Goal: Task Accomplishment & Management: Manage account settings

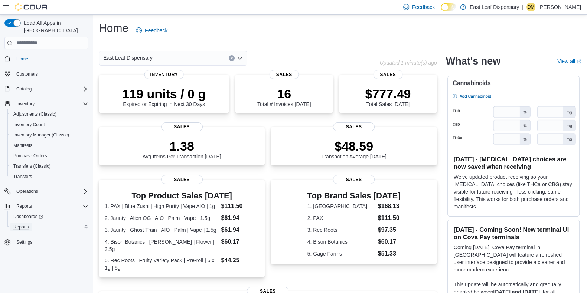
click at [22, 224] on span "Reports" at bounding box center [21, 227] width 16 height 6
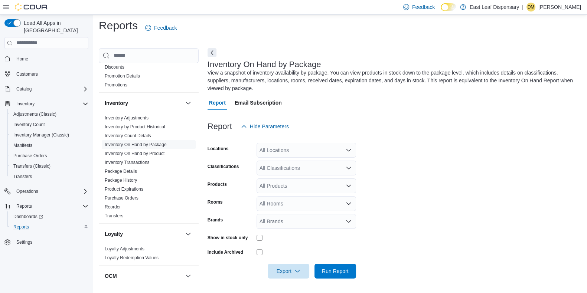
scroll to position [56, 0]
click at [148, 141] on link "Inventory On Hand by Package" at bounding box center [136, 143] width 62 height 5
click at [339, 268] on span "Run Report" at bounding box center [335, 270] width 27 height 7
click at [438, 186] on form "Locations All Locations Classifications All Classifications Products All Produc…" at bounding box center [395, 206] width 377 height 145
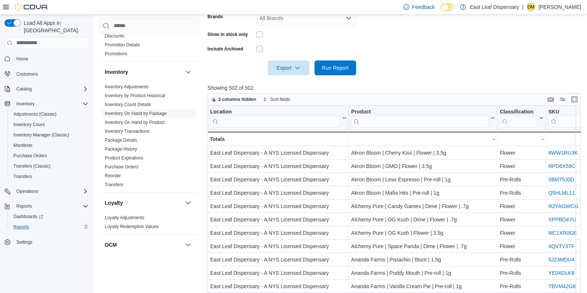
scroll to position [246, 0]
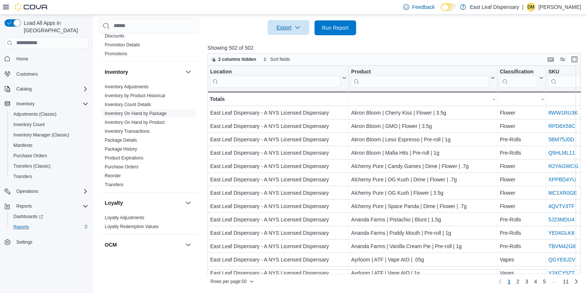
click at [290, 25] on span "Export" at bounding box center [288, 27] width 33 height 15
click at [293, 38] on button "Export to Excel" at bounding box center [289, 42] width 42 height 15
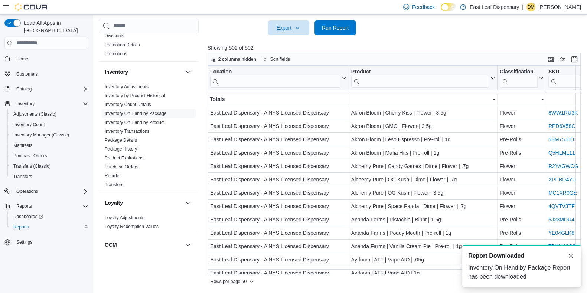
scroll to position [0, 0]
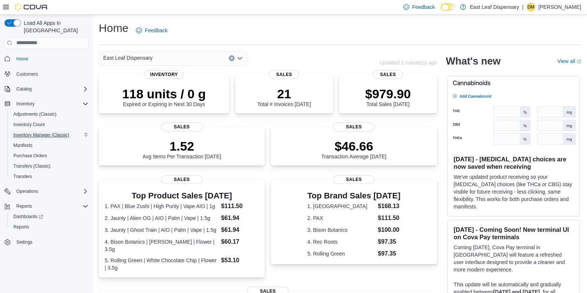
click at [58, 132] on span "Inventory Manager (Classic)" at bounding box center [41, 135] width 56 height 6
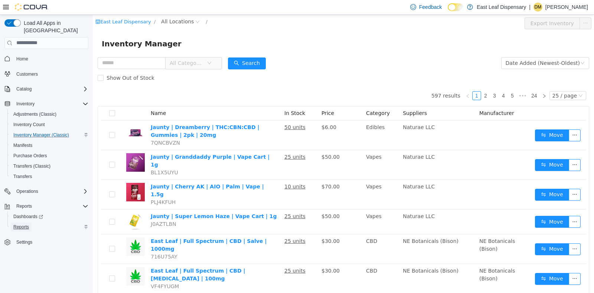
click at [27, 224] on span "Reports" at bounding box center [21, 227] width 16 height 6
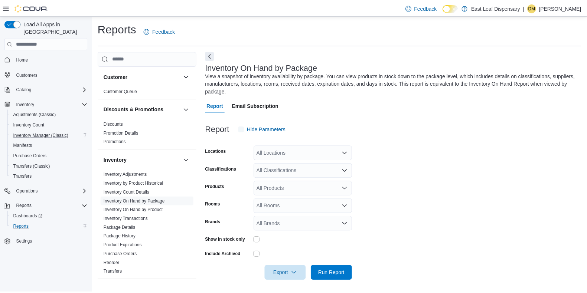
scroll to position [3, 0]
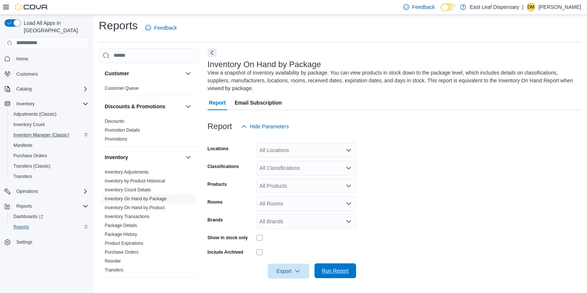
click at [329, 270] on span "Run Report" at bounding box center [335, 270] width 27 height 7
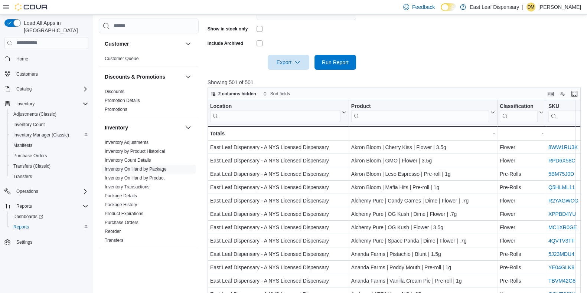
scroll to position [213, 0]
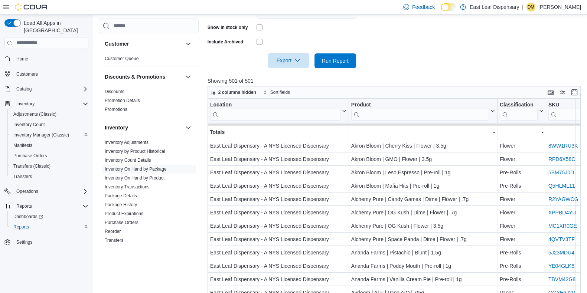
click at [279, 58] on span "Export" at bounding box center [288, 60] width 33 height 15
click at [291, 71] on button "Export to Excel" at bounding box center [289, 75] width 42 height 15
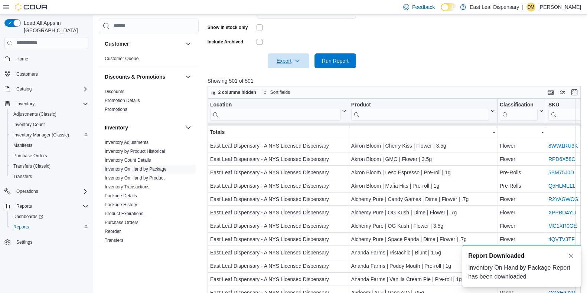
scroll to position [0, 0]
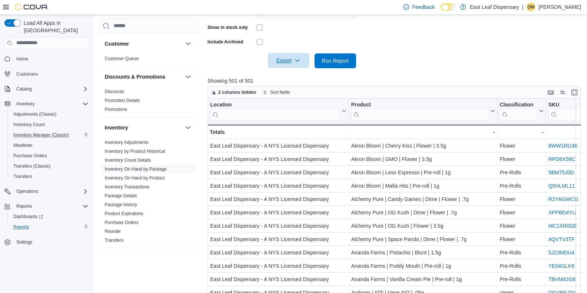
click at [288, 53] on span "Export" at bounding box center [288, 60] width 33 height 15
click at [293, 80] on button "Export to Excel" at bounding box center [289, 75] width 42 height 15
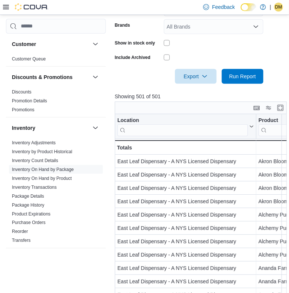
click at [7, 9] on icon at bounding box center [6, 7] width 6 height 6
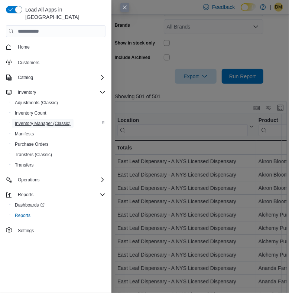
click at [37, 121] on span "Inventory Manager (Classic)" at bounding box center [43, 124] width 56 height 6
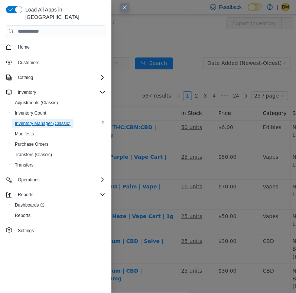
click at [61, 119] on span "Inventory Manager (Classic)" at bounding box center [43, 123] width 56 height 9
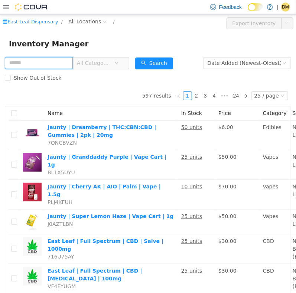
click at [55, 61] on input "text" at bounding box center [39, 63] width 68 height 12
type input "****"
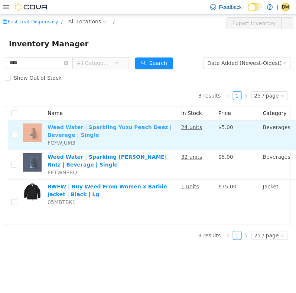
click at [112, 126] on link "Weed Water | Sparkling Yuzu Peach Deez | Beverage | Single" at bounding box center [109, 131] width 124 height 14
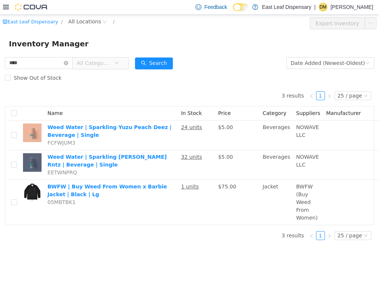
click at [114, 65] on span "All Categories" at bounding box center [95, 62] width 37 height 11
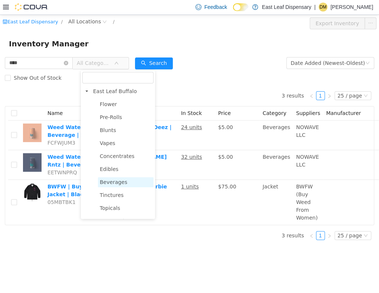
click at [116, 181] on span "Beverages" at bounding box center [113, 182] width 27 height 6
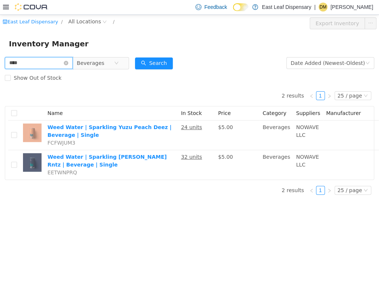
click at [61, 65] on input "****" at bounding box center [39, 63] width 68 height 12
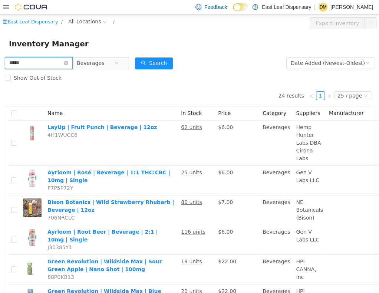
type input "*****"
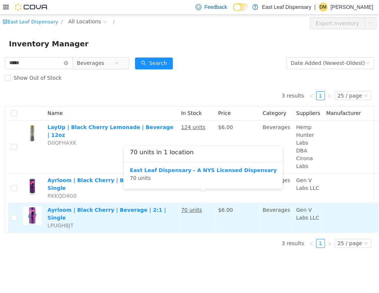
click at [188, 207] on u "70 units" at bounding box center [191, 210] width 21 height 6
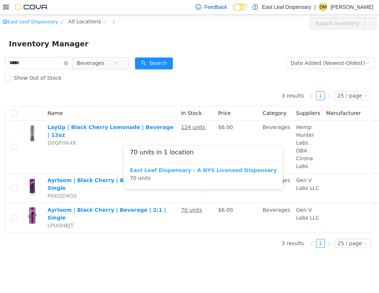
click at [148, 169] on b "East Leaf Dispensary - A NYS Licensed Dispensary" at bounding box center [203, 170] width 147 height 6
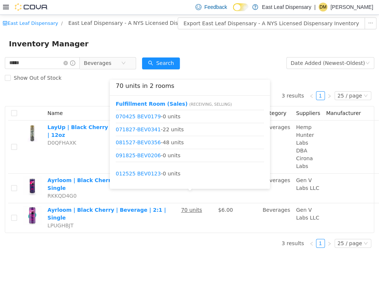
scroll to position [98, 0]
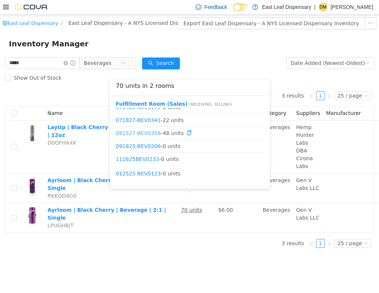
click at [148, 133] on link "081527-BEV0356" at bounding box center [138, 132] width 45 height 6
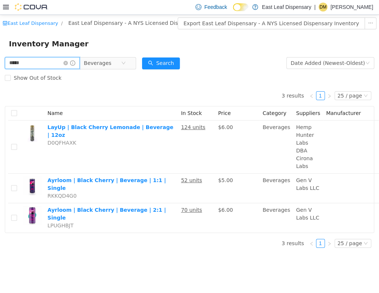
click at [62, 62] on input "*****" at bounding box center [42, 63] width 75 height 12
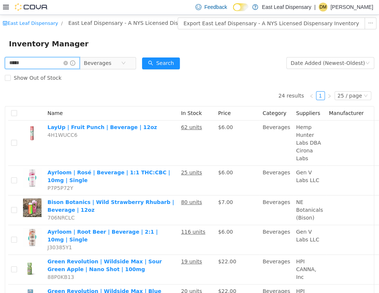
type input "*****"
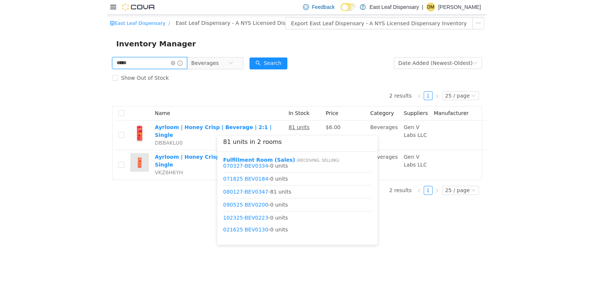
scroll to position [157, 0]
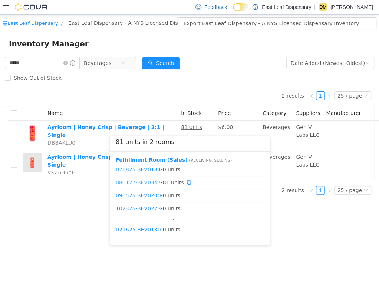
click at [122, 183] on link "080127-BEV0347" at bounding box center [138, 182] width 45 height 6
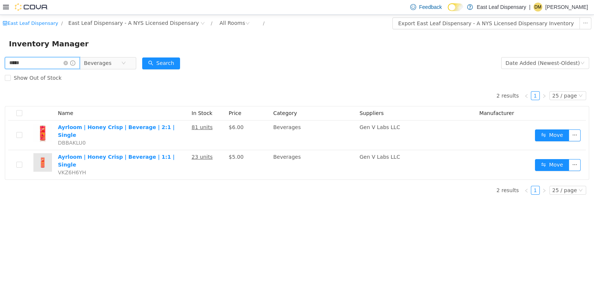
click at [63, 62] on input "*****" at bounding box center [42, 63] width 75 height 12
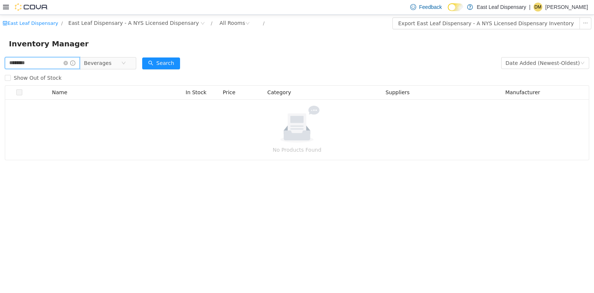
type input "********"
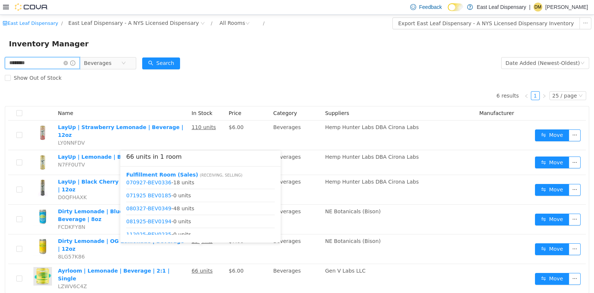
scroll to position [111, 0]
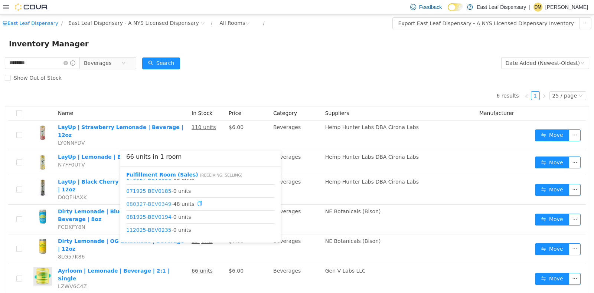
click at [151, 202] on link "080327-BEV0349" at bounding box center [148, 203] width 45 height 6
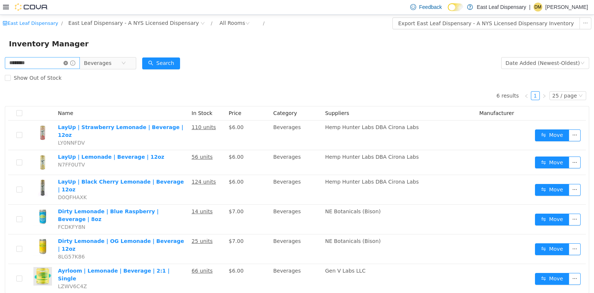
click at [74, 60] on span at bounding box center [69, 62] width 12 height 5
click at [68, 62] on icon "icon: close-circle" at bounding box center [65, 62] width 4 height 4
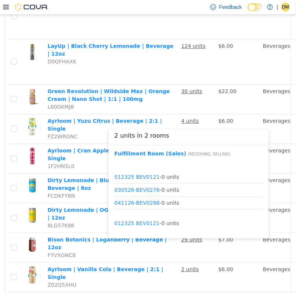
scroll to position [48, 0]
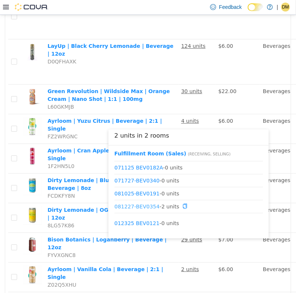
click at [142, 203] on link "081227-BEV0354" at bounding box center [136, 206] width 45 height 6
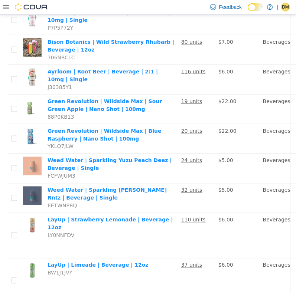
scroll to position [0, 0]
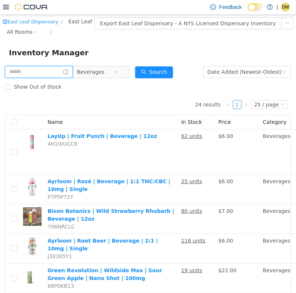
click at [43, 70] on input "text" at bounding box center [39, 72] width 68 height 12
type input "****"
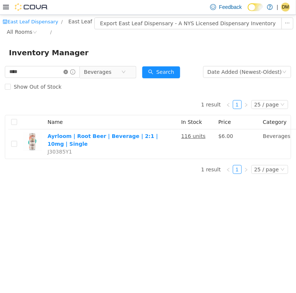
click at [68, 70] on icon "icon: close-circle" at bounding box center [65, 71] width 4 height 4
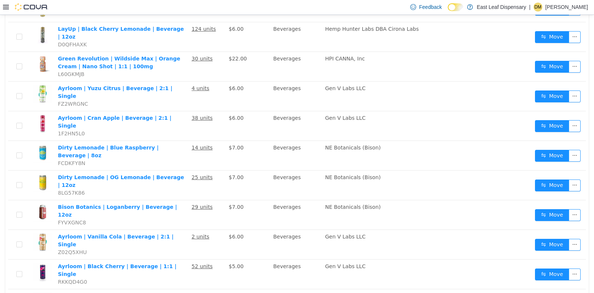
scroll to position [404, 0]
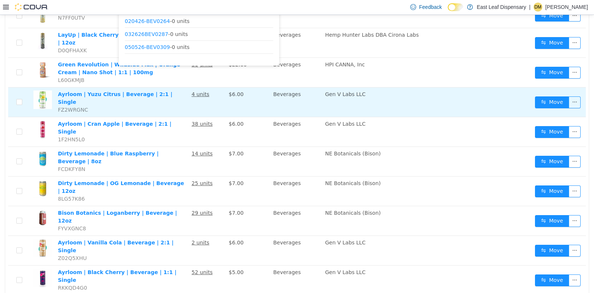
click at [200, 91] on u "4 units" at bounding box center [200, 94] width 18 height 6
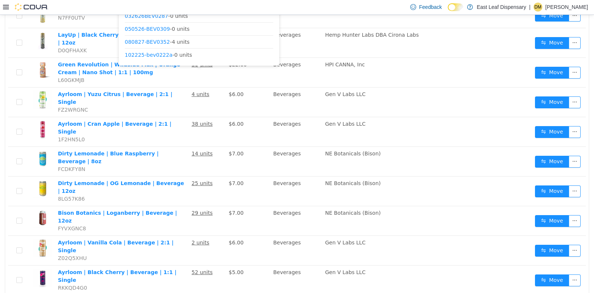
scroll to position [37, 0]
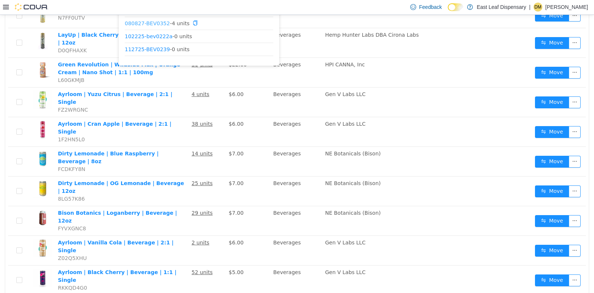
click at [150, 22] on link "080827-BEV0352" at bounding box center [147, 23] width 45 height 6
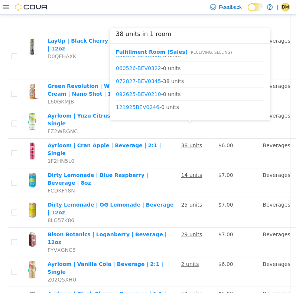
scroll to position [52, 0]
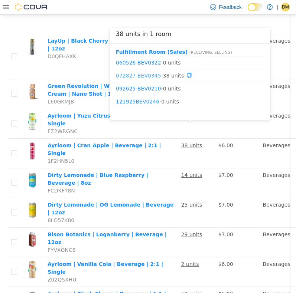
click at [147, 77] on link "072827-BEV0345" at bounding box center [138, 75] width 45 height 6
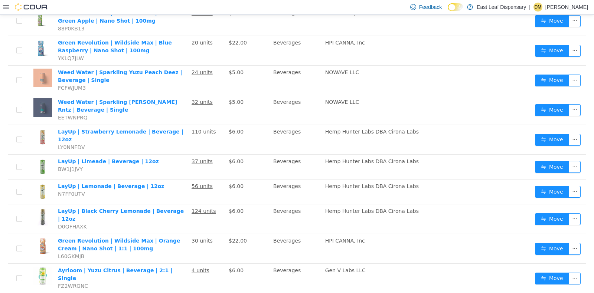
scroll to position [0, 0]
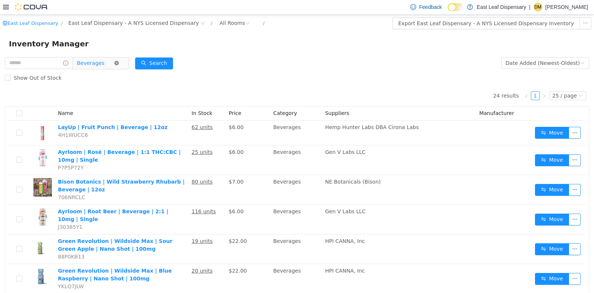
click at [119, 64] on icon "icon: close-circle" at bounding box center [116, 62] width 4 height 4
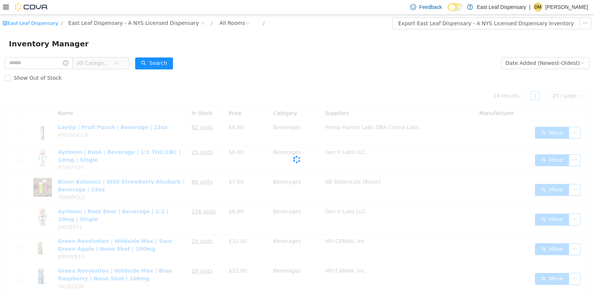
click at [118, 64] on icon "icon: down" at bounding box center [117, 62] width 4 height 3
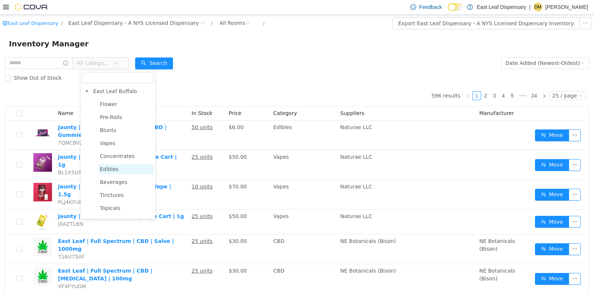
click at [112, 172] on span "Edibles" at bounding box center [109, 169] width 19 height 6
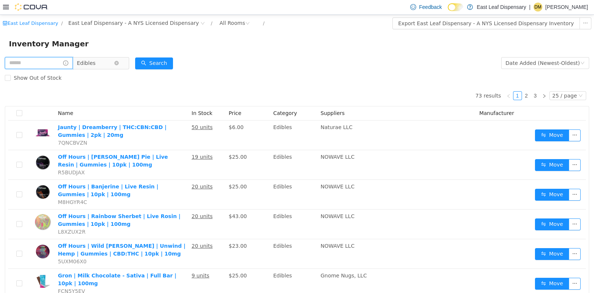
click at [52, 63] on input "text" at bounding box center [39, 63] width 68 height 12
type input "***"
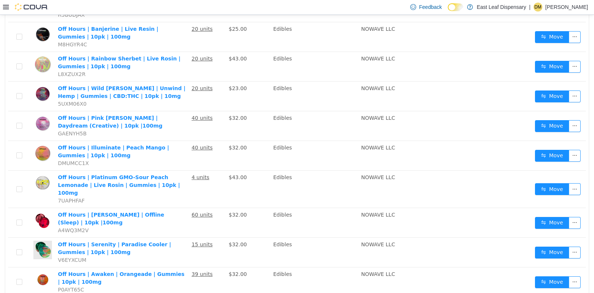
scroll to position [130, 0]
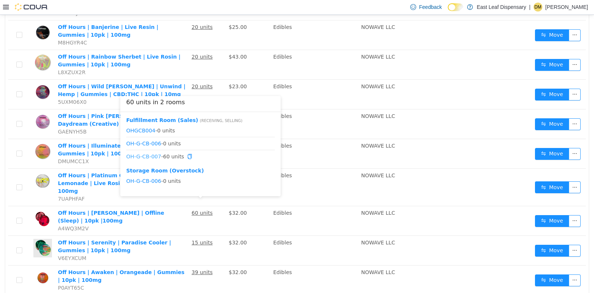
click at [151, 155] on link "OH-G-CB-007" at bounding box center [143, 156] width 35 height 6
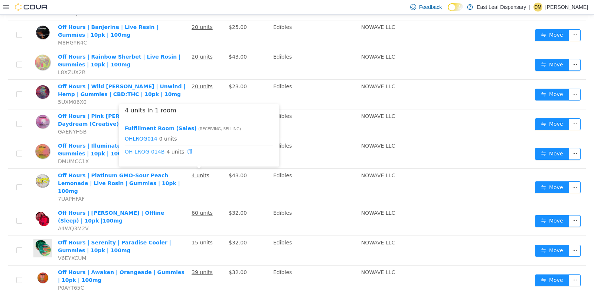
click at [155, 150] on link "OH-LROG-014B" at bounding box center [145, 151] width 40 height 6
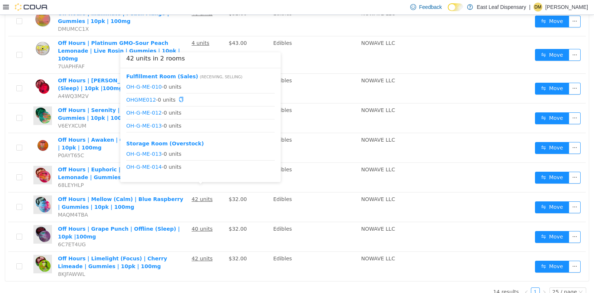
scroll to position [22, 0]
click at [148, 114] on link "OH-G-ME-014" at bounding box center [144, 116] width 36 height 6
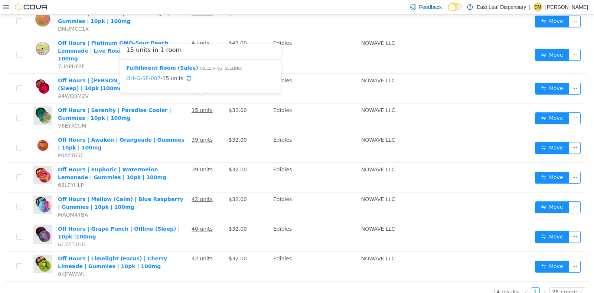
click at [144, 76] on link "OH-G-SE-007" at bounding box center [143, 78] width 35 height 6
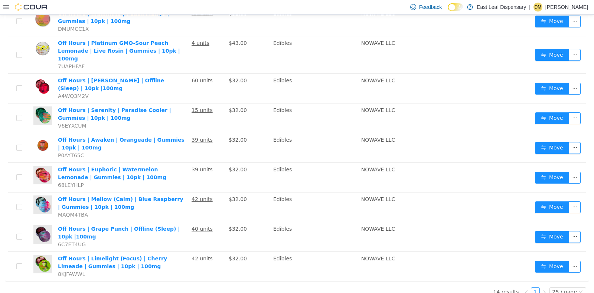
scroll to position [19, 0]
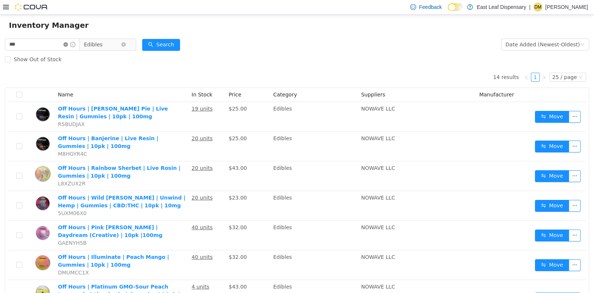
click at [68, 43] on icon "icon: close-circle" at bounding box center [65, 44] width 4 height 4
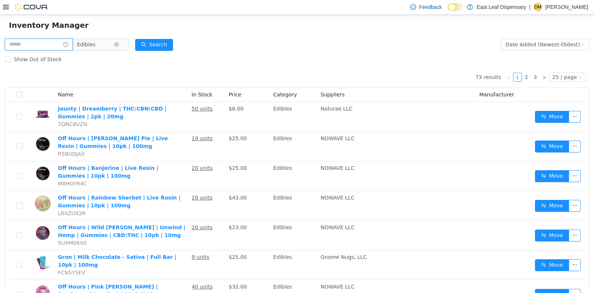
click at [44, 45] on input "text" at bounding box center [39, 44] width 68 height 12
type input "******"
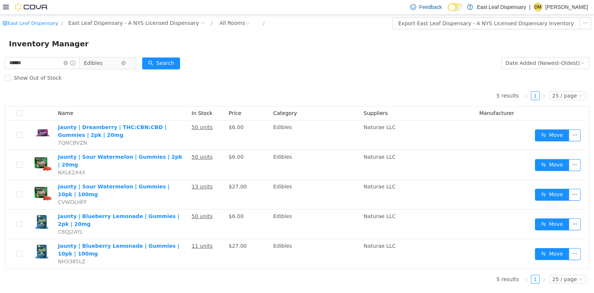
click at [119, 87] on div "5 results 1 25 / page Name In Stock Price Category Suppliers Manufacturer Jaunt…" at bounding box center [297, 177] width 584 height 184
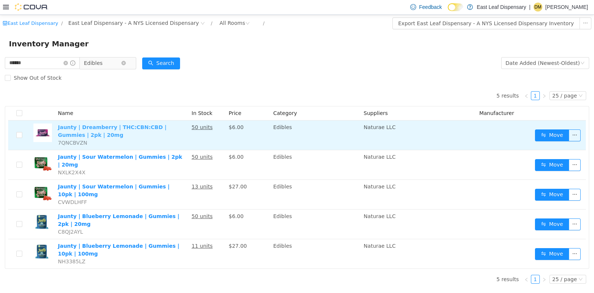
click at [128, 126] on link "Jaunty | Dreamberry | THC:CBN:CBD | Gummies | 2pk | 20mg" at bounding box center [112, 131] width 109 height 14
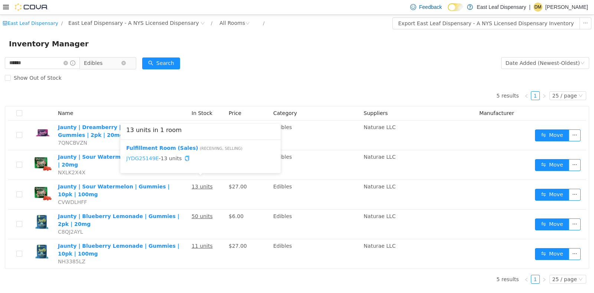
click at [143, 155] on link "JYDG25149E" at bounding box center [142, 158] width 33 height 6
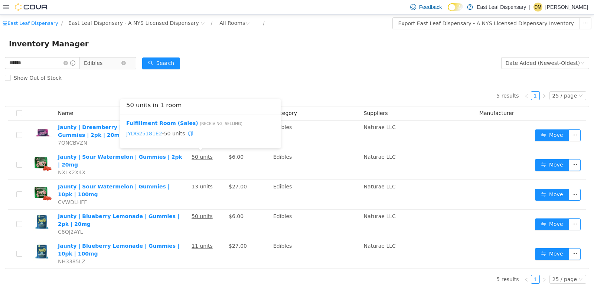
click at [145, 133] on link "JYDG25181E2" at bounding box center [144, 133] width 36 height 6
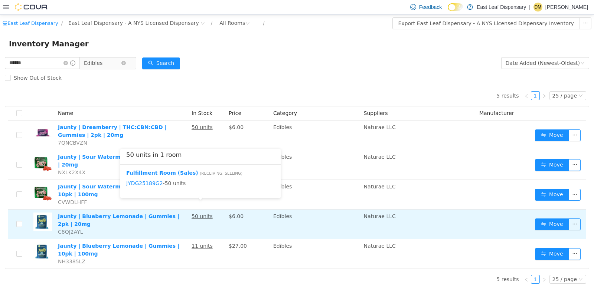
click at [198, 213] on u "50 units" at bounding box center [201, 216] width 21 height 6
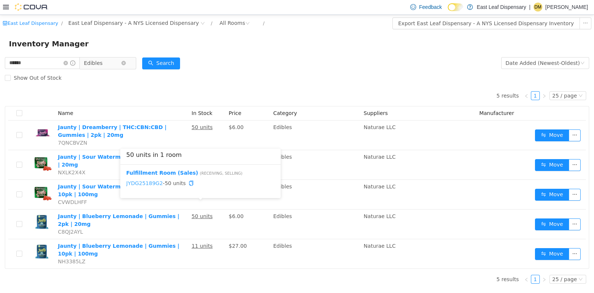
click at [144, 183] on link "JYDG25189G2" at bounding box center [144, 183] width 37 height 6
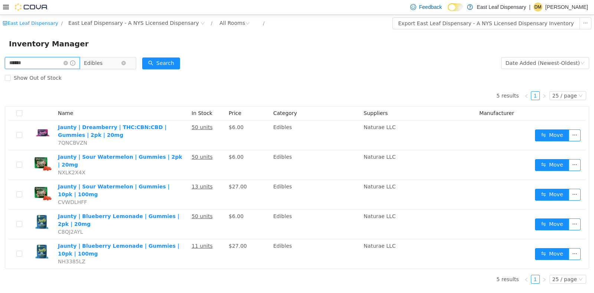
click at [45, 59] on input "******" at bounding box center [42, 63] width 75 height 12
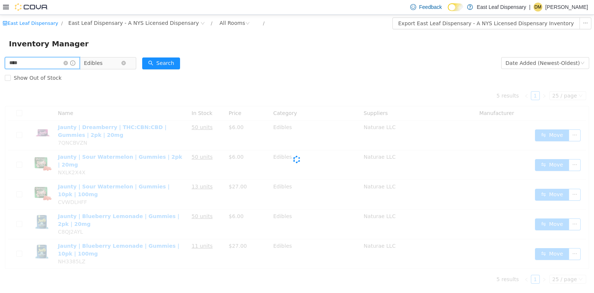
type input "****"
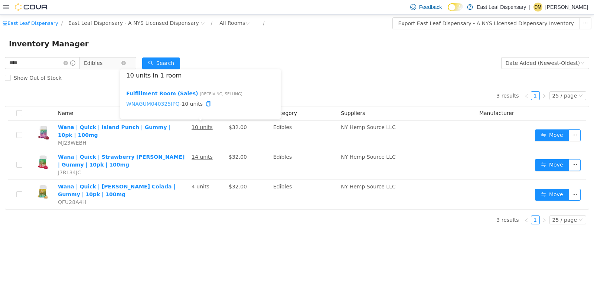
click at [170, 105] on link "WNAGUM040325IPQ" at bounding box center [152, 104] width 53 height 6
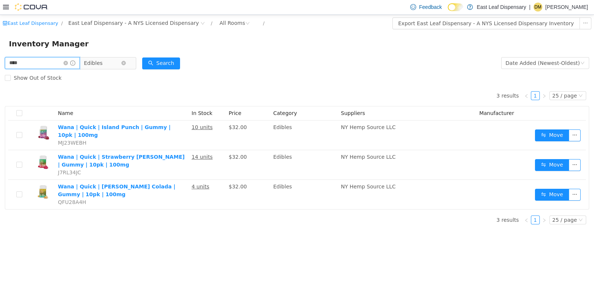
click at [59, 62] on input "****" at bounding box center [42, 63] width 75 height 12
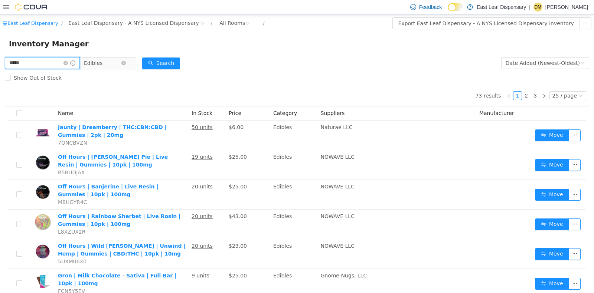
type input "*****"
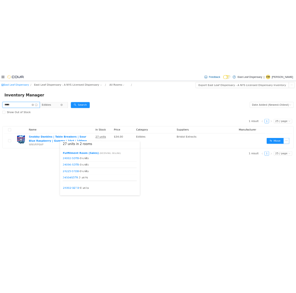
scroll to position [9, 0]
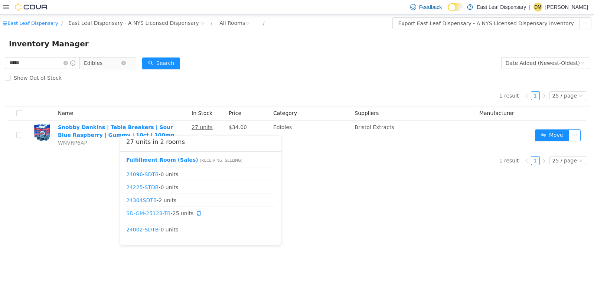
click at [157, 213] on link "SD-GM-25128-TB" at bounding box center [148, 213] width 45 height 6
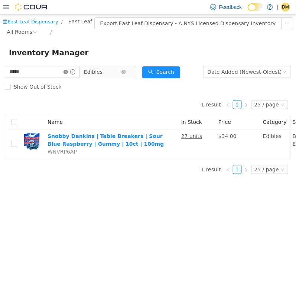
click at [68, 71] on icon "icon: close-circle" at bounding box center [65, 71] width 4 height 4
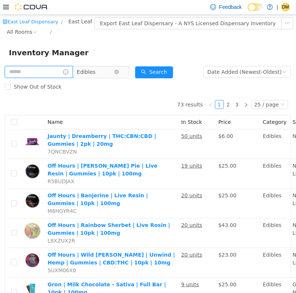
click at [52, 68] on input "text" at bounding box center [39, 72] width 68 height 12
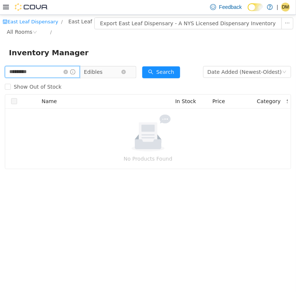
drag, startPoint x: 52, startPoint y: 68, endPoint x: 20, endPoint y: 61, distance: 32.8
click at [20, 66] on input "*********" at bounding box center [42, 72] width 75 height 12
click at [37, 66] on input "********" at bounding box center [42, 72] width 75 height 12
type input "*"
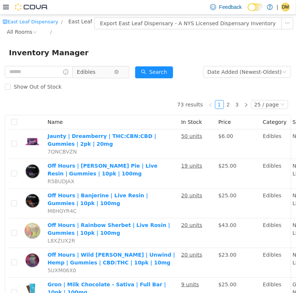
click at [149, 87] on div "Show Out of Stock" at bounding box center [148, 86] width 286 height 15
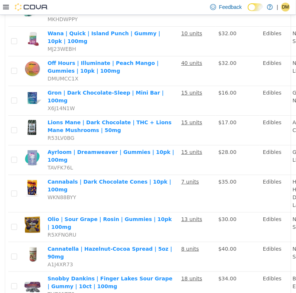
scroll to position [557, 0]
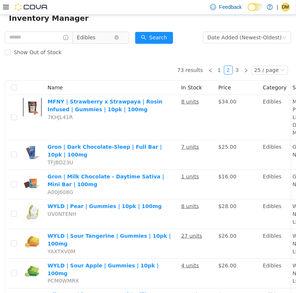
scroll to position [19, 0]
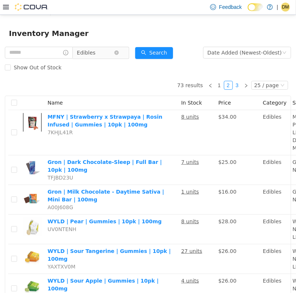
click at [233, 81] on link "3" at bounding box center [237, 85] width 8 height 8
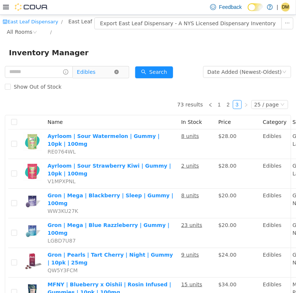
click at [119, 70] on icon "icon: close-circle" at bounding box center [116, 71] width 4 height 4
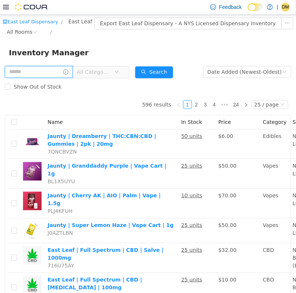
click at [55, 72] on input "text" at bounding box center [39, 72] width 68 height 12
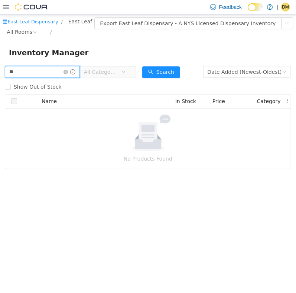
type input "*"
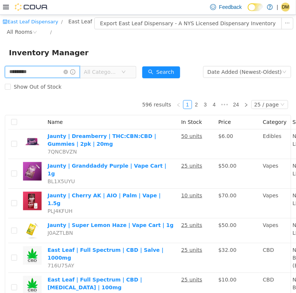
type input "*********"
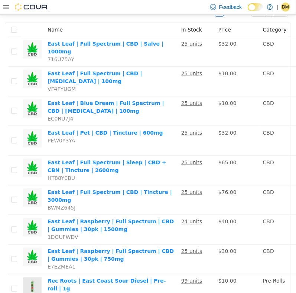
scroll to position [92, 0]
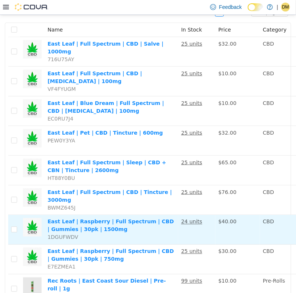
click at [277, 223] on td "CBD" at bounding box center [278, 230] width 36 height 30
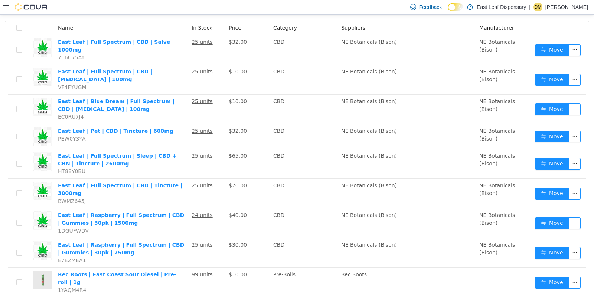
scroll to position [0, 0]
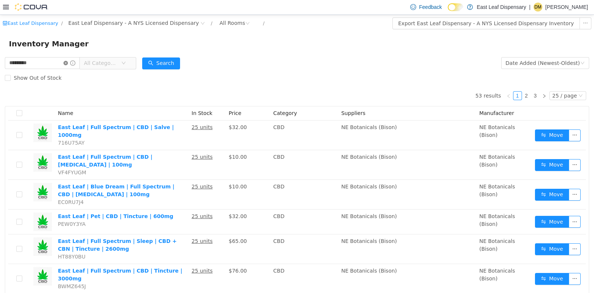
click at [68, 62] on icon "icon: close-circle" at bounding box center [65, 62] width 4 height 4
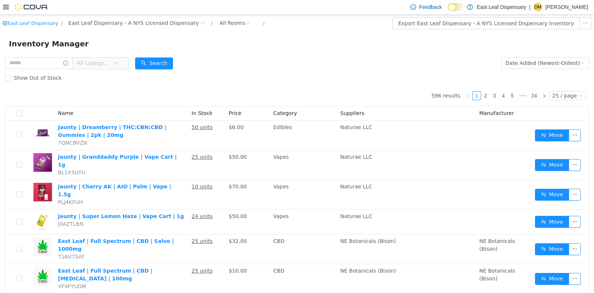
click at [51, 56] on div "All Categories" at bounding box center [67, 62] width 124 height 15
click at [52, 66] on input "text" at bounding box center [39, 63] width 68 height 12
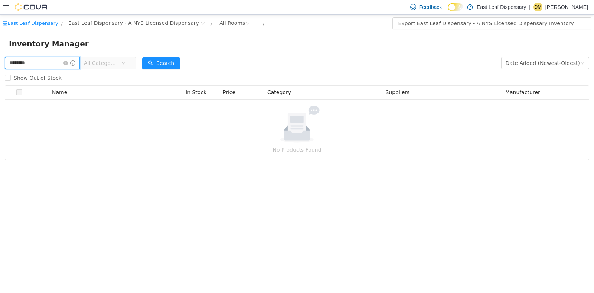
type input "********"
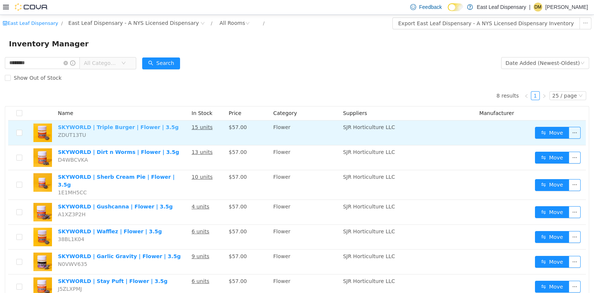
click at [107, 126] on link "SKYWORLD | Triple Burger | Flower | 3.5g" at bounding box center [118, 127] width 121 height 6
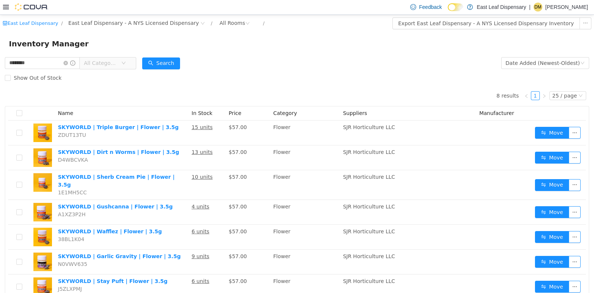
click at [236, 68] on form "******** All Categories Date Added (Newest-Oldest) Search Show Out of Stock" at bounding box center [297, 70] width 584 height 30
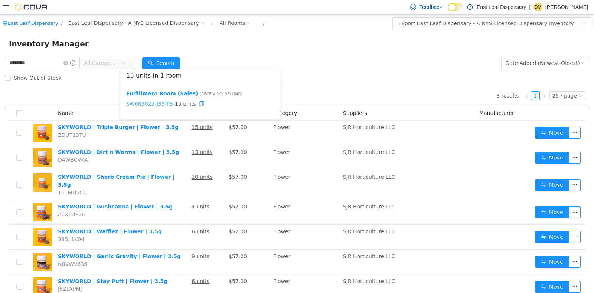
click at [160, 104] on link "SW063025-J35-TB" at bounding box center [149, 104] width 47 height 6
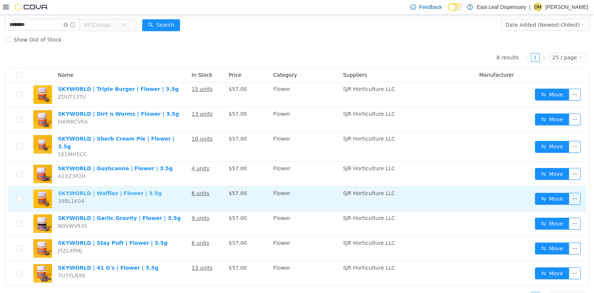
scroll to position [46, 0]
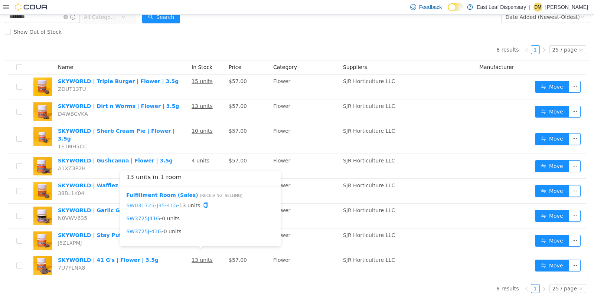
click at [160, 204] on link "SW031725-J35-41G" at bounding box center [151, 205] width 51 height 6
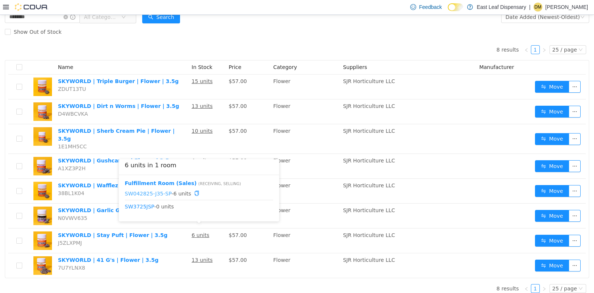
click at [158, 193] on link "SW042825-J35-SP" at bounding box center [148, 193] width 47 height 6
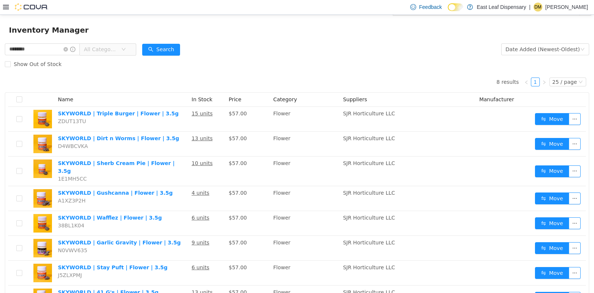
scroll to position [4, 0]
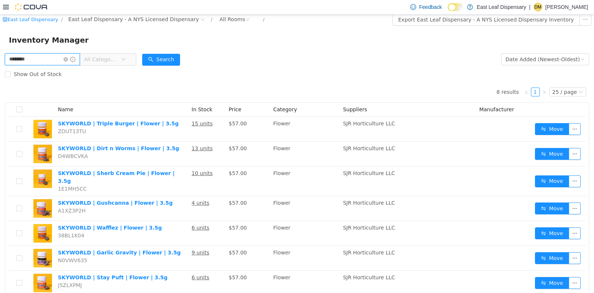
click at [43, 61] on input "********" at bounding box center [42, 59] width 75 height 12
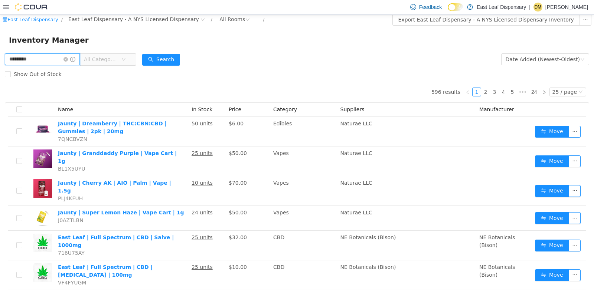
type input "*********"
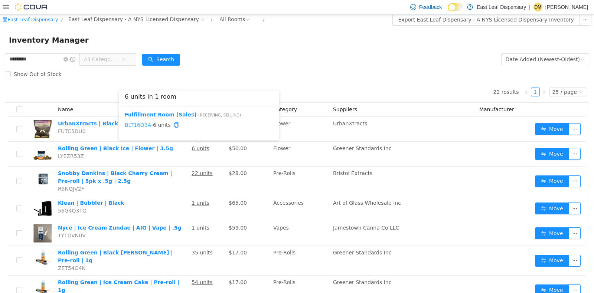
click at [139, 122] on link "BLT16O3A" at bounding box center [138, 125] width 26 height 6
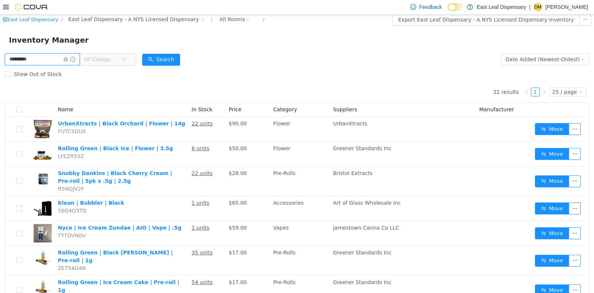
click at [55, 58] on input "*********" at bounding box center [42, 59] width 75 height 12
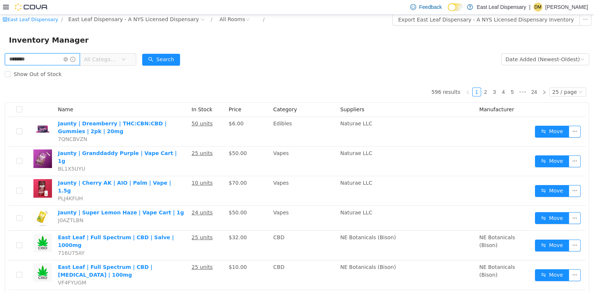
type input "********"
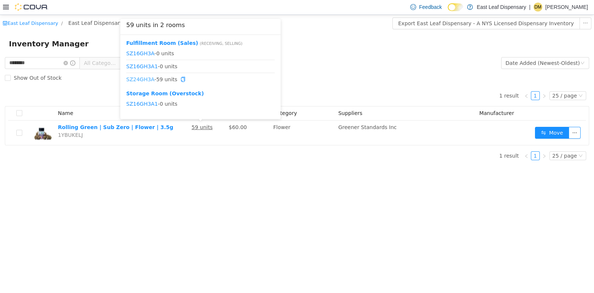
click at [143, 77] on link "SZ24GH3A" at bounding box center [140, 79] width 28 height 6
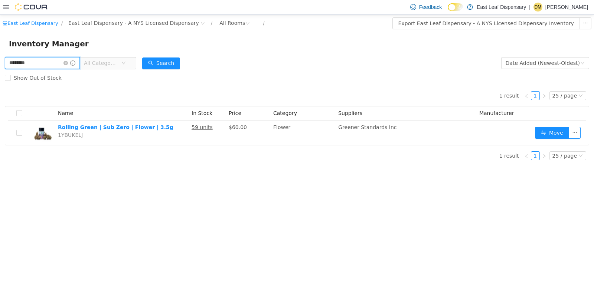
click at [49, 63] on input "********" at bounding box center [42, 63] width 75 height 12
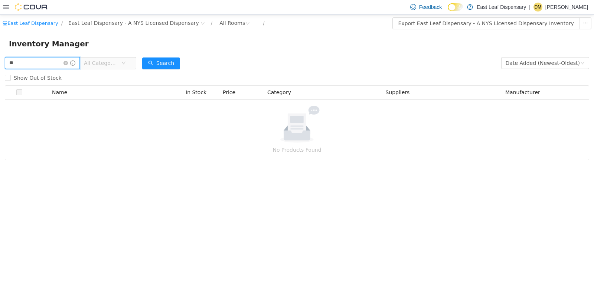
type input "*"
type input "*****"
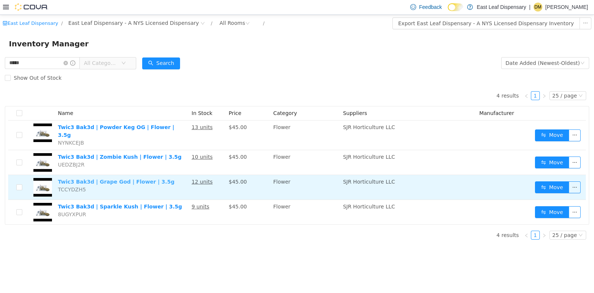
click at [122, 178] on link "Twic3 Bak3d | Grape God | Flower | 3.5g" at bounding box center [116, 181] width 117 height 6
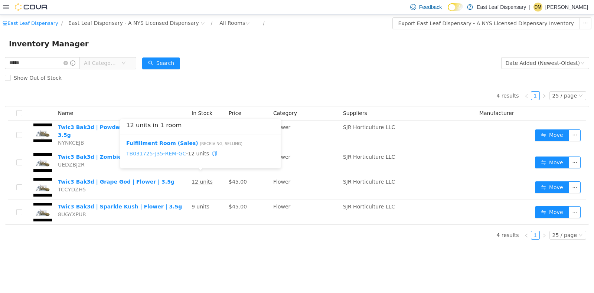
click at [169, 154] on link "TB031725-J35-REM-GC" at bounding box center [156, 153] width 60 height 6
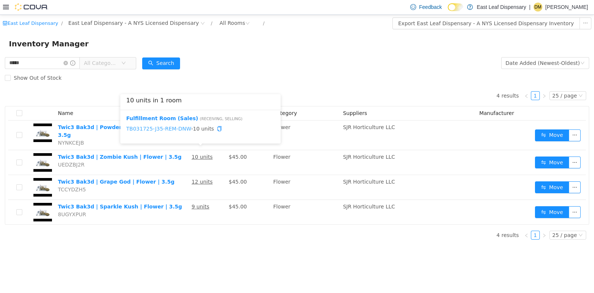
click at [173, 127] on link "TB031725-J35-REM-DNW" at bounding box center [158, 128] width 65 height 6
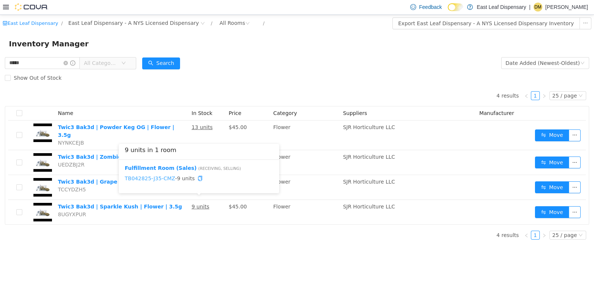
click at [165, 177] on link "TB042825-J35-CMZ" at bounding box center [150, 178] width 50 height 6
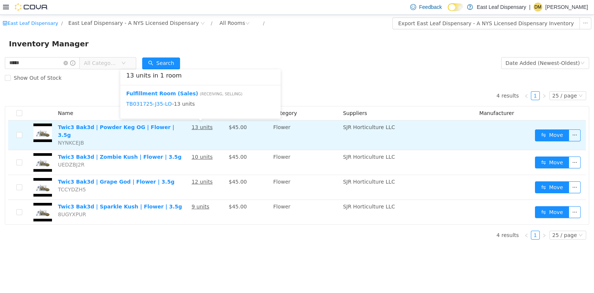
click at [198, 128] on u "13 units" at bounding box center [201, 127] width 21 height 6
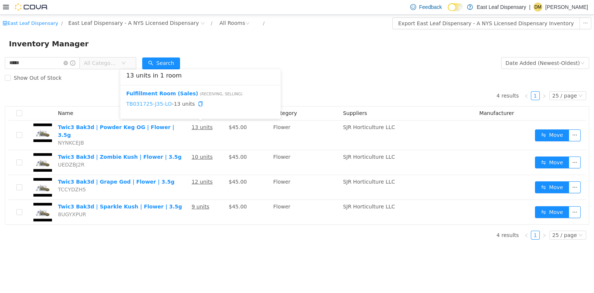
click at [158, 102] on link "TB031725-J35-LO" at bounding box center [149, 104] width 46 height 6
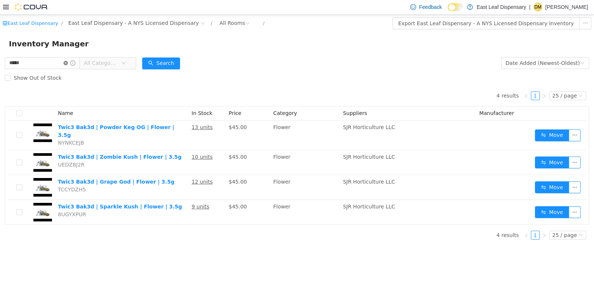
click at [68, 63] on icon "icon: close-circle" at bounding box center [65, 62] width 4 height 4
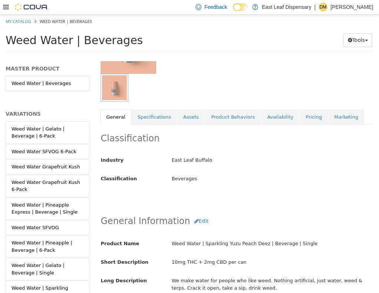
scroll to position [90, 0]
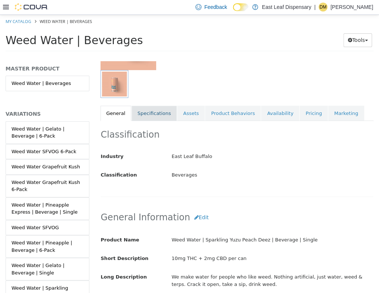
click at [149, 115] on link "Specifications" at bounding box center [154, 113] width 45 height 16
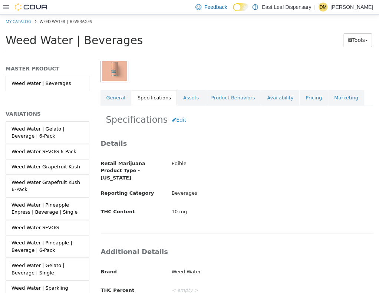
scroll to position [105, 0]
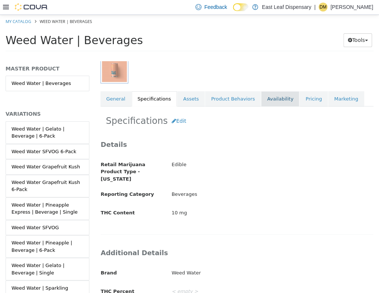
click at [273, 98] on link "Availability" at bounding box center [280, 99] width 38 height 16
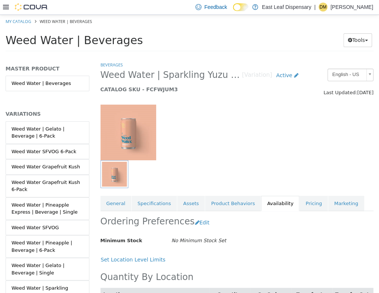
scroll to position [35, 0]
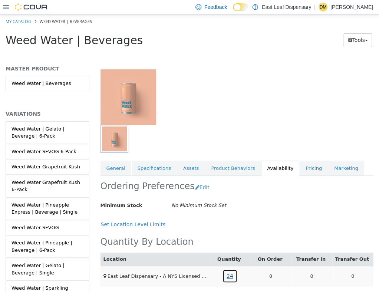
click at [228, 273] on link "24" at bounding box center [230, 276] width 15 height 14
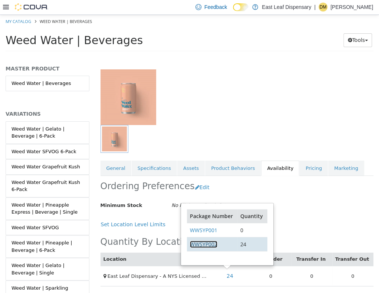
click at [203, 242] on link "WWSYP002" at bounding box center [203, 243] width 27 height 7
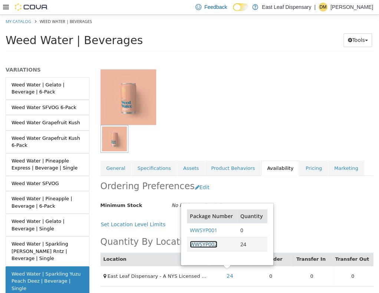
scroll to position [56, 0]
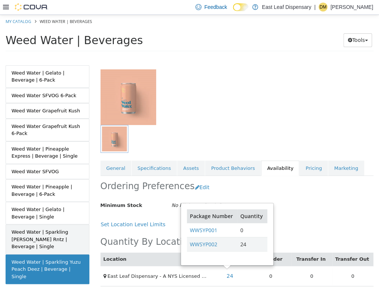
click at [53, 239] on div "Weed Water | Sparkling Berry Rntz | Beverage | Single" at bounding box center [48, 239] width 72 height 22
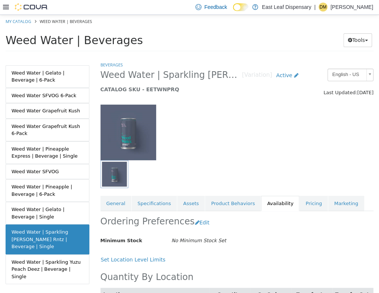
scroll to position [35, 0]
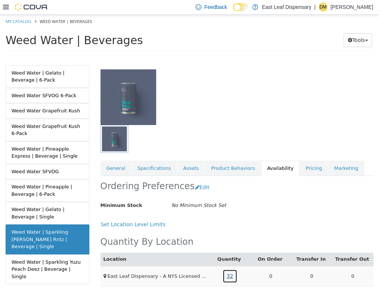
click at [224, 274] on link "32" at bounding box center [230, 276] width 15 height 14
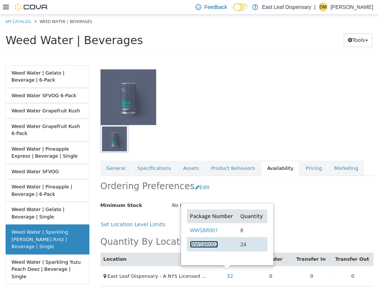
click at [208, 243] on link "WWSBR002" at bounding box center [204, 243] width 28 height 7
click at [210, 243] on link "WWSBR002" at bounding box center [204, 243] width 28 height 7
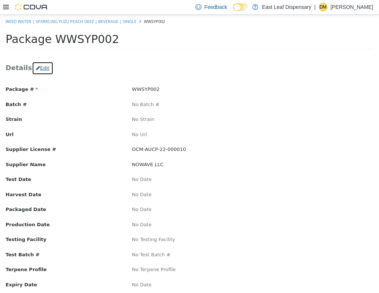
click at [41, 65] on button "Edit" at bounding box center [43, 67] width 22 height 13
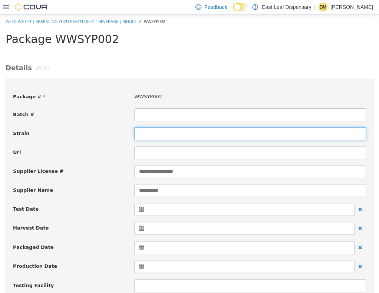
click at [160, 131] on input at bounding box center [250, 133] width 232 height 13
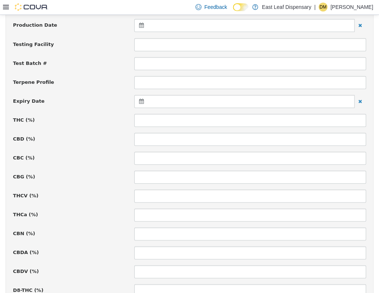
scroll to position [251, 0]
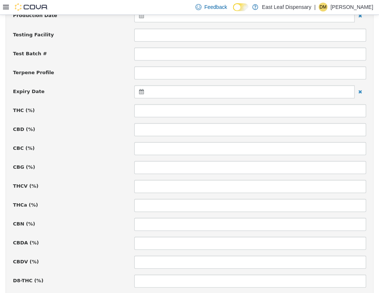
type input "**********"
click at [139, 91] on icon at bounding box center [143, 91] width 8 height 5
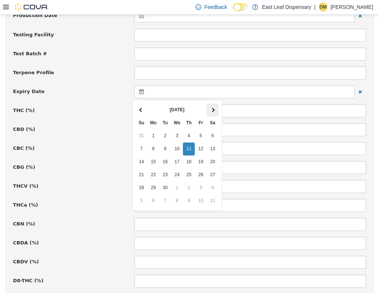
click at [215, 111] on th at bounding box center [213, 109] width 12 height 13
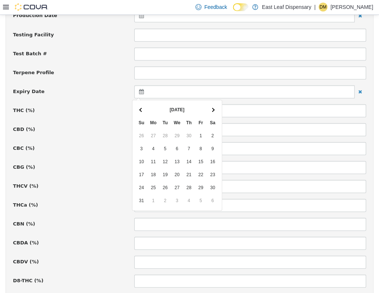
click at [215, 111] on th at bounding box center [213, 109] width 12 height 13
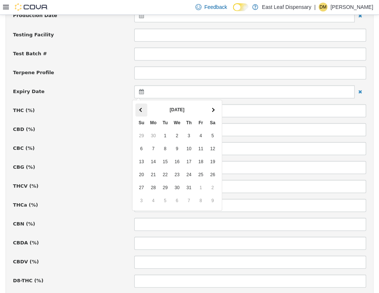
click at [142, 111] on th at bounding box center [141, 109] width 12 height 13
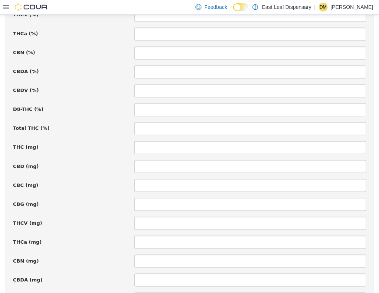
scroll to position [424, 0]
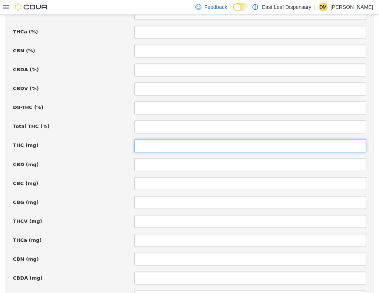
click at [266, 144] on input at bounding box center [250, 145] width 232 height 13
type input "*"
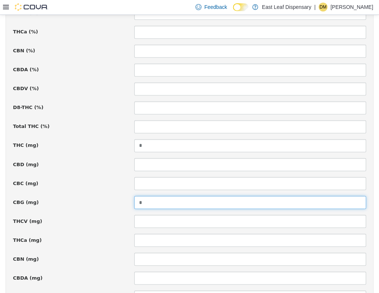
scroll to position [525, 0]
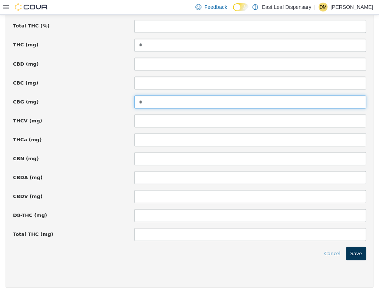
type input "*"
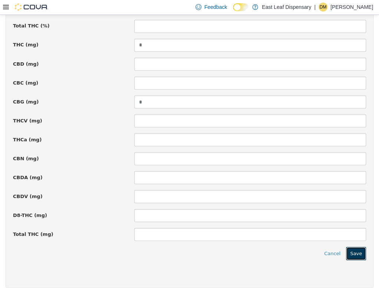
click at [354, 246] on button "Save" at bounding box center [356, 252] width 20 height 13
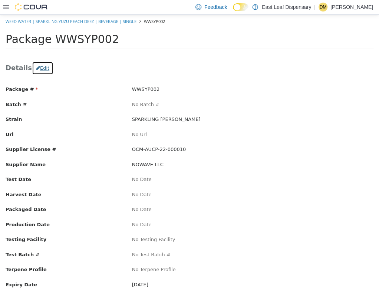
click at [37, 66] on button "Edit" at bounding box center [43, 67] width 22 height 13
click at [35, 65] on button "Edit" at bounding box center [43, 67] width 22 height 13
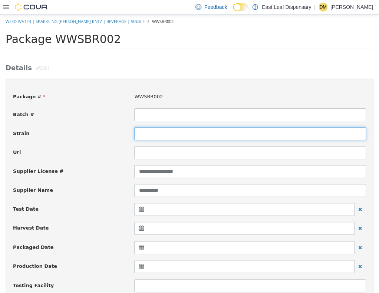
click at [165, 135] on input at bounding box center [250, 133] width 232 height 13
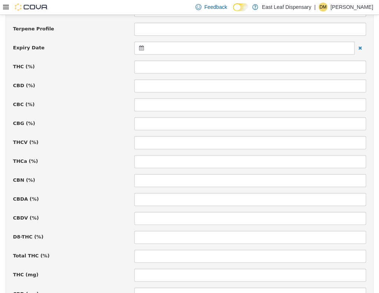
scroll to position [298, 0]
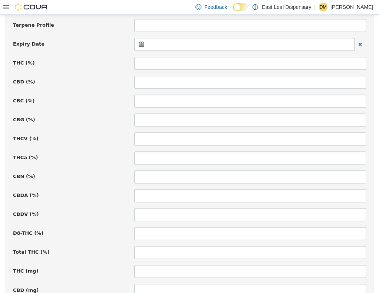
type input "**********"
click at [139, 44] on icon at bounding box center [143, 43] width 8 height 5
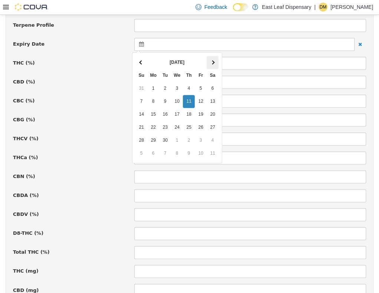
click at [214, 65] on th at bounding box center [213, 62] width 12 height 13
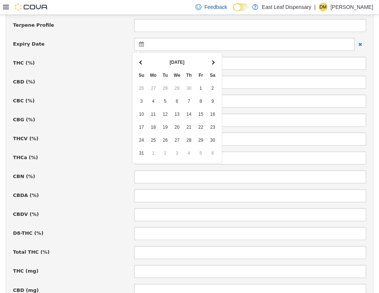
click at [214, 65] on th at bounding box center [213, 62] width 12 height 13
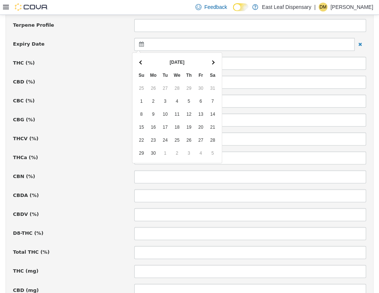
click at [214, 65] on th at bounding box center [213, 62] width 12 height 13
click at [155, 65] on th "[DATE]" at bounding box center [176, 62] width 59 height 13
click at [140, 62] on span at bounding box center [142, 62] width 4 height 4
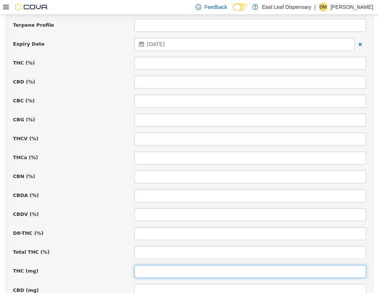
click at [214, 265] on input at bounding box center [250, 271] width 232 height 13
type input "*"
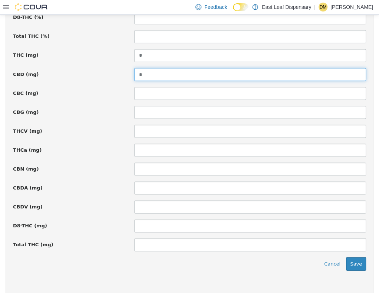
scroll to position [525, 0]
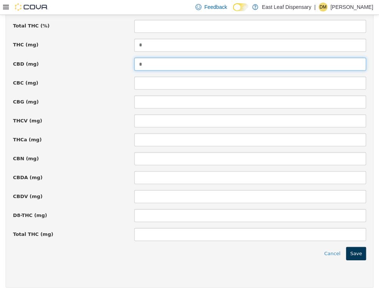
type input "*"
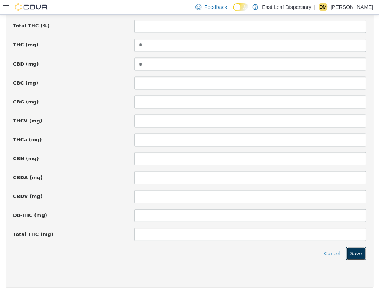
click at [351, 250] on button "Save" at bounding box center [356, 252] width 20 height 13
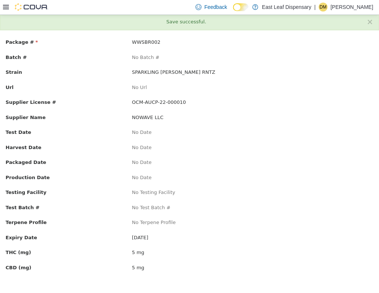
scroll to position [0, 0]
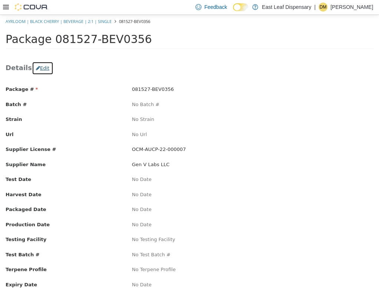
click at [41, 63] on button "Edit" at bounding box center [43, 67] width 22 height 13
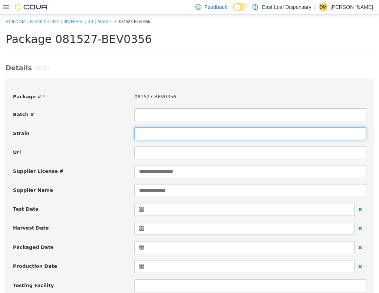
click at [163, 135] on input at bounding box center [250, 133] width 232 height 13
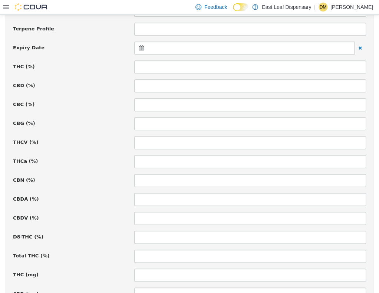
scroll to position [115, 0]
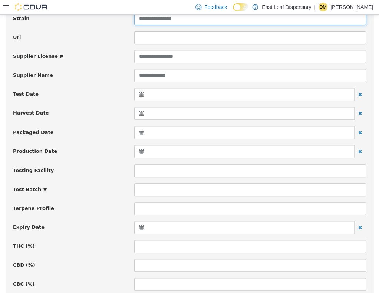
type input "**********"
click at [139, 226] on icon at bounding box center [143, 226] width 8 height 5
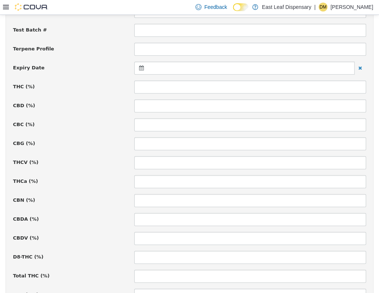
scroll to position [278, 0]
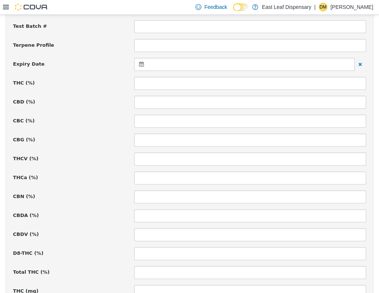
click at [139, 64] on icon at bounding box center [143, 63] width 8 height 5
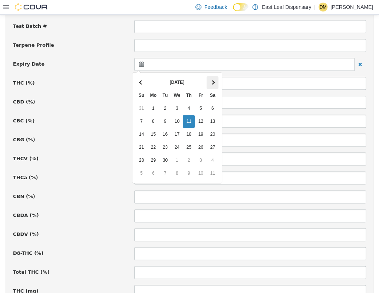
click at [212, 85] on th at bounding box center [213, 82] width 12 height 13
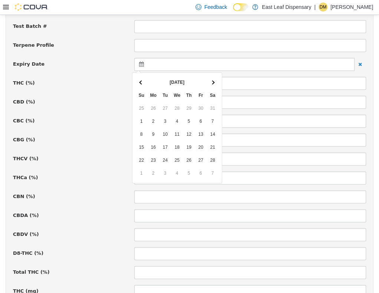
click at [212, 85] on th at bounding box center [213, 82] width 12 height 13
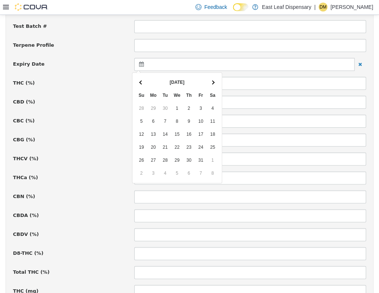
click at [212, 85] on th at bounding box center [213, 82] width 12 height 13
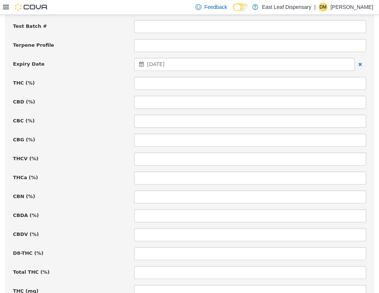
click at [136, 62] on div "August 15, 2026" at bounding box center [244, 64] width 220 height 13
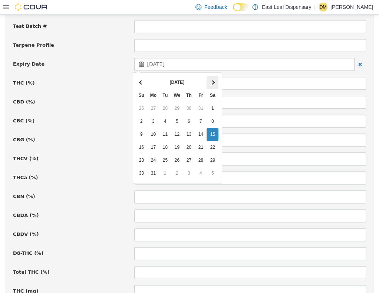
click at [211, 85] on th at bounding box center [213, 82] width 12 height 13
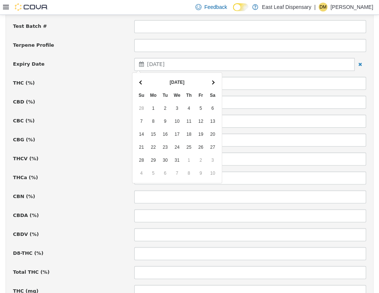
click at [211, 85] on th at bounding box center [213, 82] width 12 height 13
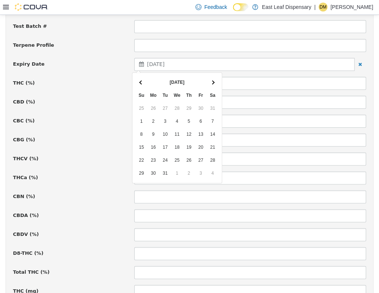
click at [211, 85] on th at bounding box center [213, 82] width 12 height 13
click at [143, 82] on th at bounding box center [141, 82] width 12 height 13
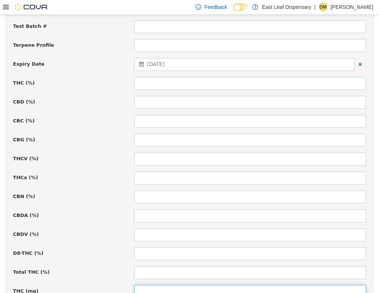
click at [187, 289] on input at bounding box center [250, 291] width 232 height 13
type input "**"
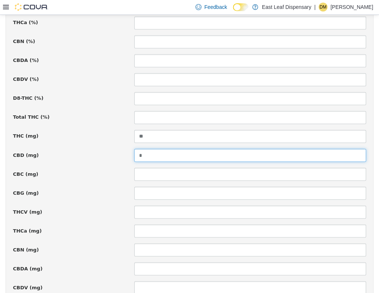
scroll to position [525, 0]
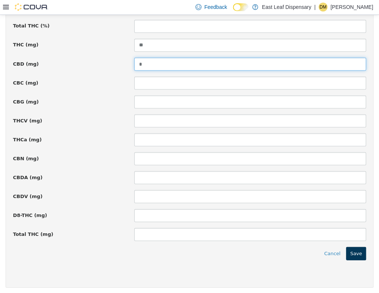
type input "*"
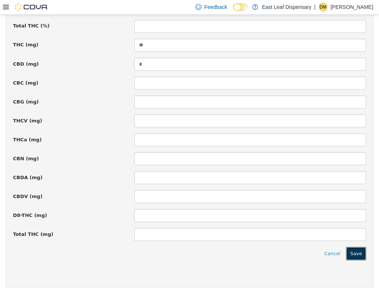
click at [354, 249] on button "Save" at bounding box center [356, 252] width 20 height 13
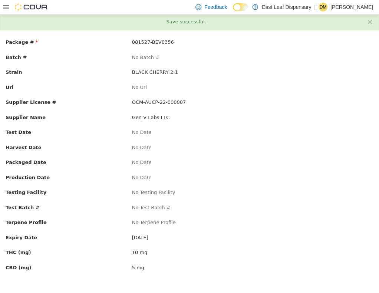
scroll to position [0, 0]
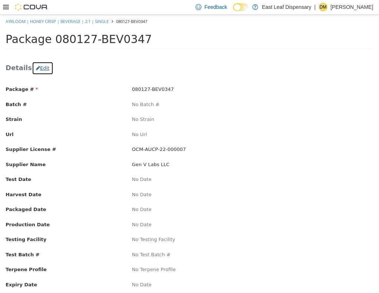
click at [37, 70] on button "Edit" at bounding box center [43, 67] width 22 height 13
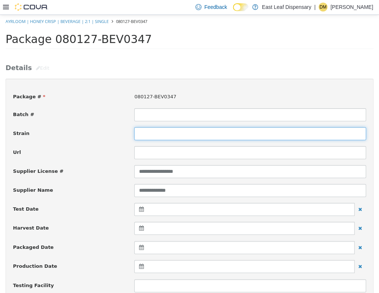
click at [152, 135] on input at bounding box center [250, 133] width 232 height 13
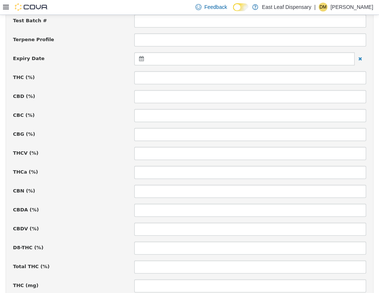
scroll to position [293, 0]
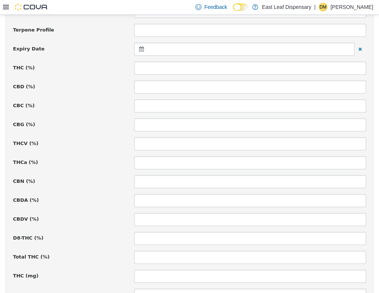
type input "**********"
click at [137, 51] on div at bounding box center [244, 48] width 220 height 13
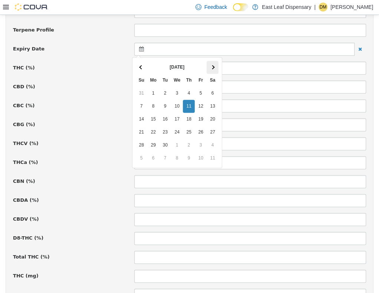
click at [211, 64] on th at bounding box center [213, 66] width 12 height 13
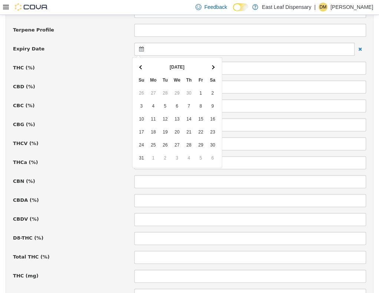
click at [211, 64] on th at bounding box center [213, 66] width 12 height 13
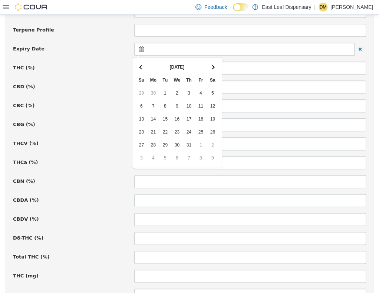
click at [211, 64] on th at bounding box center [213, 66] width 12 height 13
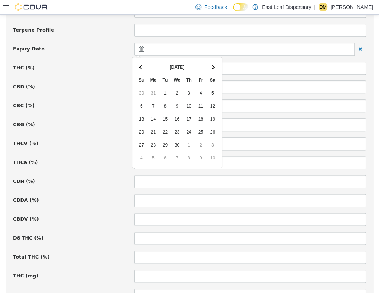
click at [211, 64] on th at bounding box center [213, 66] width 12 height 13
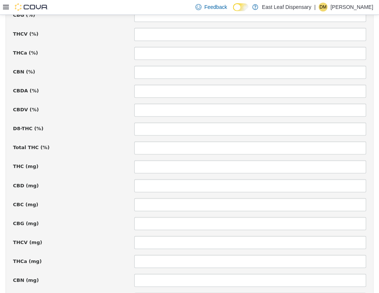
scroll to position [441, 0]
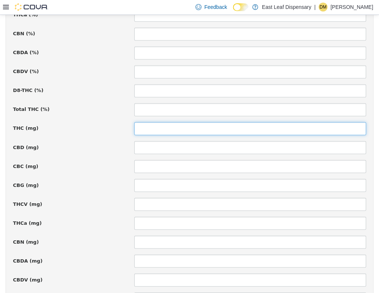
click at [205, 128] on input at bounding box center [250, 128] width 232 height 13
type input "**"
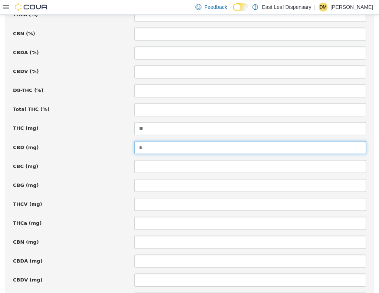
scroll to position [525, 0]
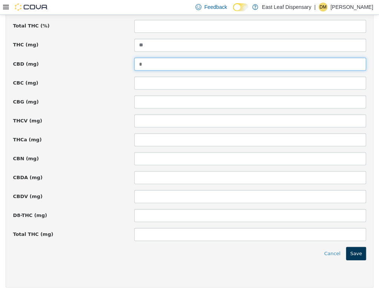
type input "*"
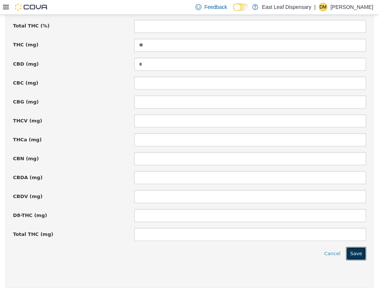
click at [351, 248] on button "Save" at bounding box center [356, 252] width 20 height 13
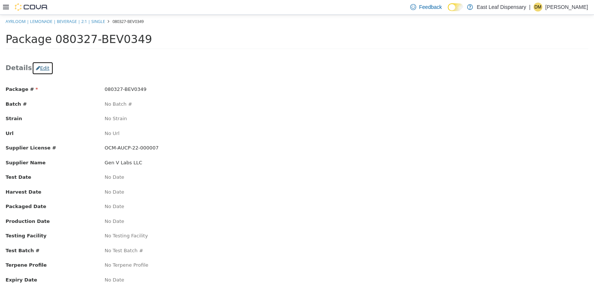
click at [39, 70] on button "Edit" at bounding box center [43, 67] width 22 height 13
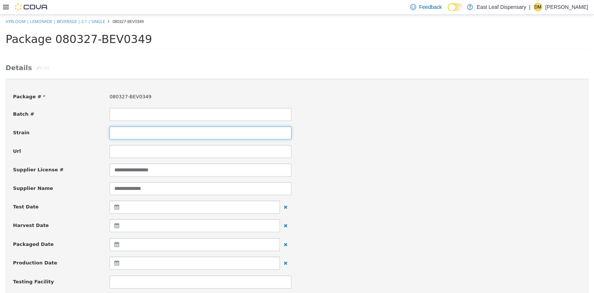
click at [155, 134] on input at bounding box center [200, 132] width 182 height 13
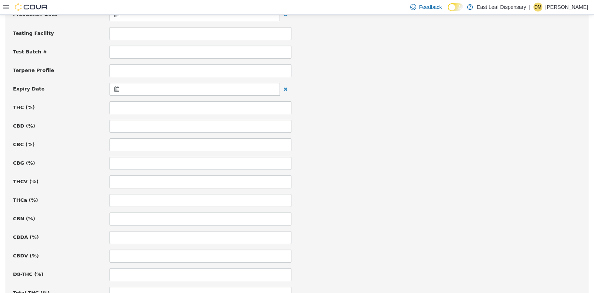
scroll to position [255, 0]
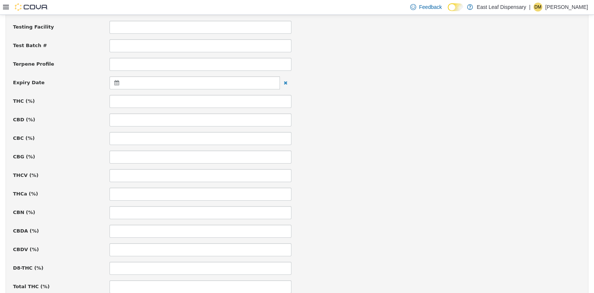
type input "**********"
click at [115, 81] on icon at bounding box center [118, 82] width 8 height 5
click at [191, 98] on th at bounding box center [189, 100] width 12 height 13
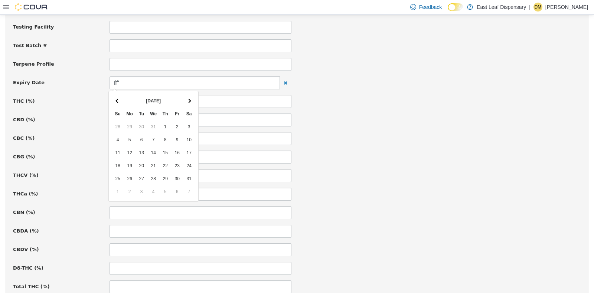
click at [191, 98] on th at bounding box center [189, 100] width 12 height 13
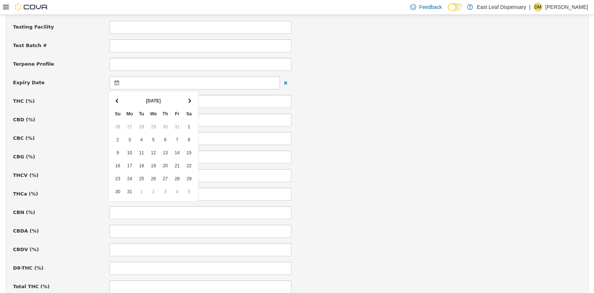
click at [191, 98] on th at bounding box center [189, 100] width 12 height 13
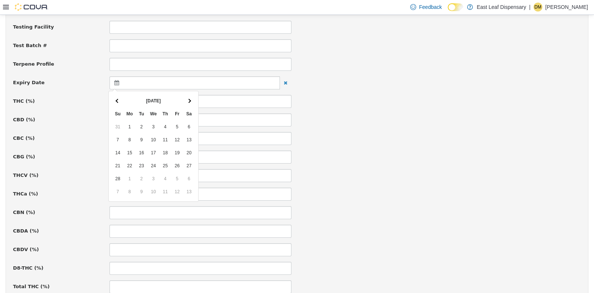
click at [191, 98] on th at bounding box center [189, 100] width 12 height 13
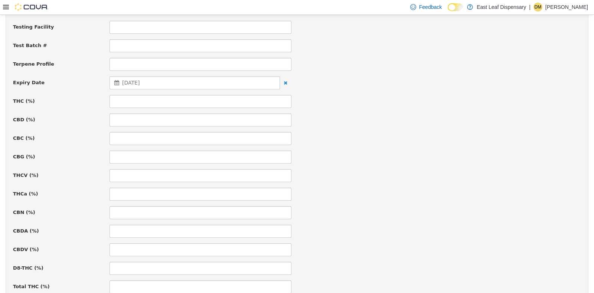
click at [333, 226] on div "CBDA (%)" at bounding box center [296, 230] width 579 height 13
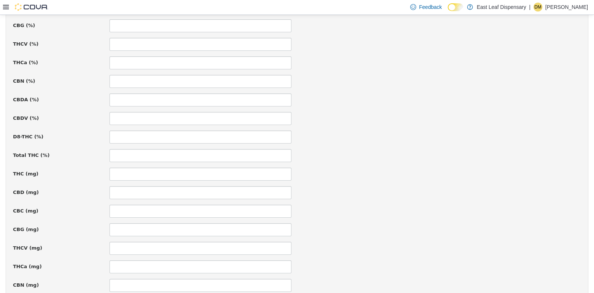
scroll to position [422, 0]
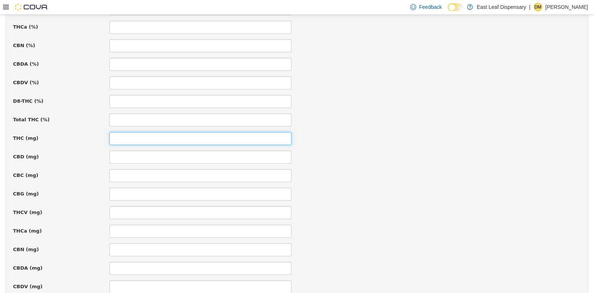
click at [202, 137] on input at bounding box center [200, 138] width 182 height 13
type input "**"
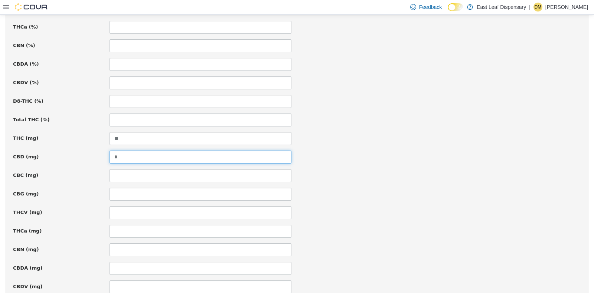
scroll to position [511, 0]
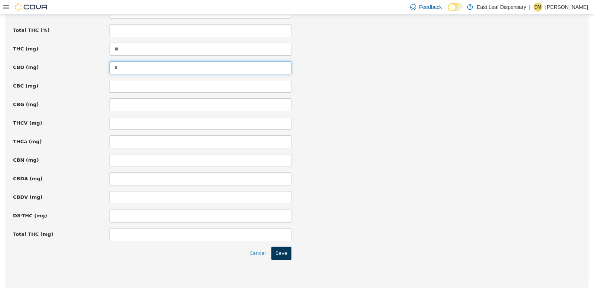
type input "*"
click at [274, 250] on button "Save" at bounding box center [281, 252] width 20 height 13
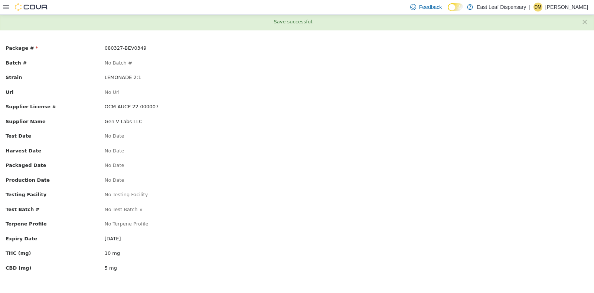
scroll to position [0, 0]
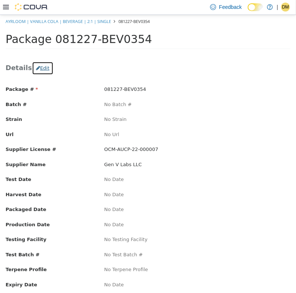
click at [40, 69] on button "Edit" at bounding box center [43, 67] width 22 height 13
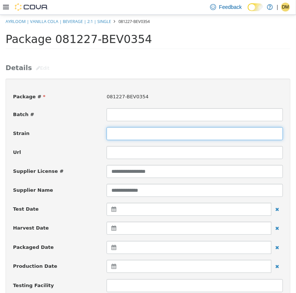
click at [121, 134] on input at bounding box center [194, 133] width 176 height 13
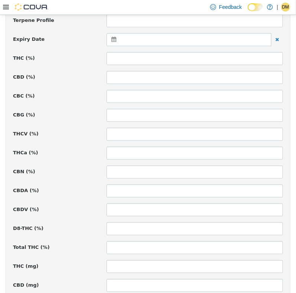
scroll to position [307, 0]
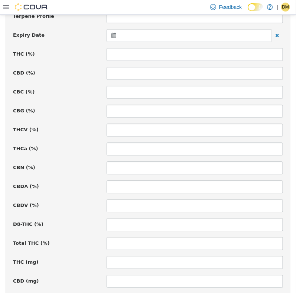
type input "**********"
click at [114, 36] on icon at bounding box center [115, 35] width 8 height 5
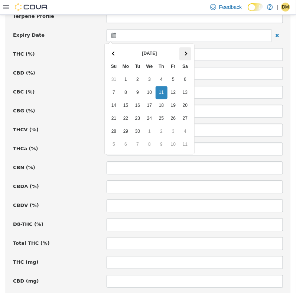
click at [185, 52] on span at bounding box center [185, 54] width 4 height 4
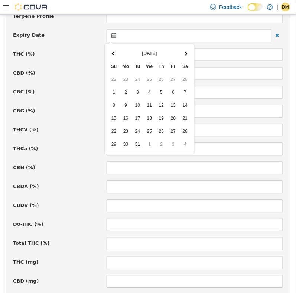
click at [185, 52] on span at bounding box center [185, 54] width 4 height 4
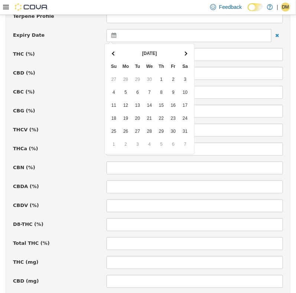
click at [185, 52] on span at bounding box center [185, 54] width 4 height 4
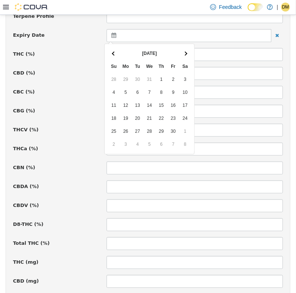
click at [185, 52] on span at bounding box center [185, 54] width 4 height 4
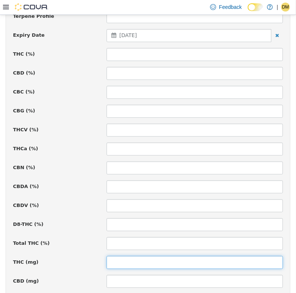
click at [118, 258] on input at bounding box center [194, 262] width 176 height 13
type input "**"
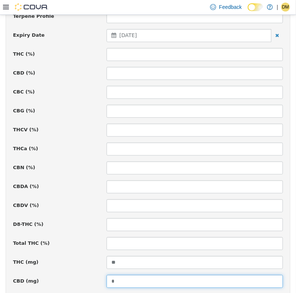
scroll to position [525, 0]
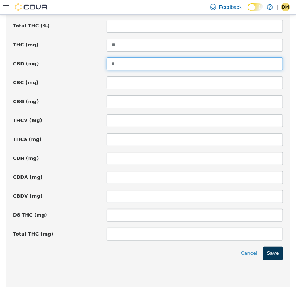
type input "*"
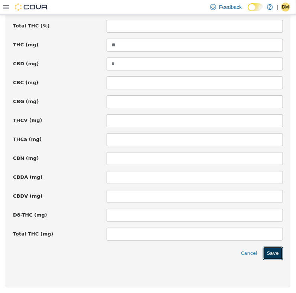
click at [268, 251] on button "Save" at bounding box center [273, 252] width 20 height 13
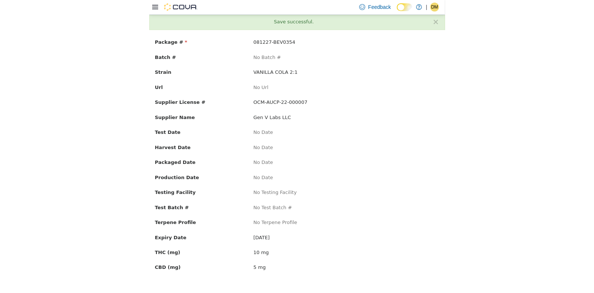
scroll to position [0, 0]
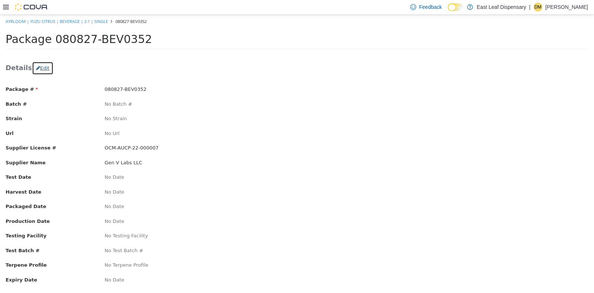
click at [37, 66] on button "Edit" at bounding box center [43, 67] width 22 height 13
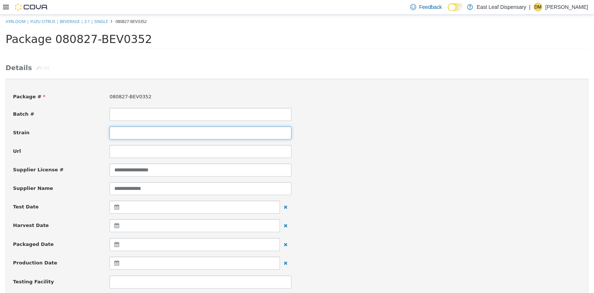
click at [132, 130] on input at bounding box center [200, 132] width 182 height 13
type input "**********"
click at [385, 155] on div "Url" at bounding box center [296, 151] width 579 height 13
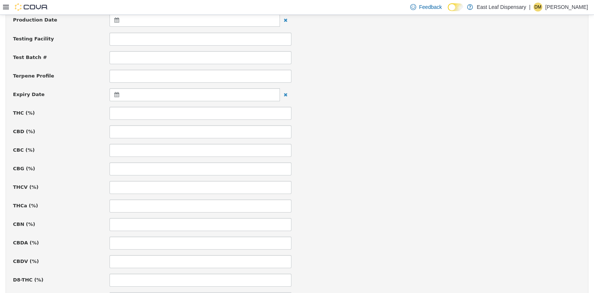
scroll to position [252, 0]
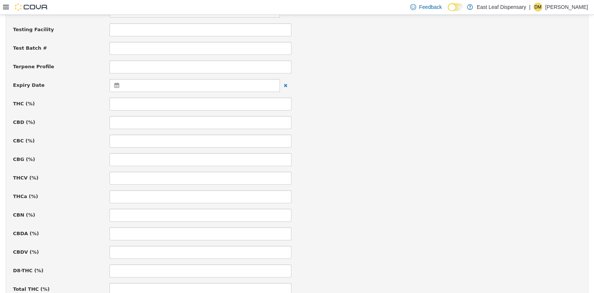
click at [115, 81] on div at bounding box center [194, 85] width 170 height 13
click at [187, 102] on th at bounding box center [189, 103] width 12 height 13
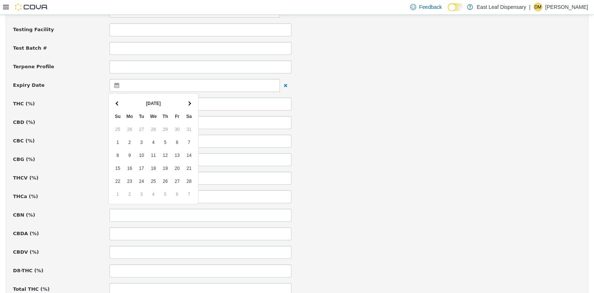
click at [187, 102] on th at bounding box center [189, 103] width 12 height 13
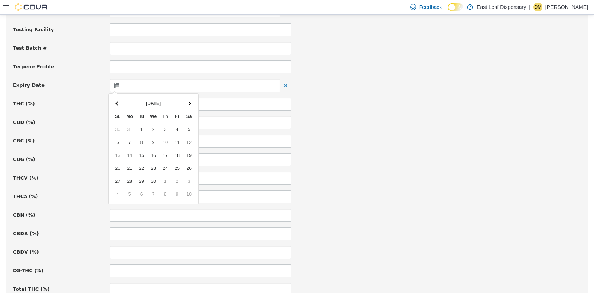
click at [187, 102] on th at bounding box center [189, 103] width 12 height 13
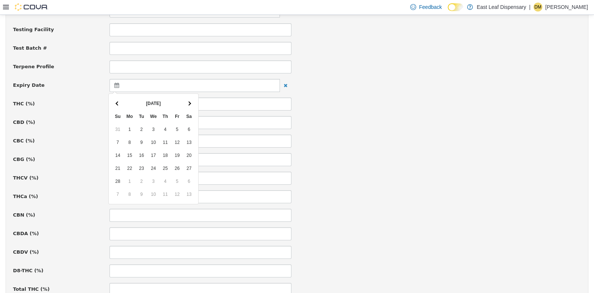
click at [187, 102] on th at bounding box center [189, 103] width 12 height 13
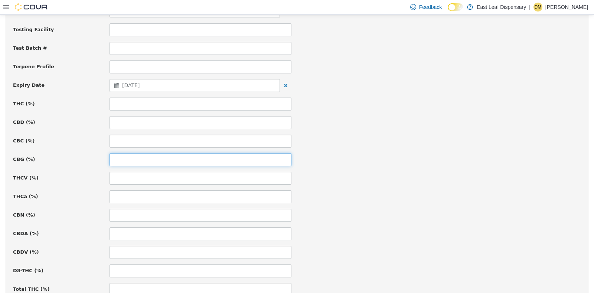
click at [118, 156] on input at bounding box center [200, 159] width 182 height 13
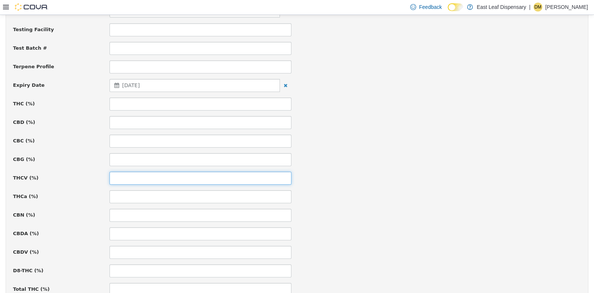
click at [122, 176] on input at bounding box center [200, 177] width 182 height 13
click at [340, 217] on div "CBN (%)" at bounding box center [296, 215] width 579 height 13
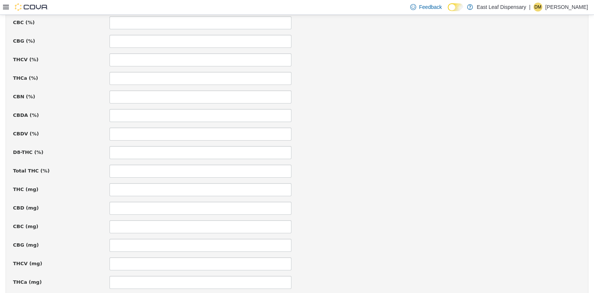
scroll to position [401, 0]
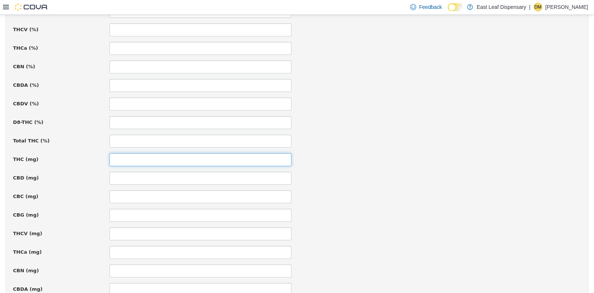
click at [143, 155] on input at bounding box center [200, 159] width 182 height 13
type input "**"
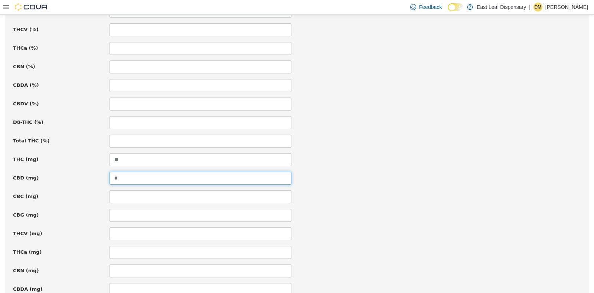
type input "*"
click at [404, 178] on div "CBD (mg) *" at bounding box center [296, 177] width 579 height 13
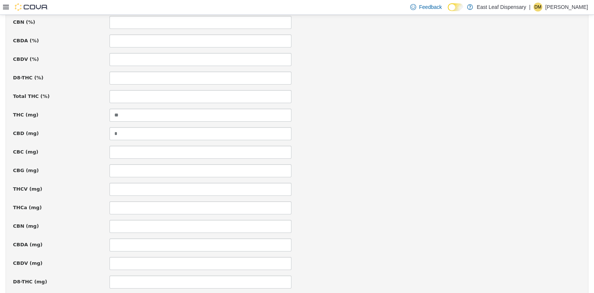
scroll to position [511, 0]
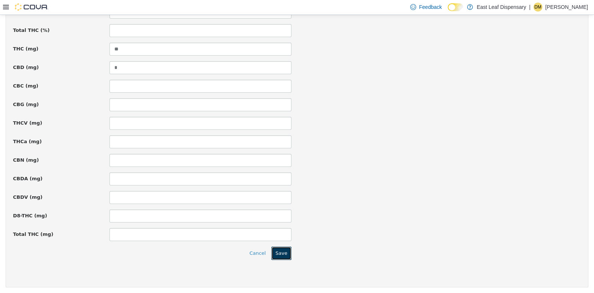
click at [273, 251] on button "Save" at bounding box center [281, 252] width 20 height 13
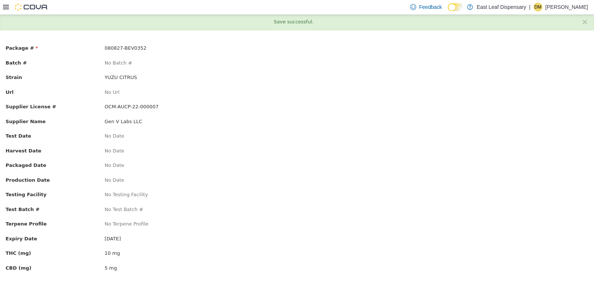
scroll to position [0, 0]
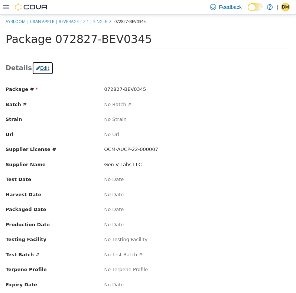
click at [42, 66] on button "Edit" at bounding box center [43, 67] width 22 height 13
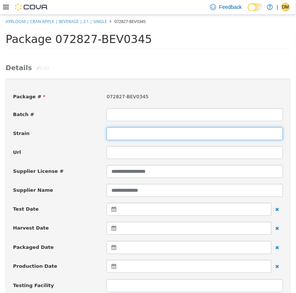
click at [141, 130] on input at bounding box center [194, 133] width 176 height 13
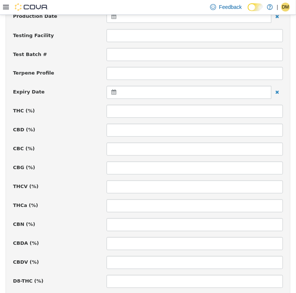
scroll to position [278, 0]
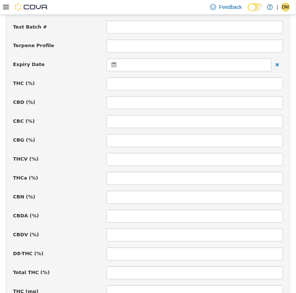
type input "**********"
click at [112, 66] on icon at bounding box center [115, 64] width 8 height 5
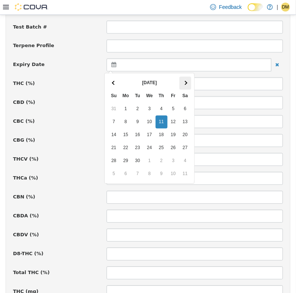
click at [182, 83] on th at bounding box center [185, 82] width 12 height 13
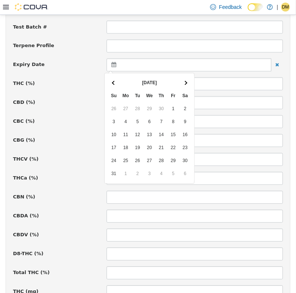
click at [182, 83] on th at bounding box center [185, 82] width 12 height 13
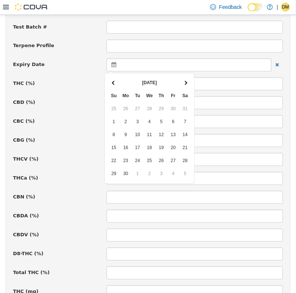
click at [182, 83] on th at bounding box center [185, 82] width 12 height 13
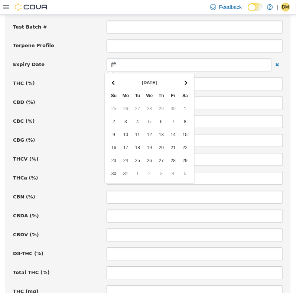
click at [182, 83] on th at bounding box center [185, 82] width 12 height 13
click at [115, 83] on th at bounding box center [114, 82] width 12 height 13
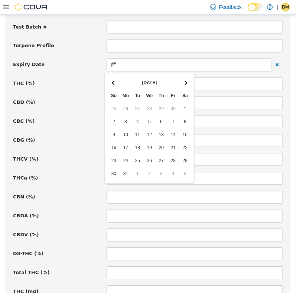
click at [115, 83] on th at bounding box center [114, 82] width 12 height 13
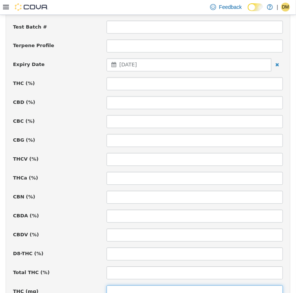
click at [176, 288] on input at bounding box center [194, 291] width 176 height 13
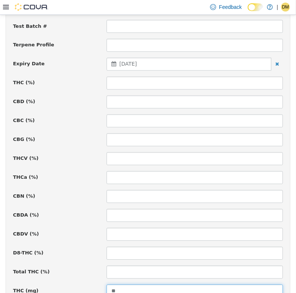
type input "**"
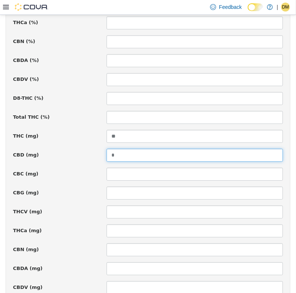
scroll to position [525, 0]
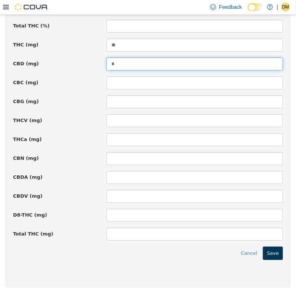
type input "*"
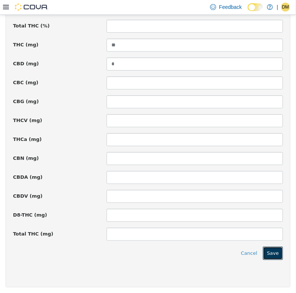
click at [272, 250] on button "Save" at bounding box center [273, 252] width 20 height 13
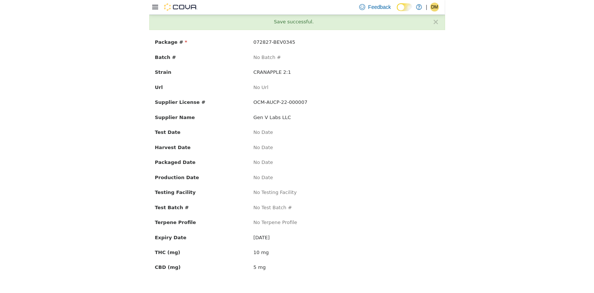
scroll to position [0, 0]
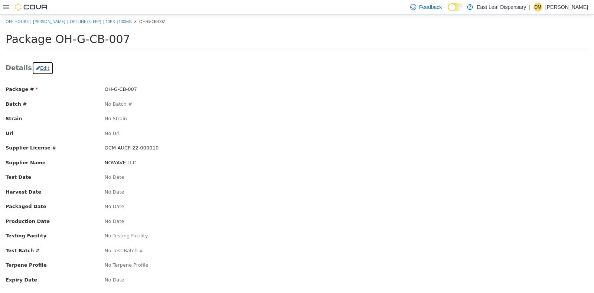
click at [34, 65] on button "Edit" at bounding box center [43, 67] width 22 height 13
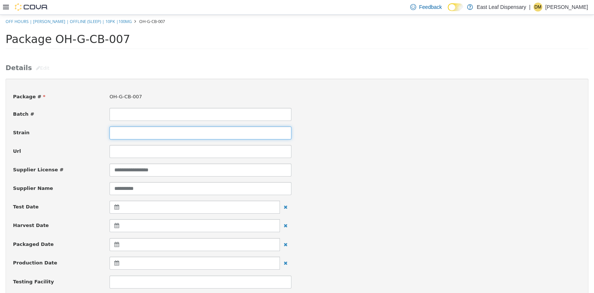
click at [131, 131] on input at bounding box center [200, 132] width 182 height 13
type input "**********"
click at [361, 109] on div "Batch #" at bounding box center [296, 114] width 579 height 13
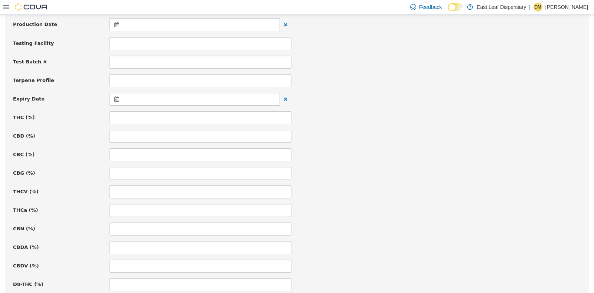
scroll to position [241, 0]
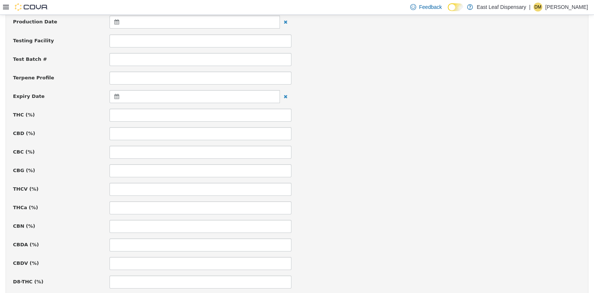
click at [114, 94] on icon at bounding box center [118, 95] width 8 height 5
click at [191, 113] on th at bounding box center [189, 114] width 12 height 13
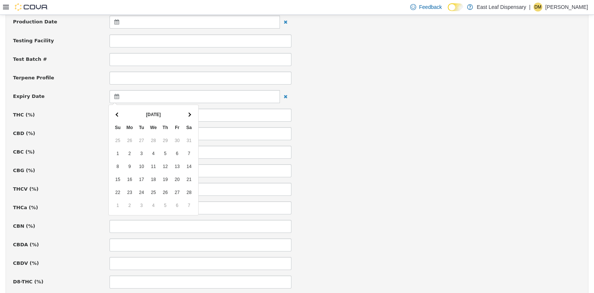
click at [191, 113] on th at bounding box center [189, 114] width 12 height 13
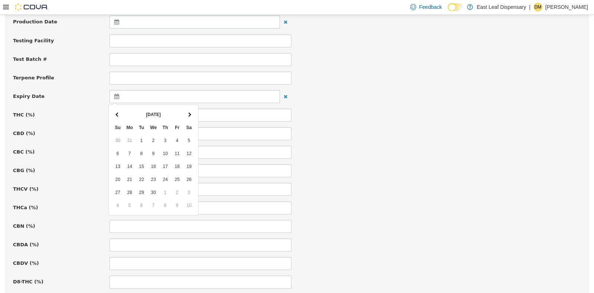
click at [191, 113] on th at bounding box center [189, 114] width 12 height 13
click at [405, 174] on div "CBG (%)" at bounding box center [296, 170] width 579 height 13
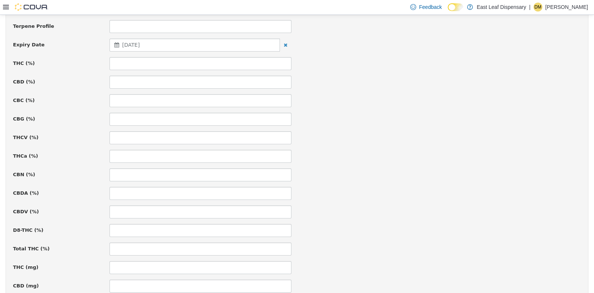
scroll to position [315, 0]
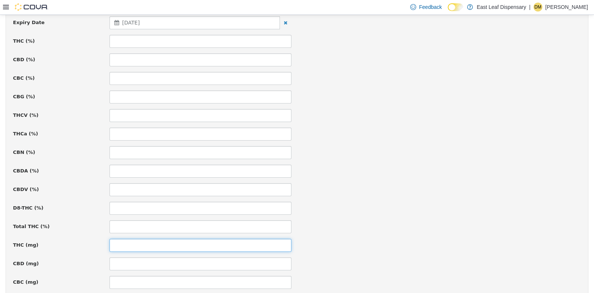
click at [112, 245] on input at bounding box center [200, 245] width 182 height 13
type input "***"
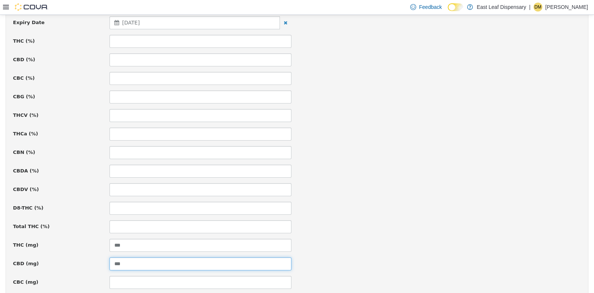
type input "***"
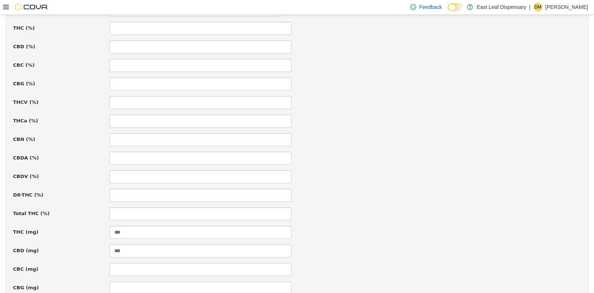
scroll to position [479, 0]
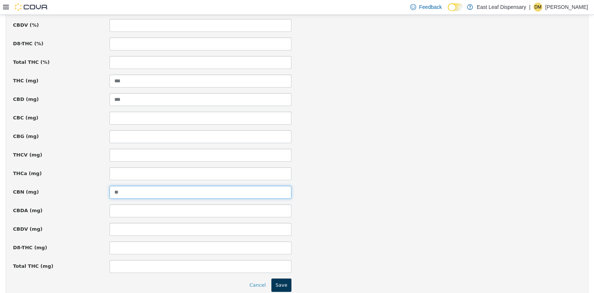
type input "**"
click at [285, 288] on button "Save" at bounding box center [281, 284] width 20 height 13
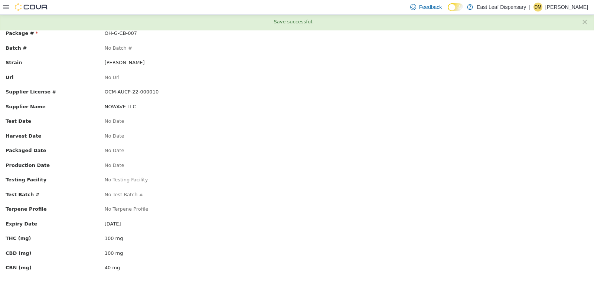
scroll to position [0, 0]
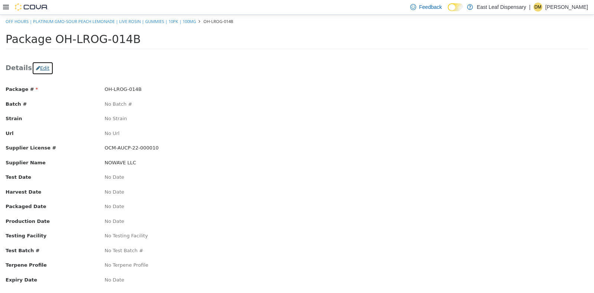
click at [41, 71] on button "Edit" at bounding box center [43, 67] width 22 height 13
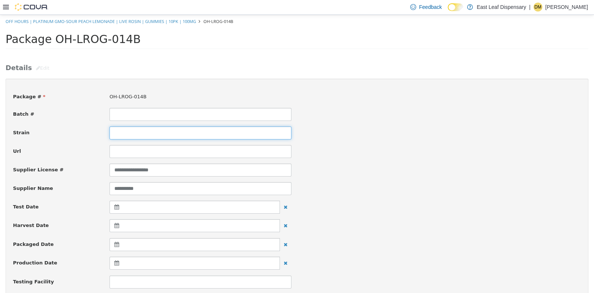
click at [149, 133] on input at bounding box center [200, 132] width 182 height 13
type input "**********"
click at [421, 130] on div "**********" at bounding box center [296, 132] width 579 height 13
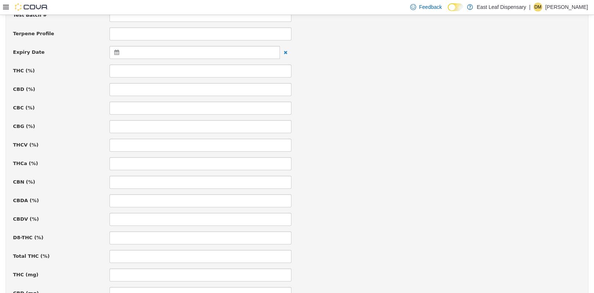
scroll to position [296, 0]
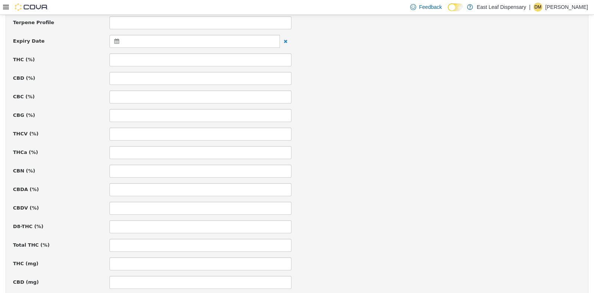
click at [120, 38] on icon at bounding box center [118, 40] width 8 height 5
click at [187, 63] on th at bounding box center [189, 59] width 12 height 13
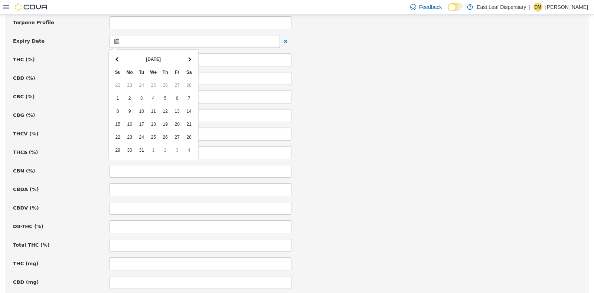
click at [187, 63] on th at bounding box center [189, 59] width 12 height 13
click at [121, 60] on th at bounding box center [118, 59] width 12 height 13
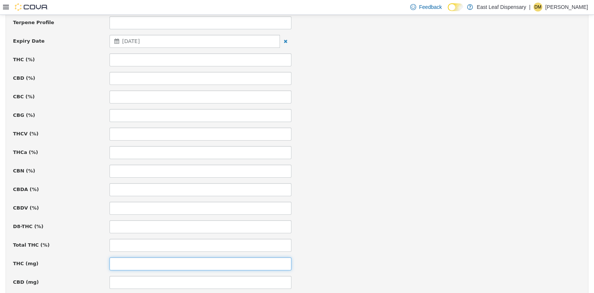
click at [121, 257] on input at bounding box center [200, 263] width 182 height 13
type input "***"
click at [328, 227] on div "D8-THC (%)" at bounding box center [296, 226] width 579 height 13
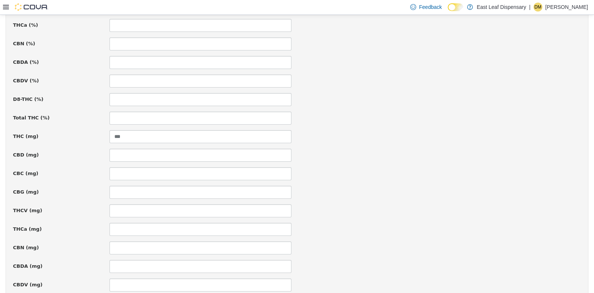
scroll to position [511, 0]
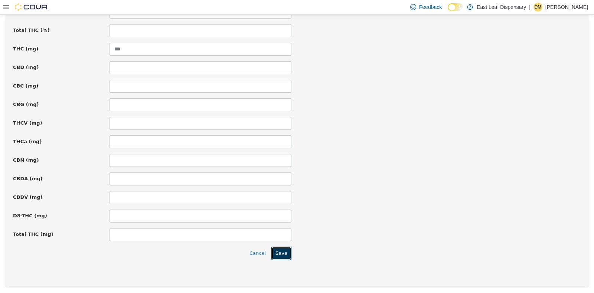
click at [283, 249] on button "Save" at bounding box center [281, 252] width 20 height 13
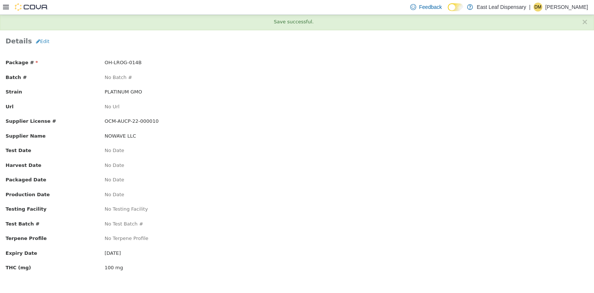
scroll to position [0, 0]
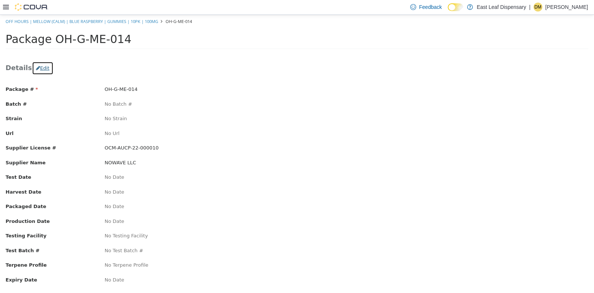
click at [40, 65] on button "Edit" at bounding box center [43, 67] width 22 height 13
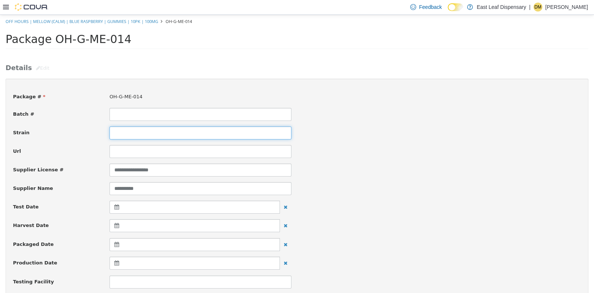
click at [153, 137] on input at bounding box center [200, 132] width 182 height 13
type input "**********"
click at [351, 151] on div "Url" at bounding box center [296, 151] width 579 height 13
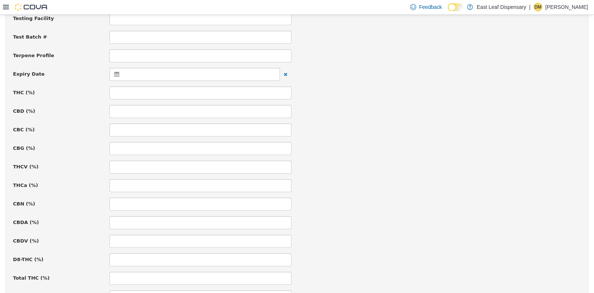
scroll to position [278, 0]
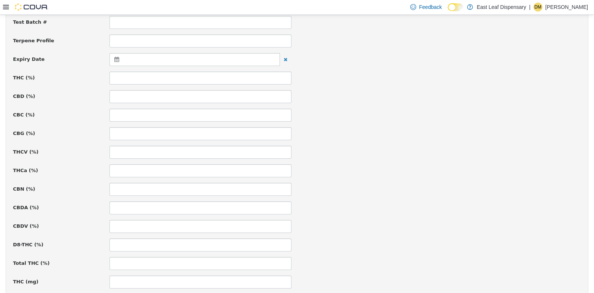
click at [118, 61] on div at bounding box center [194, 59] width 170 height 13
click at [189, 76] on span at bounding box center [189, 77] width 4 height 4
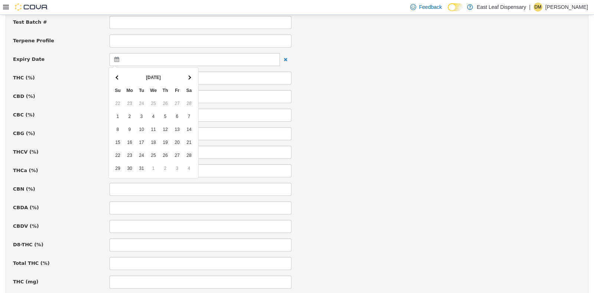
click at [189, 76] on span at bounding box center [189, 77] width 4 height 4
click at [138, 277] on input at bounding box center [200, 281] width 182 height 13
type input "***"
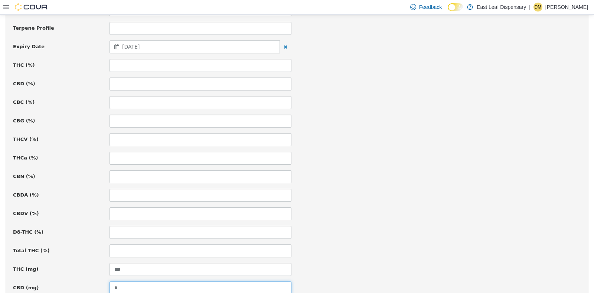
type input "*"
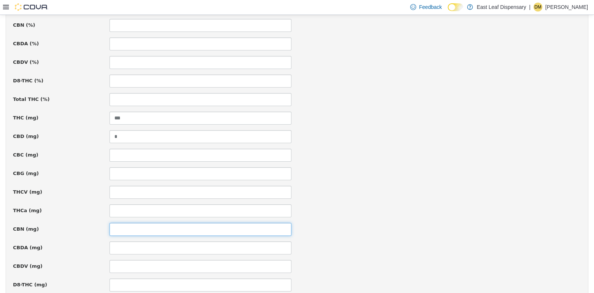
click at [128, 225] on input at bounding box center [200, 229] width 182 height 13
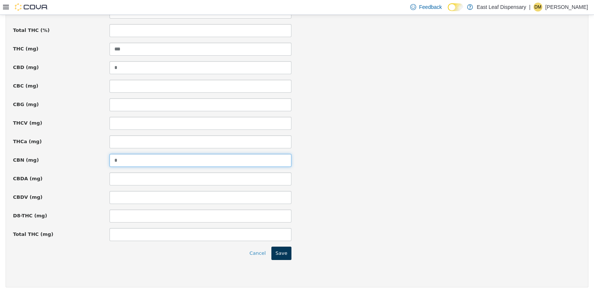
type input "*"
click at [281, 256] on button "Save" at bounding box center [281, 252] width 20 height 13
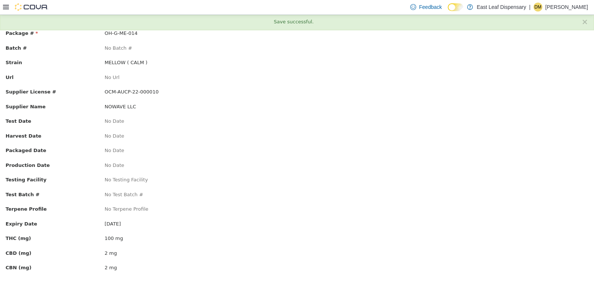
scroll to position [0, 0]
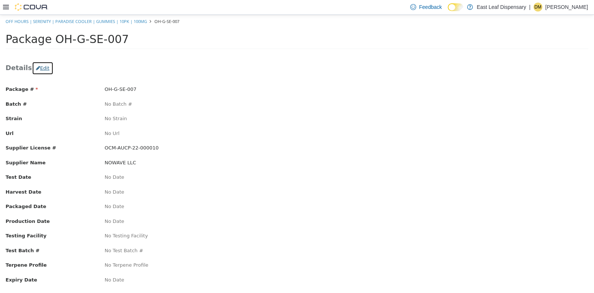
click at [39, 66] on button "Edit" at bounding box center [43, 67] width 22 height 13
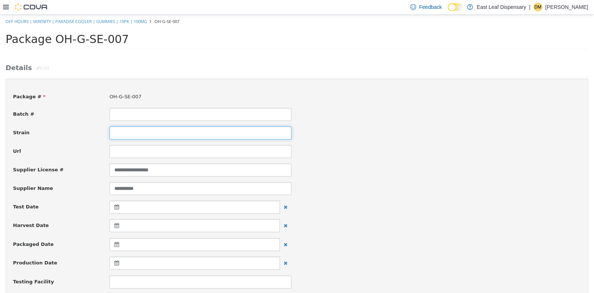
click at [182, 132] on input at bounding box center [200, 132] width 182 height 13
type input "**********"
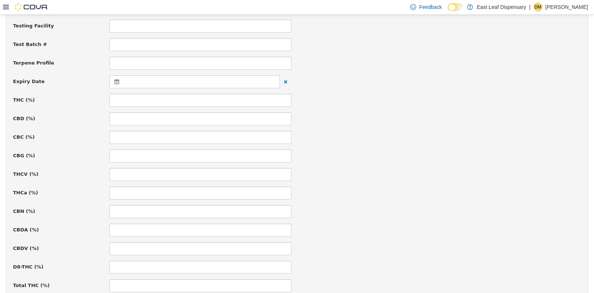
scroll to position [266, 0]
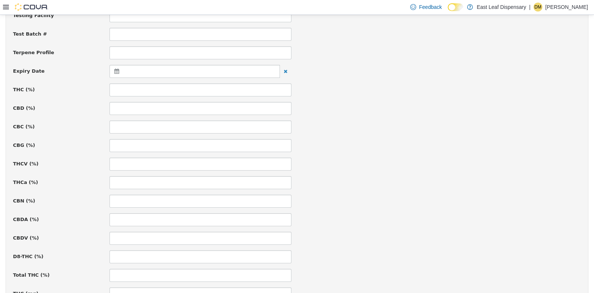
click at [115, 68] on icon at bounding box center [118, 70] width 8 height 5
click at [193, 88] on th at bounding box center [189, 89] width 12 height 13
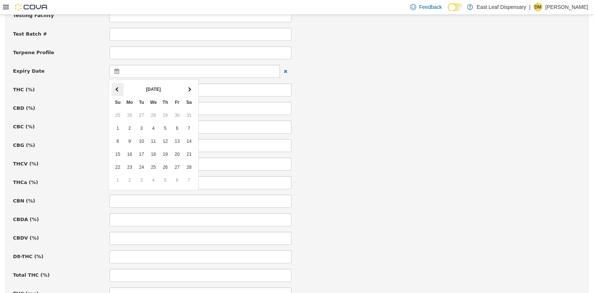
click at [121, 86] on th at bounding box center [118, 89] width 12 height 13
click at [389, 149] on div "CBG (%)" at bounding box center [296, 145] width 579 height 13
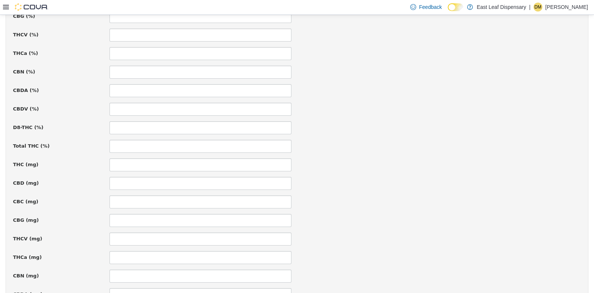
scroll to position [452, 0]
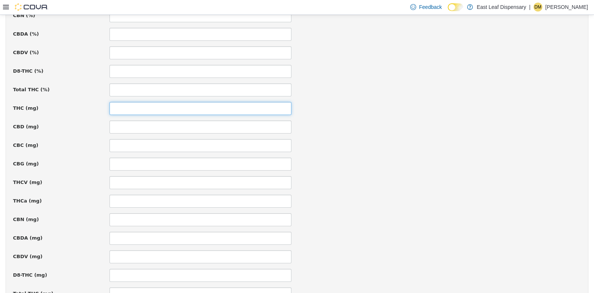
click at [128, 111] on input at bounding box center [200, 108] width 182 height 13
type input "***"
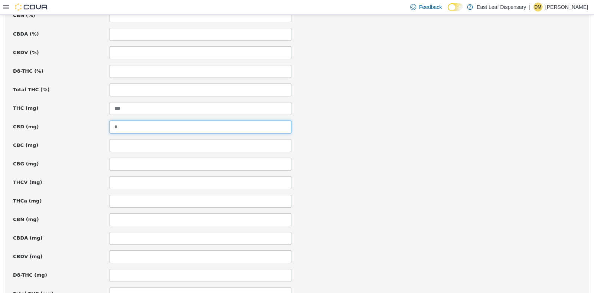
type input "*"
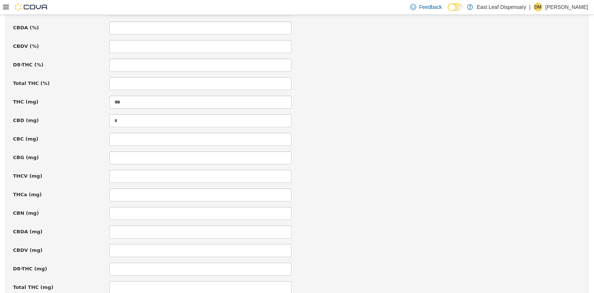
scroll to position [511, 0]
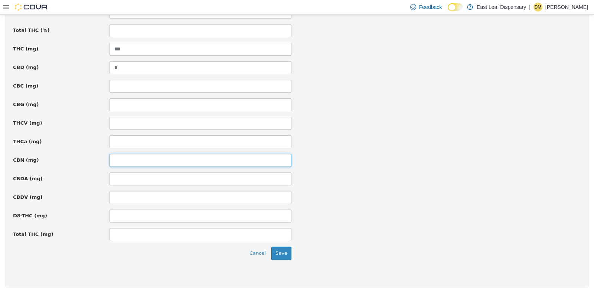
click at [128, 158] on input at bounding box center [200, 160] width 182 height 13
click at [128, 158] on input "*" at bounding box center [200, 160] width 182 height 13
type input "*"
click at [278, 250] on button "Save" at bounding box center [281, 252] width 20 height 13
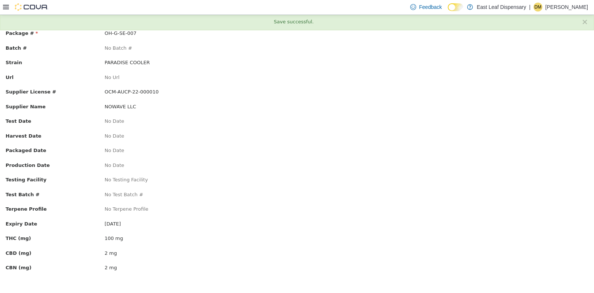
scroll to position [0, 0]
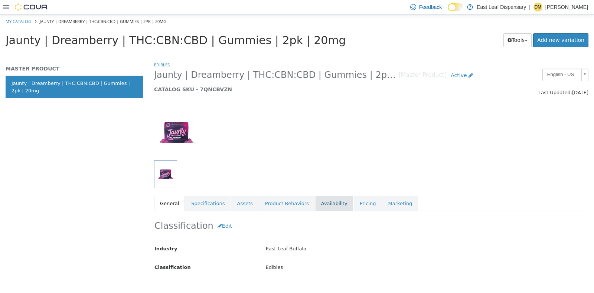
click at [315, 207] on link "Availability" at bounding box center [334, 204] width 38 height 16
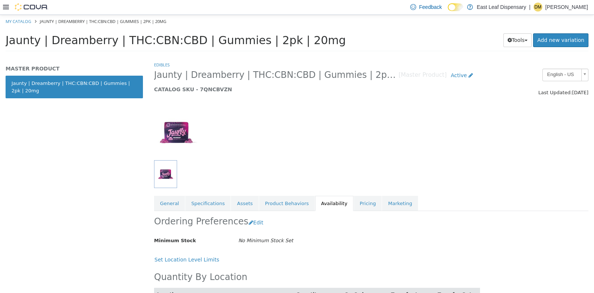
scroll to position [35, 0]
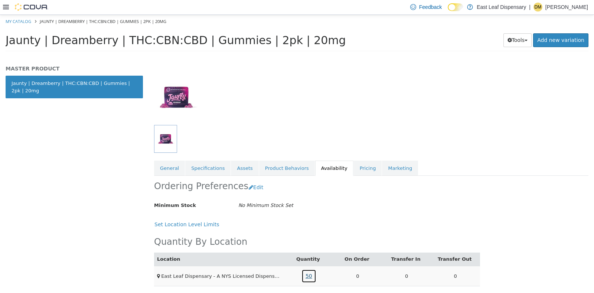
click at [302, 276] on link "50" at bounding box center [308, 276] width 15 height 14
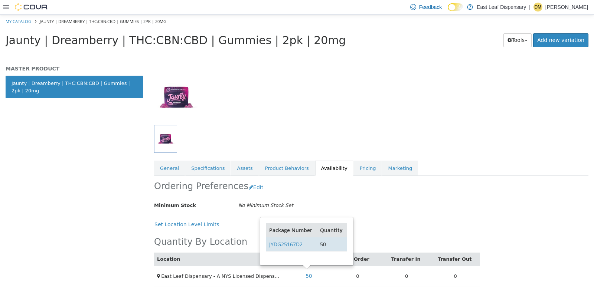
click at [288, 238] on td "JYDG25167D2" at bounding box center [291, 244] width 50 height 14
click at [289, 243] on link "JYDG25167D2" at bounding box center [285, 243] width 33 height 7
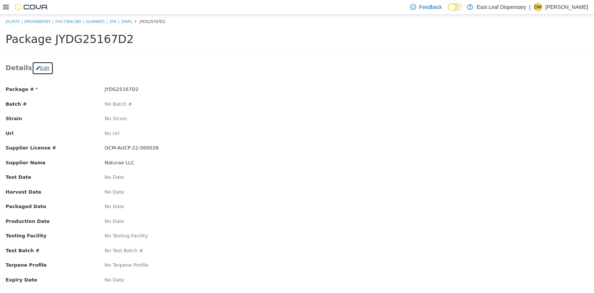
click at [42, 64] on button "Edit" at bounding box center [43, 67] width 22 height 13
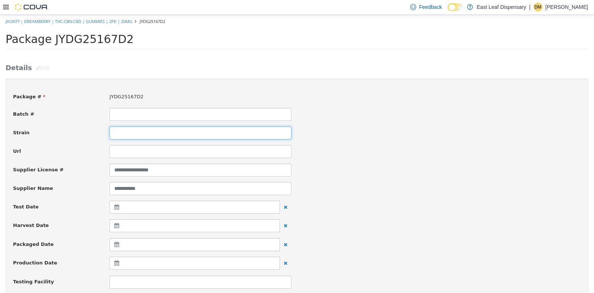
click at [134, 131] on input at bounding box center [200, 132] width 182 height 13
type input "*********"
click at [425, 156] on div "Url" at bounding box center [296, 151] width 579 height 13
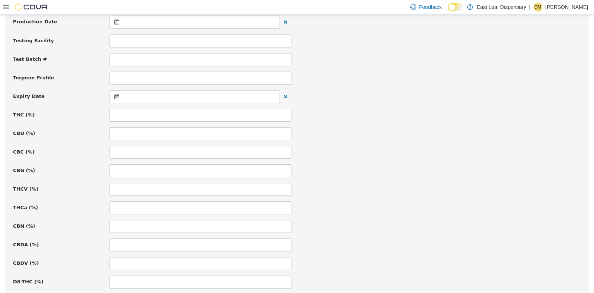
scroll to position [240, 0]
click at [114, 95] on icon at bounding box center [118, 97] width 8 height 5
click at [190, 117] on th at bounding box center [189, 115] width 12 height 13
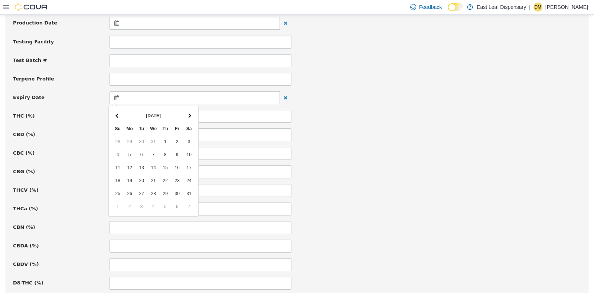
click at [190, 117] on th at bounding box center [189, 115] width 12 height 13
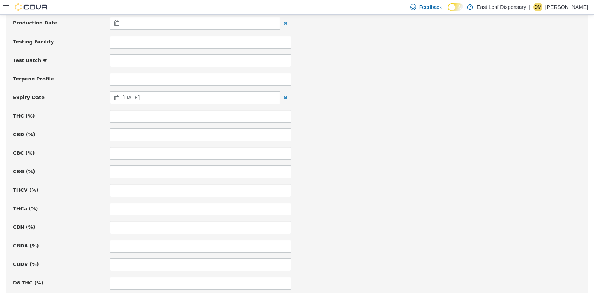
click at [393, 174] on div "CBG (%)" at bounding box center [296, 171] width 579 height 13
click at [402, 211] on div "THCa (%)" at bounding box center [296, 208] width 579 height 13
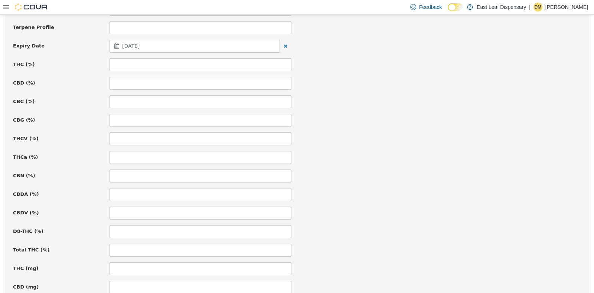
scroll to position [388, 0]
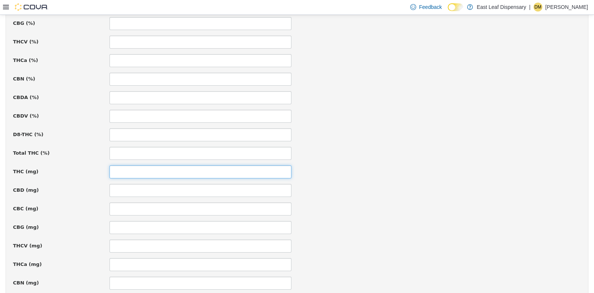
click at [241, 167] on input at bounding box center [200, 171] width 182 height 13
type input "**"
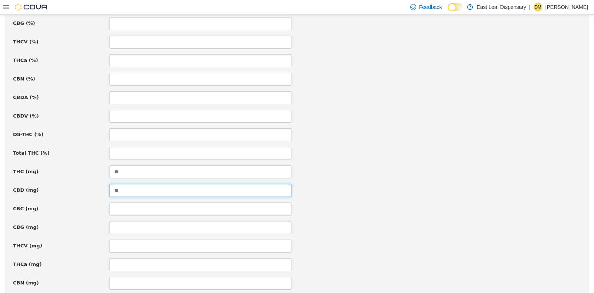
type input "**"
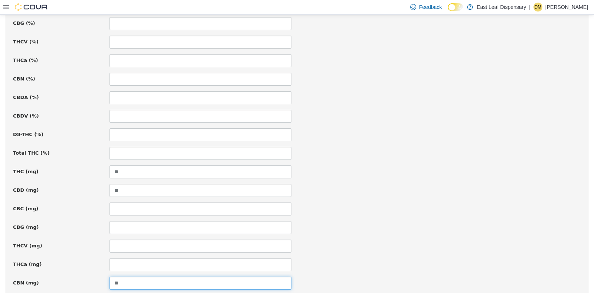
type input "**"
click at [427, 207] on div "CBC (mg)" at bounding box center [296, 208] width 579 height 13
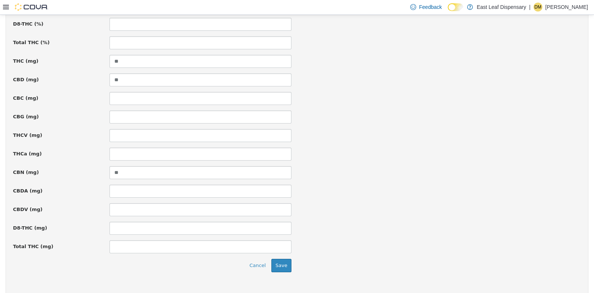
scroll to position [511, 0]
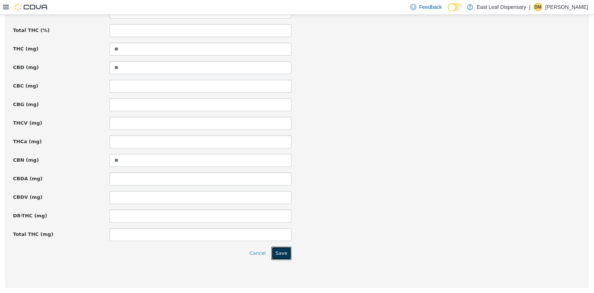
click at [282, 253] on button "Save" at bounding box center [281, 252] width 20 height 13
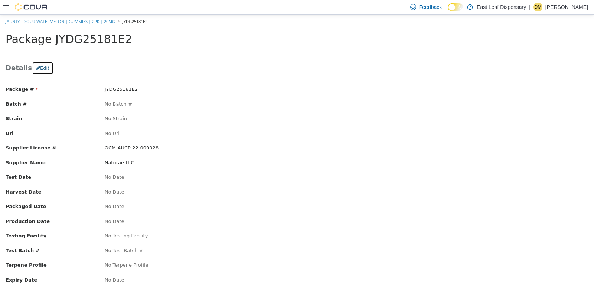
click at [35, 70] on button "Edit" at bounding box center [43, 67] width 22 height 13
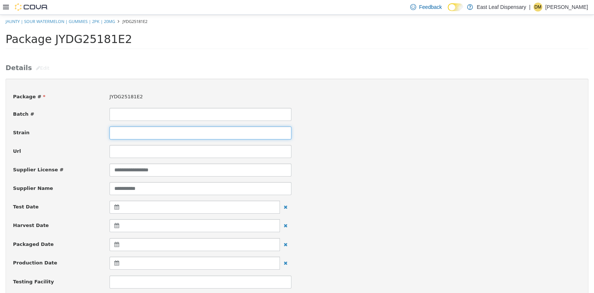
click at [125, 131] on input at bounding box center [200, 132] width 182 height 13
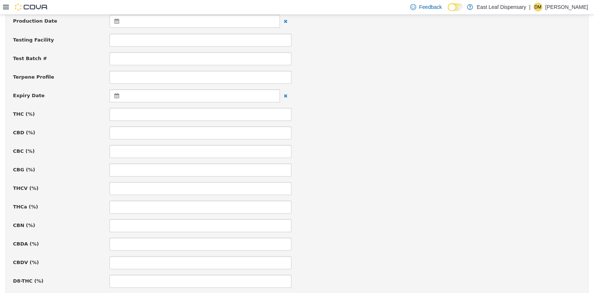
scroll to position [246, 0]
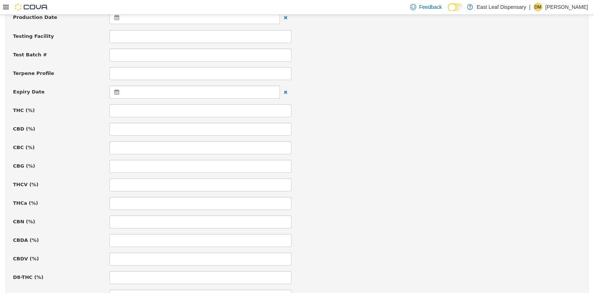
type input "**********"
click at [115, 89] on icon at bounding box center [118, 91] width 8 height 5
click at [190, 106] on th at bounding box center [189, 110] width 12 height 13
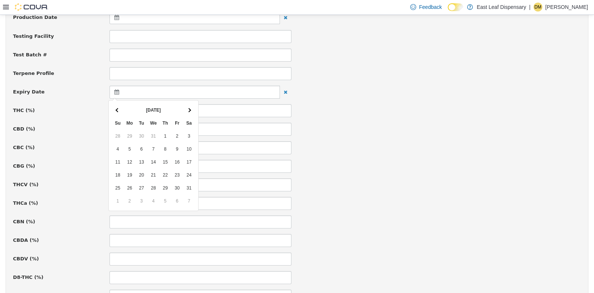
click at [190, 106] on th at bounding box center [189, 110] width 12 height 13
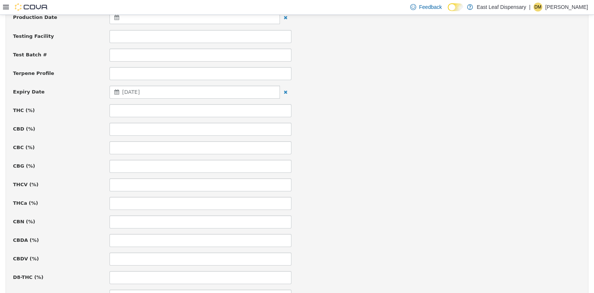
click at [327, 198] on div "THCa (%)" at bounding box center [296, 203] width 579 height 13
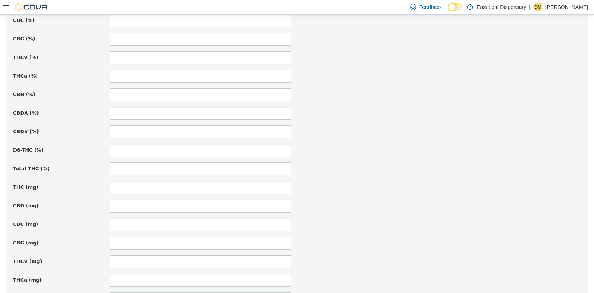
scroll to position [375, 0]
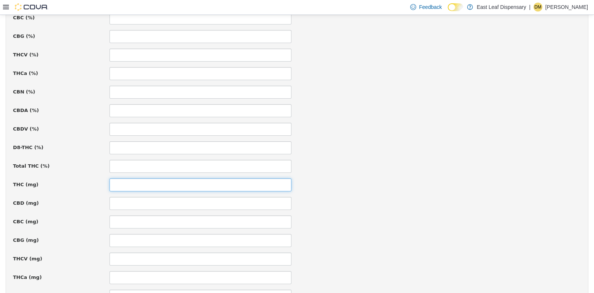
click at [228, 180] on input at bounding box center [200, 184] width 182 height 13
type input "**"
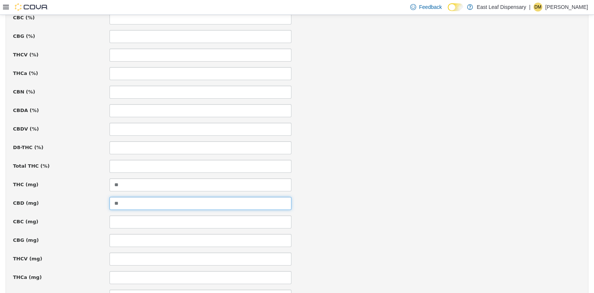
scroll to position [511, 0]
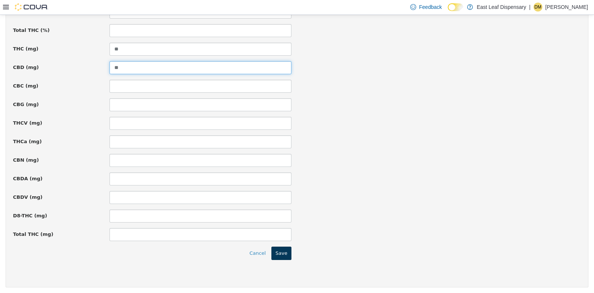
type input "**"
click at [282, 253] on button "Save" at bounding box center [281, 252] width 20 height 13
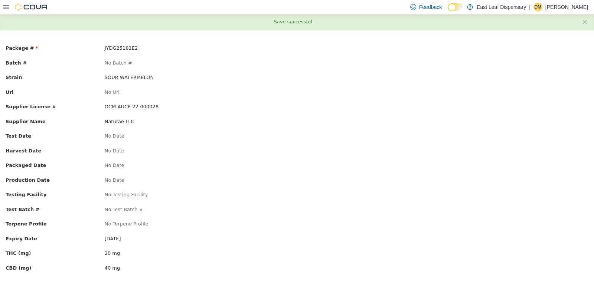
scroll to position [0, 0]
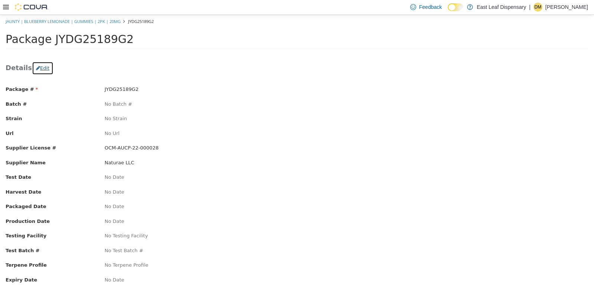
click at [43, 65] on button "Edit" at bounding box center [43, 67] width 22 height 13
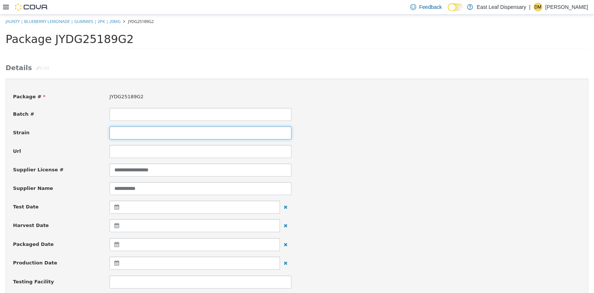
click at [146, 132] on input at bounding box center [200, 132] width 182 height 13
type input "**********"
click at [469, 172] on div "**********" at bounding box center [296, 169] width 579 height 13
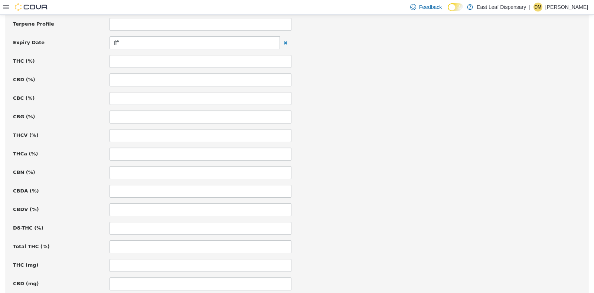
scroll to position [296, 0]
click at [117, 39] on icon at bounding box center [118, 41] width 8 height 5
click at [189, 62] on th at bounding box center [189, 59] width 12 height 13
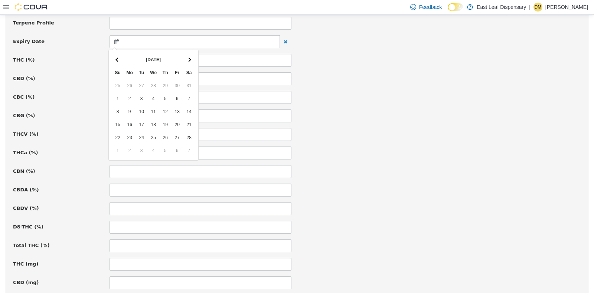
click at [189, 62] on th at bounding box center [189, 59] width 12 height 13
click at [358, 133] on div "THCV (%)" at bounding box center [296, 134] width 579 height 13
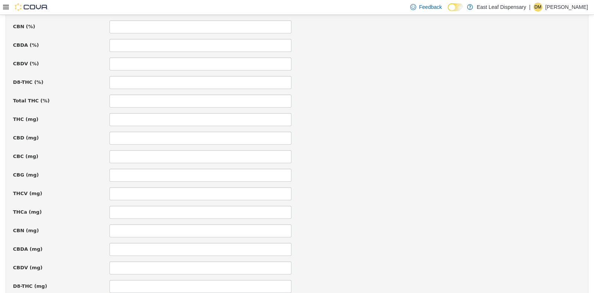
scroll to position [444, 0]
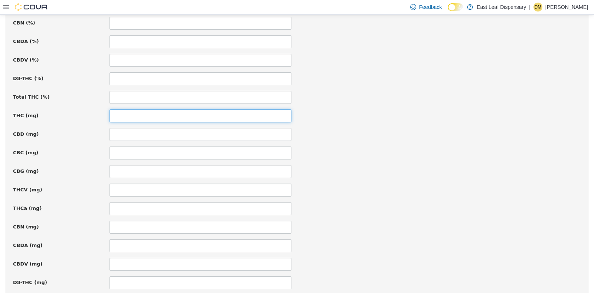
click at [229, 113] on input at bounding box center [200, 115] width 182 height 13
type input "*"
type input "**"
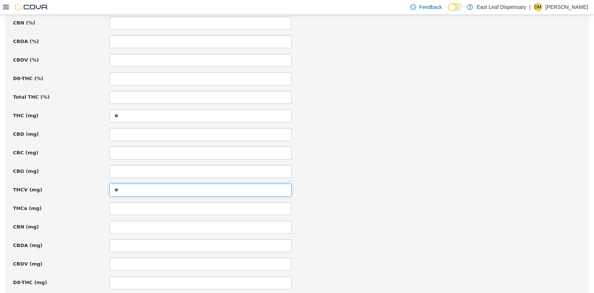
type input "**"
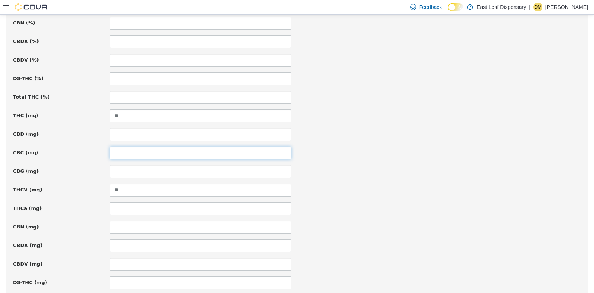
click at [241, 153] on input at bounding box center [200, 152] width 182 height 13
type input "*"
click at [373, 156] on div "CBC (mg) *" at bounding box center [296, 152] width 579 height 13
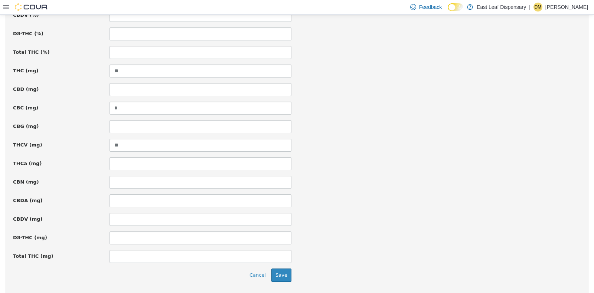
scroll to position [511, 0]
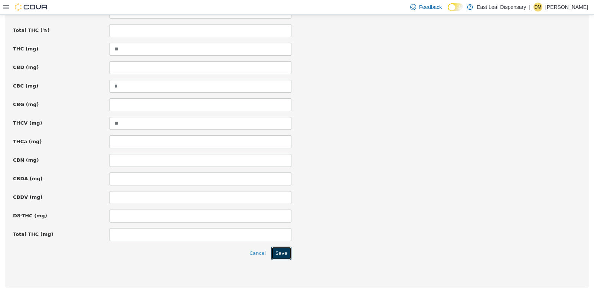
click at [286, 250] on button "Save" at bounding box center [281, 252] width 20 height 13
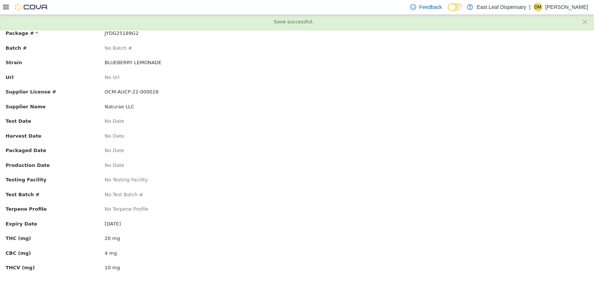
scroll to position [0, 0]
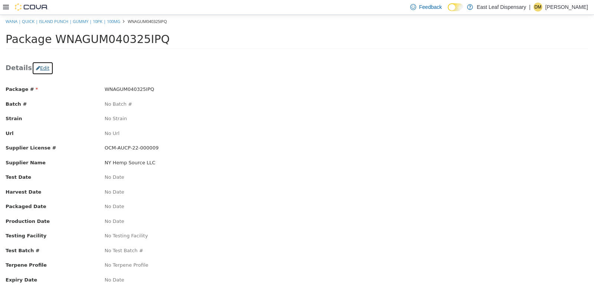
click at [38, 72] on button "Edit" at bounding box center [43, 67] width 22 height 13
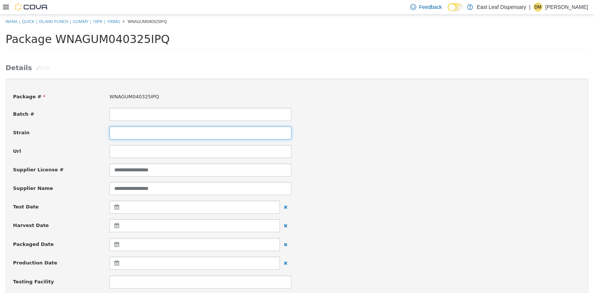
click at [135, 133] on input at bounding box center [200, 132] width 182 height 13
type input "**********"
click at [394, 174] on div "**********" at bounding box center [296, 169] width 579 height 13
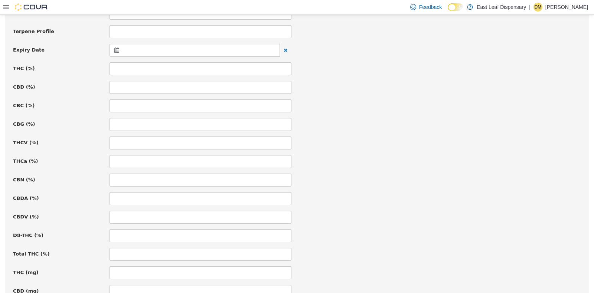
scroll to position [291, 0]
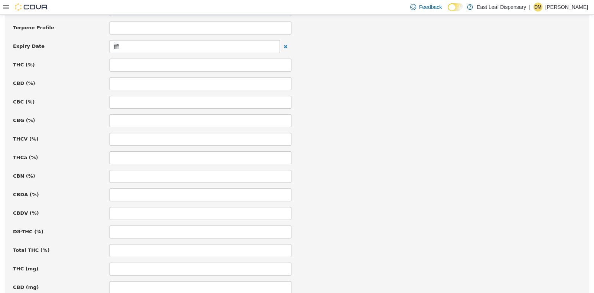
click at [114, 47] on icon at bounding box center [118, 45] width 8 height 5
click at [189, 65] on span at bounding box center [189, 64] width 4 height 4
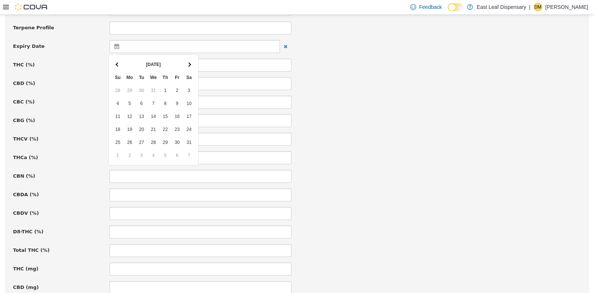
click at [189, 65] on span at bounding box center [189, 64] width 4 height 4
click at [362, 186] on div "**********" at bounding box center [297, 143] width 568 height 698
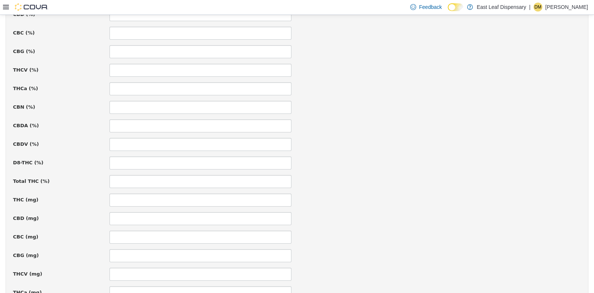
scroll to position [365, 0]
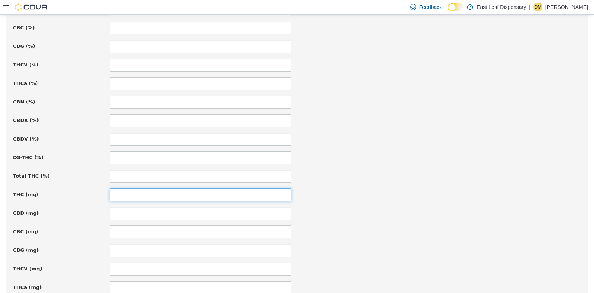
click at [132, 191] on input at bounding box center [200, 194] width 182 height 13
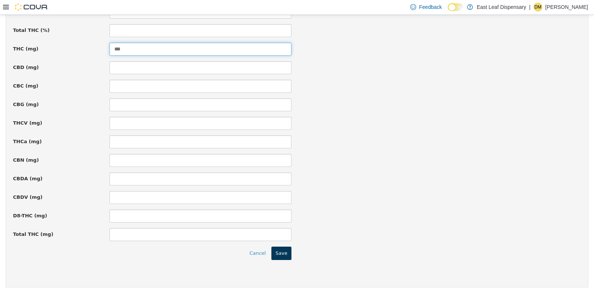
type input "***"
click at [284, 249] on button "Save" at bounding box center [281, 252] width 20 height 13
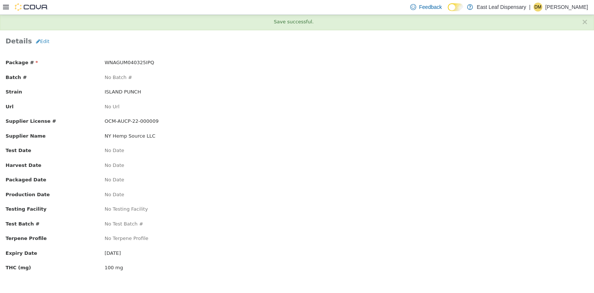
scroll to position [0, 0]
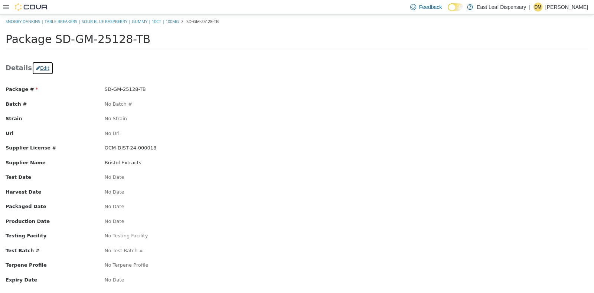
click at [44, 65] on button "Edit" at bounding box center [43, 67] width 22 height 13
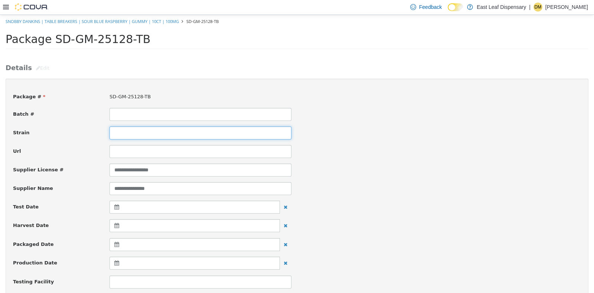
click at [130, 131] on input at bounding box center [200, 132] width 182 height 13
type input "**********"
click at [459, 152] on div "Url" at bounding box center [296, 151] width 579 height 13
click at [252, 131] on input "**********" at bounding box center [200, 132] width 182 height 13
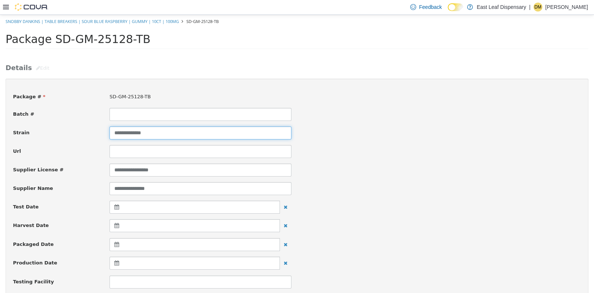
click at [252, 131] on input "**********" at bounding box center [200, 132] width 182 height 13
type input "**********"
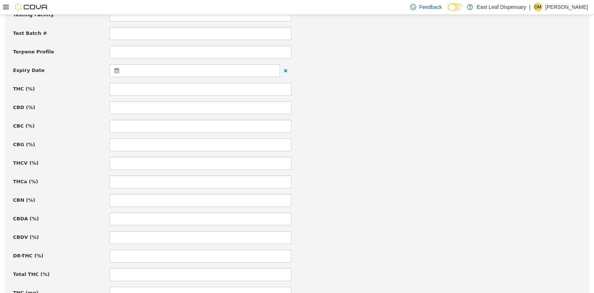
scroll to position [274, 0]
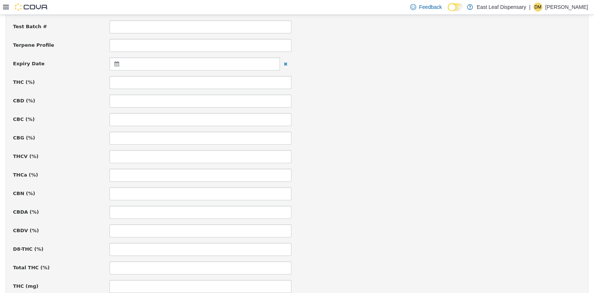
click at [115, 59] on div at bounding box center [194, 63] width 170 height 13
click at [187, 82] on th at bounding box center [189, 81] width 12 height 13
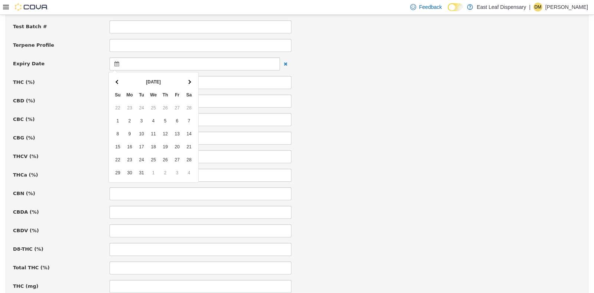
click at [187, 82] on th at bounding box center [189, 81] width 12 height 13
click at [367, 131] on div "CBG (%)" at bounding box center [296, 137] width 579 height 13
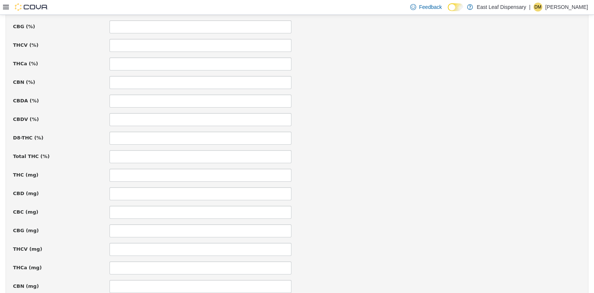
scroll to position [459, 0]
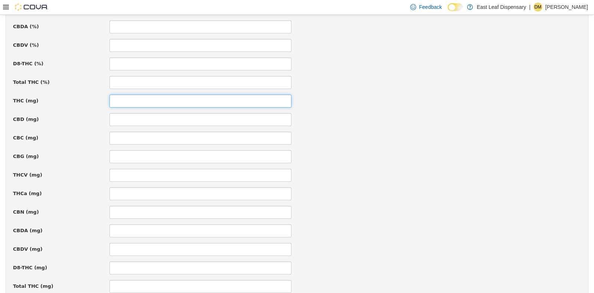
click at [189, 98] on input at bounding box center [200, 100] width 182 height 13
type input "***"
click at [352, 105] on div "THC (mg) ***" at bounding box center [296, 100] width 579 height 13
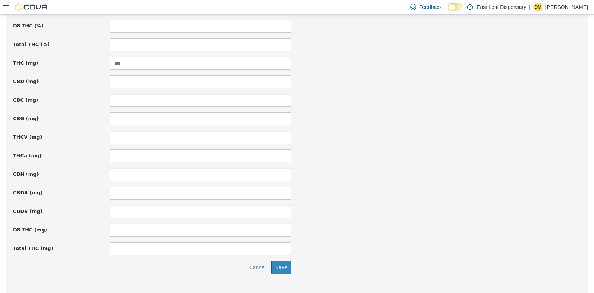
scroll to position [511, 0]
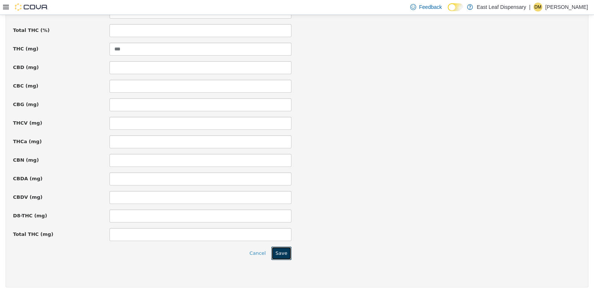
click at [285, 250] on button "Save" at bounding box center [281, 252] width 20 height 13
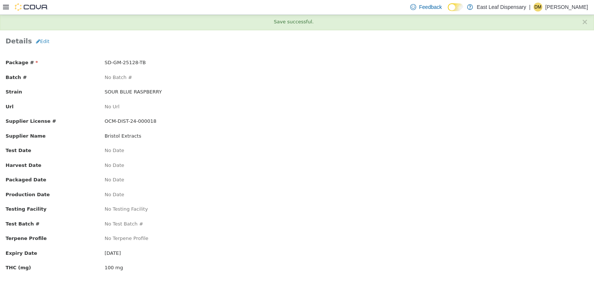
scroll to position [0, 0]
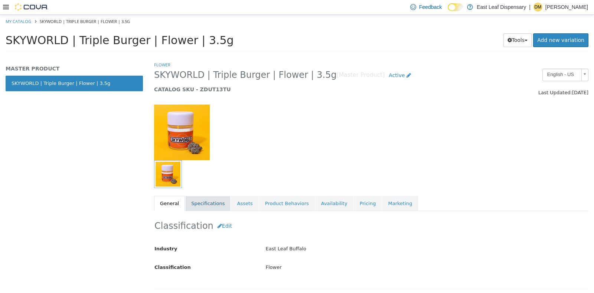
click at [212, 201] on link "Specifications" at bounding box center [207, 204] width 45 height 16
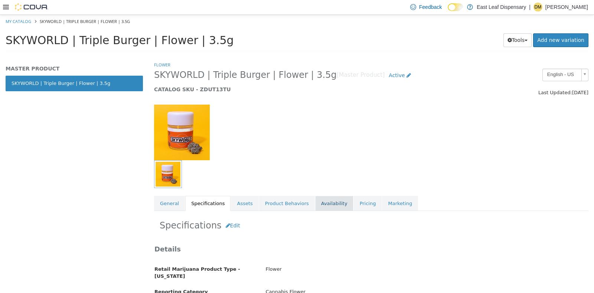
click at [323, 206] on link "Availability" at bounding box center [334, 204] width 38 height 16
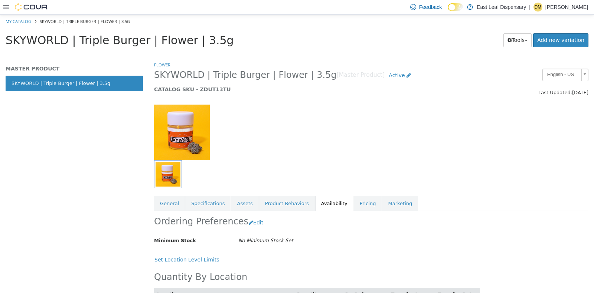
scroll to position [35, 0]
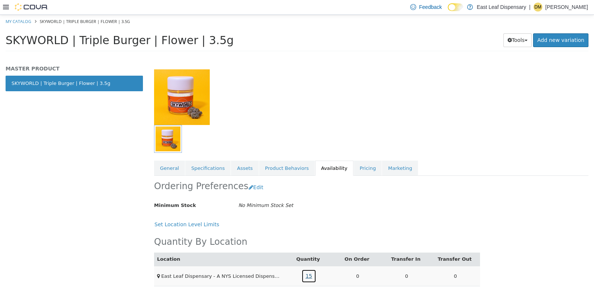
click at [306, 276] on link "15" at bounding box center [308, 276] width 15 height 14
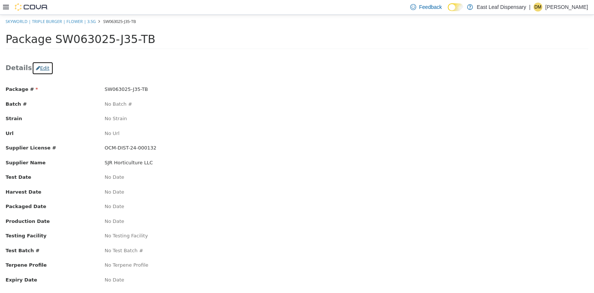
click at [37, 70] on button "Edit" at bounding box center [43, 67] width 22 height 13
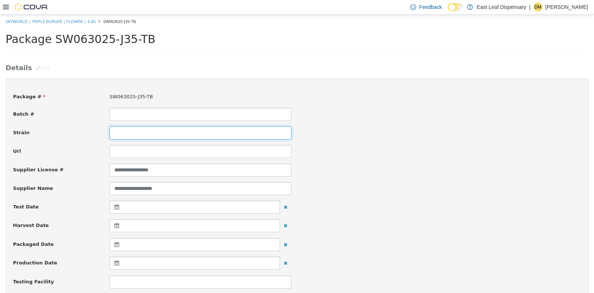
click at [141, 136] on input at bounding box center [200, 132] width 182 height 13
type input "**********"
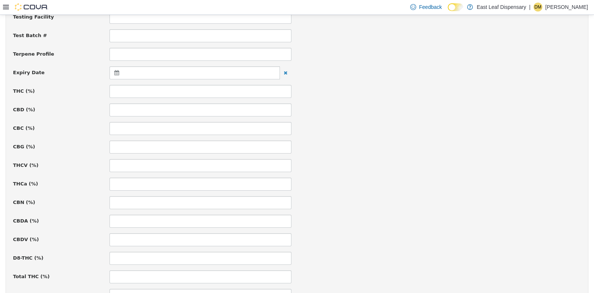
scroll to position [278, 0]
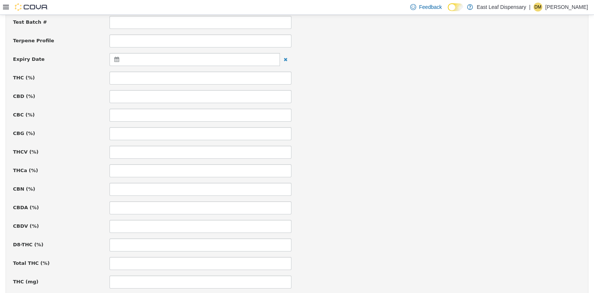
click at [118, 55] on div at bounding box center [194, 59] width 170 height 13
click at [189, 77] on span at bounding box center [189, 77] width 4 height 4
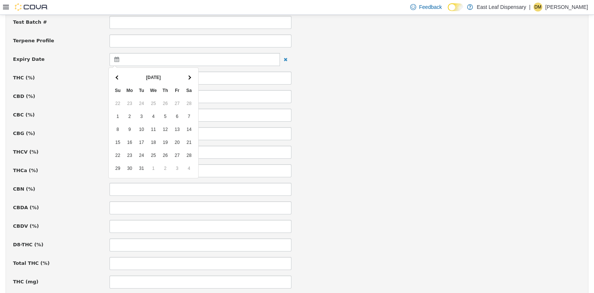
click at [189, 77] on span at bounding box center [189, 77] width 4 height 4
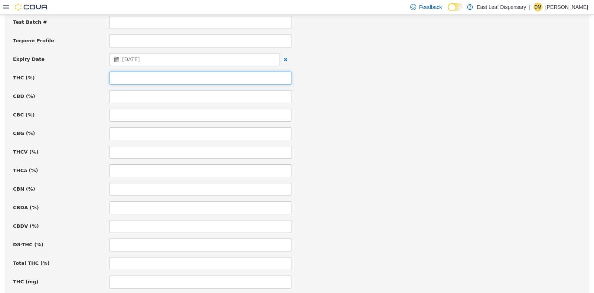
click at [213, 81] on input at bounding box center [200, 77] width 182 height 13
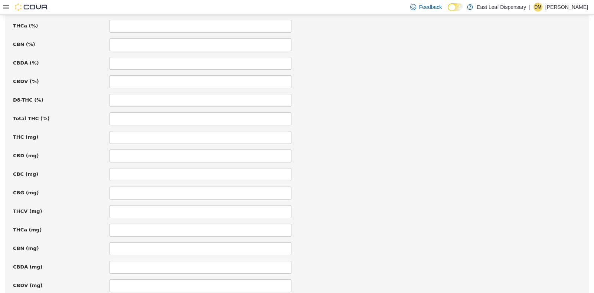
scroll to position [511, 0]
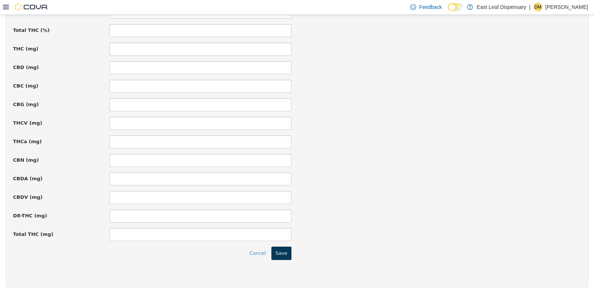
type input "*****"
click at [284, 250] on button "Save" at bounding box center [281, 252] width 20 height 13
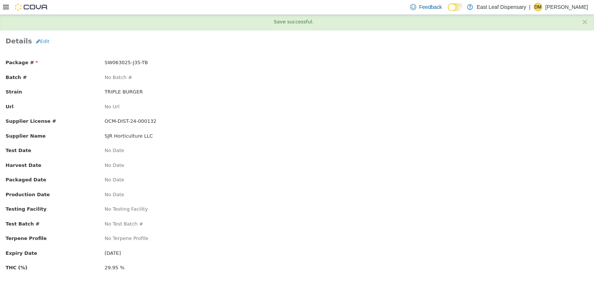
scroll to position [0, 0]
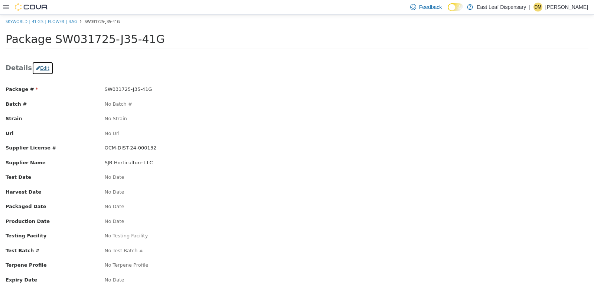
click at [43, 70] on button "Edit" at bounding box center [43, 67] width 22 height 13
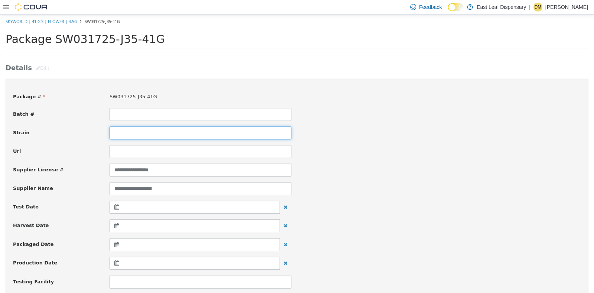
click at [122, 132] on input at bounding box center [200, 132] width 182 height 13
type input "****"
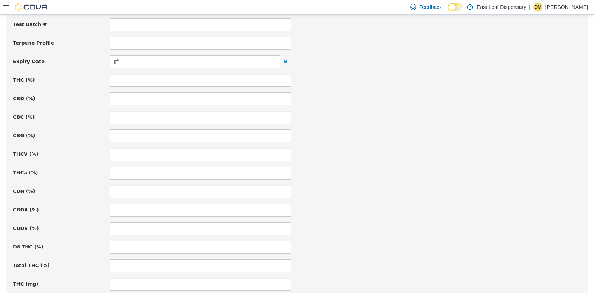
scroll to position [296, 0]
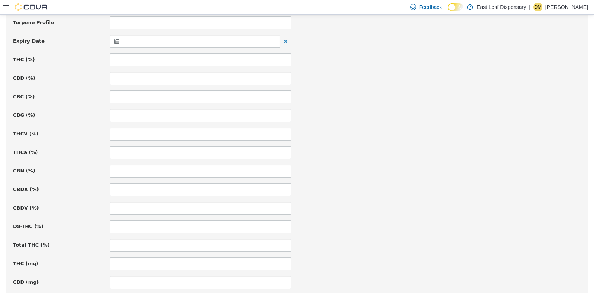
click at [117, 40] on icon at bounding box center [118, 40] width 8 height 5
click at [189, 64] on th at bounding box center [189, 59] width 12 height 13
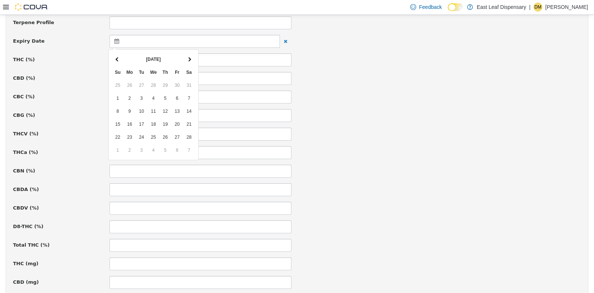
click at [189, 64] on th at bounding box center [189, 59] width 12 height 13
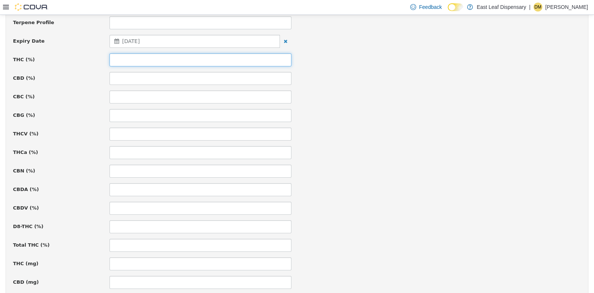
click at [187, 55] on input at bounding box center [200, 59] width 182 height 13
type input "*****"
click at [441, 119] on div "CBG (%)" at bounding box center [296, 115] width 579 height 13
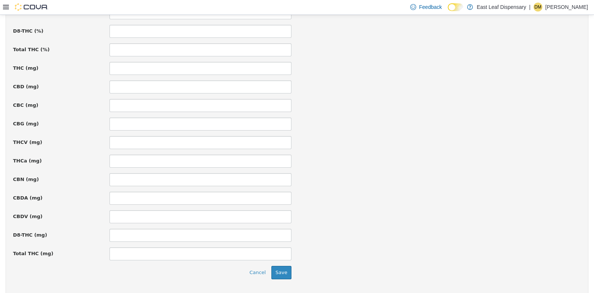
scroll to position [511, 0]
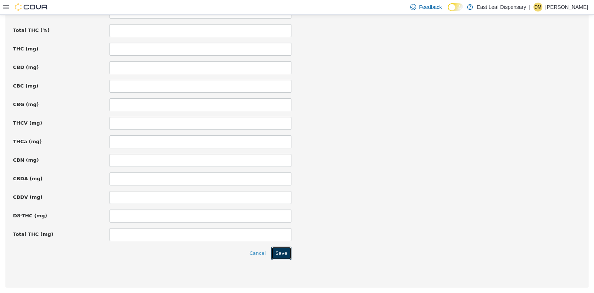
click at [282, 253] on button "Save" at bounding box center [281, 252] width 20 height 13
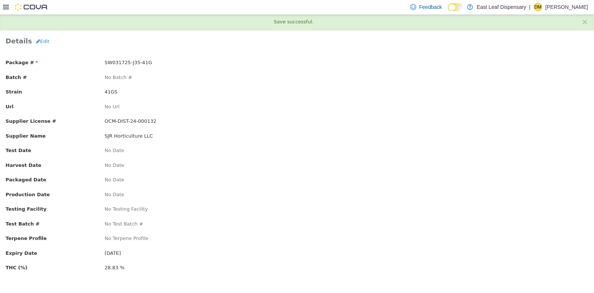
scroll to position [0, 0]
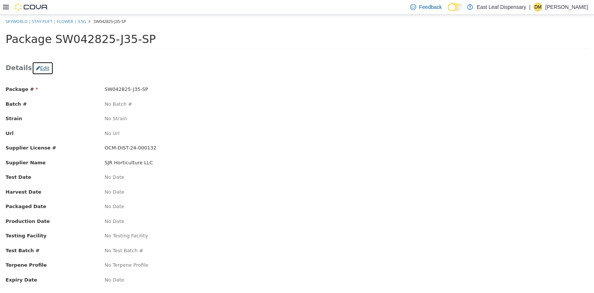
click at [42, 68] on button "Edit" at bounding box center [43, 67] width 22 height 13
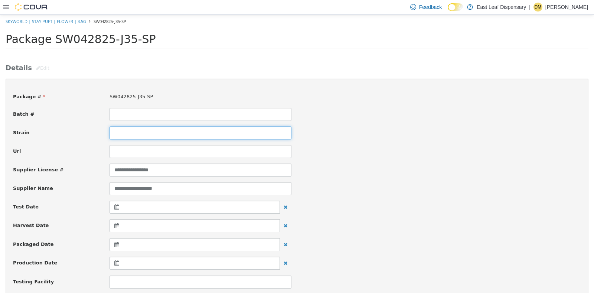
click at [165, 128] on input at bounding box center [200, 132] width 182 height 13
type input "*********"
click at [367, 138] on div "Strain *********" at bounding box center [296, 132] width 579 height 13
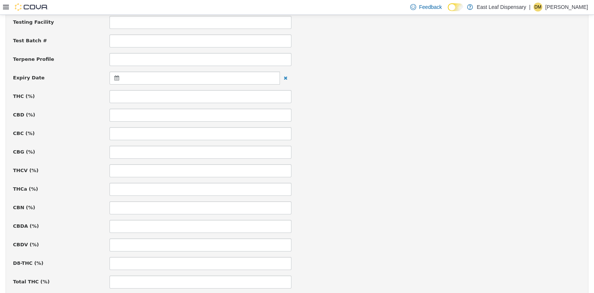
scroll to position [278, 0]
click at [118, 59] on icon at bounding box center [118, 58] width 8 height 5
click at [194, 78] on th at bounding box center [189, 77] width 12 height 13
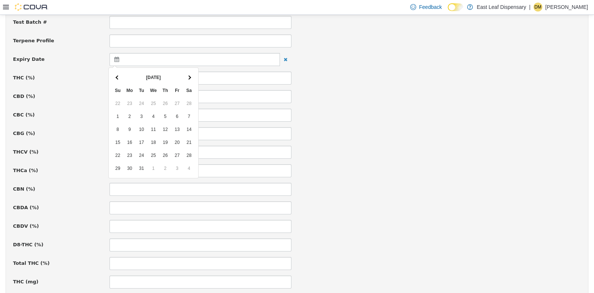
click at [194, 78] on th at bounding box center [189, 77] width 12 height 13
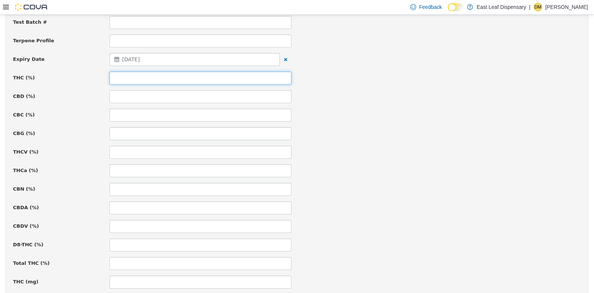
click at [163, 80] on input at bounding box center [200, 77] width 182 height 13
type input "*****"
click at [453, 131] on div "CBG (%)" at bounding box center [296, 133] width 579 height 13
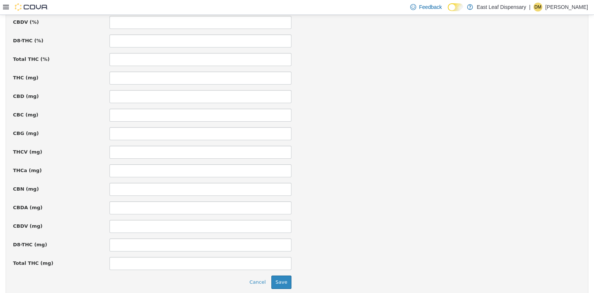
scroll to position [511, 0]
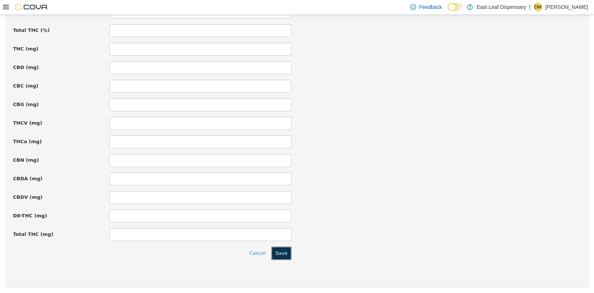
click at [278, 250] on button "Save" at bounding box center [281, 252] width 20 height 13
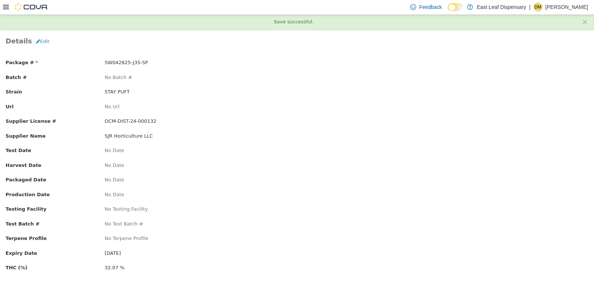
scroll to position [0, 0]
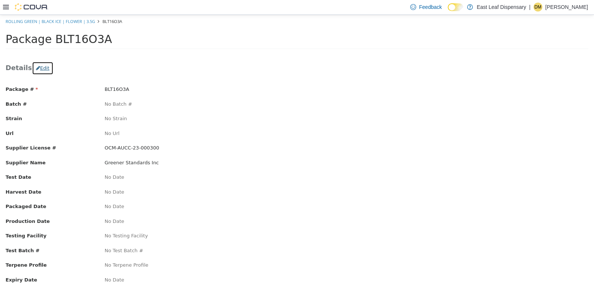
click at [39, 67] on button "Edit" at bounding box center [43, 67] width 22 height 13
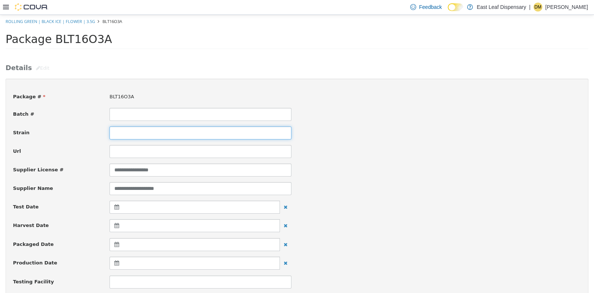
click at [125, 133] on input at bounding box center [200, 132] width 182 height 13
type input "*********"
click at [381, 172] on div "**********" at bounding box center [296, 169] width 579 height 13
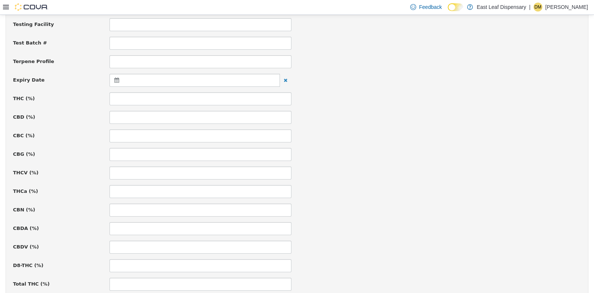
scroll to position [278, 0]
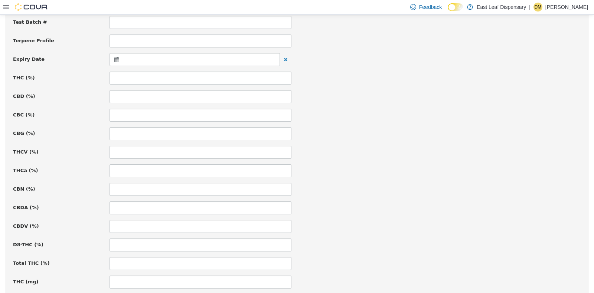
click at [114, 56] on icon at bounding box center [118, 58] width 8 height 5
click at [187, 77] on span at bounding box center [189, 77] width 4 height 4
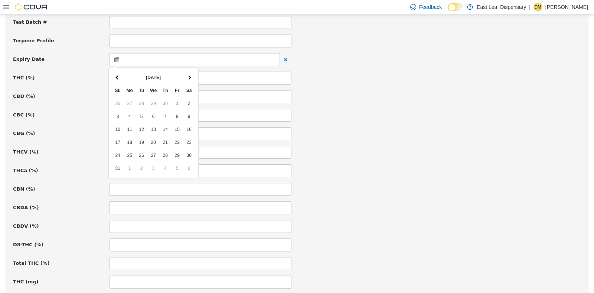
click at [187, 77] on span at bounding box center [189, 77] width 4 height 4
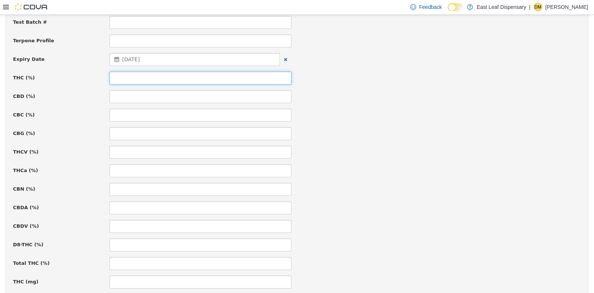
click at [169, 75] on input at bounding box center [200, 77] width 182 height 13
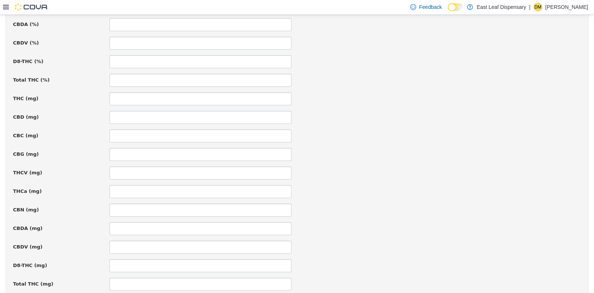
scroll to position [511, 0]
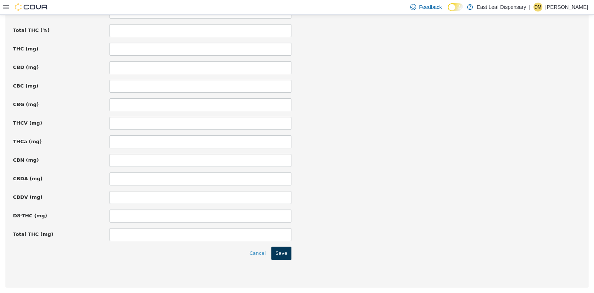
type input "*****"
click at [282, 251] on button "Save" at bounding box center [281, 252] width 20 height 13
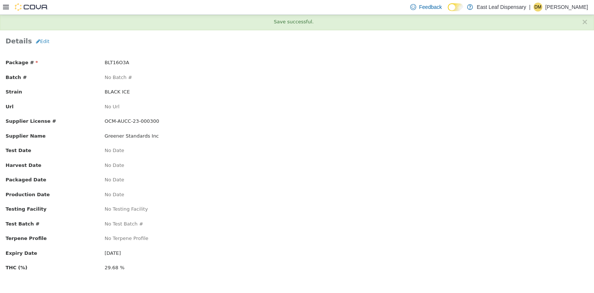
scroll to position [0, 0]
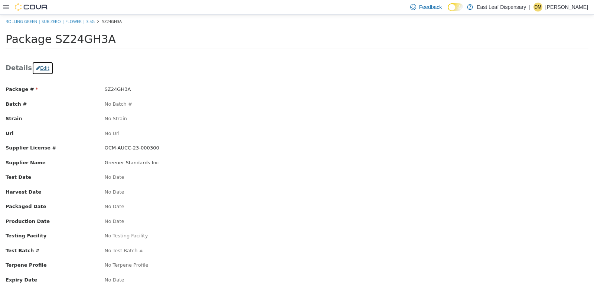
click at [39, 65] on button "Edit" at bounding box center [43, 67] width 22 height 13
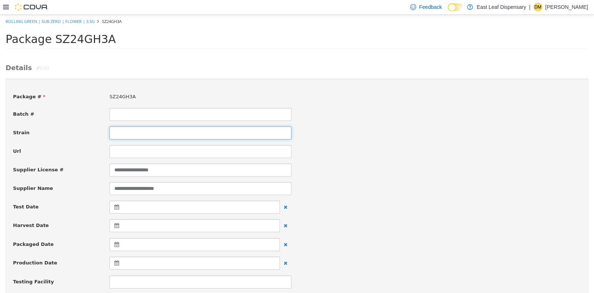
click at [187, 133] on input at bounding box center [200, 132] width 182 height 13
type input "********"
click at [427, 165] on div "**********" at bounding box center [296, 169] width 579 height 13
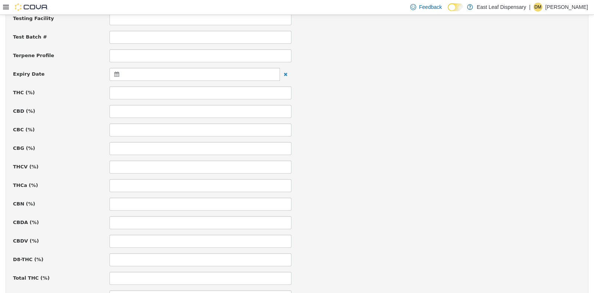
scroll to position [278, 0]
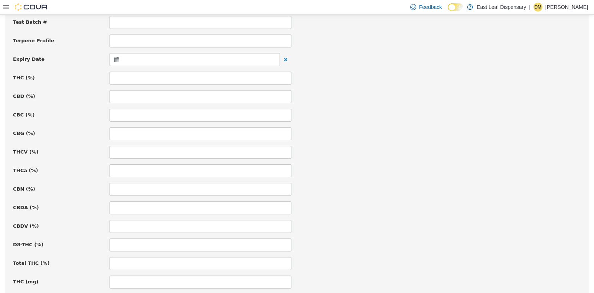
click at [114, 56] on icon at bounding box center [118, 58] width 8 height 5
click at [186, 78] on th at bounding box center [189, 77] width 12 height 13
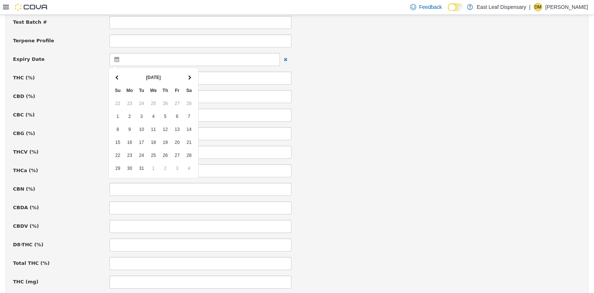
click at [186, 78] on th at bounding box center [189, 77] width 12 height 13
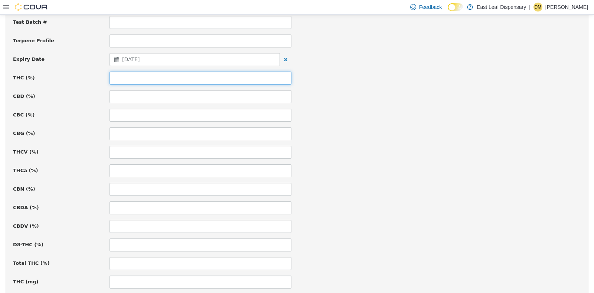
click at [152, 78] on input at bounding box center [200, 77] width 182 height 13
type input "*****"
click at [436, 145] on div at bounding box center [441, 145] width 289 height 0
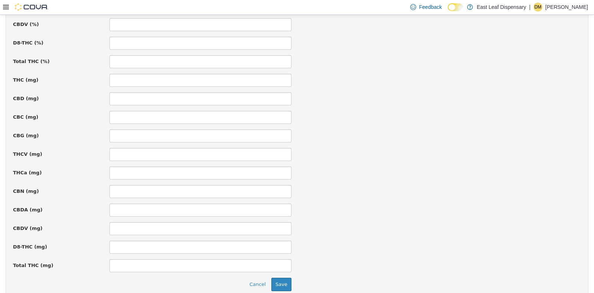
scroll to position [511, 0]
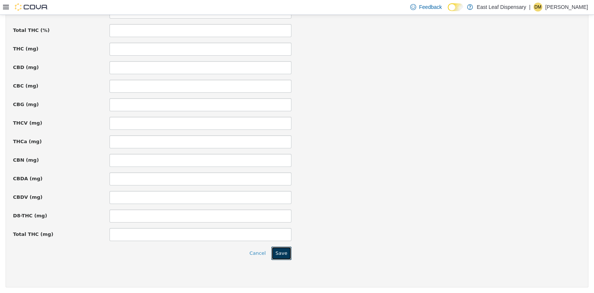
click at [279, 251] on button "Save" at bounding box center [281, 252] width 20 height 13
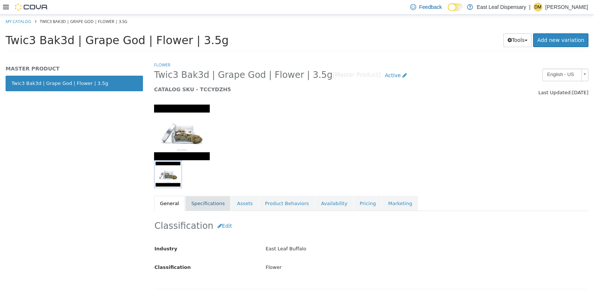
click at [197, 203] on link "Specifications" at bounding box center [207, 204] width 45 height 16
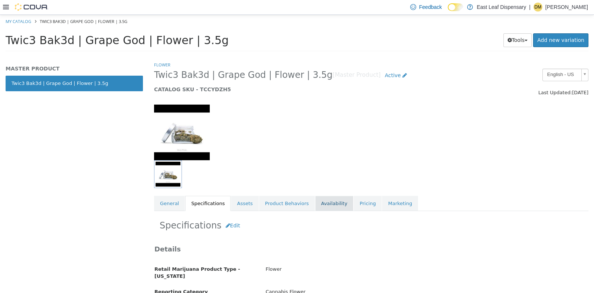
click at [315, 203] on link "Availability" at bounding box center [334, 204] width 38 height 16
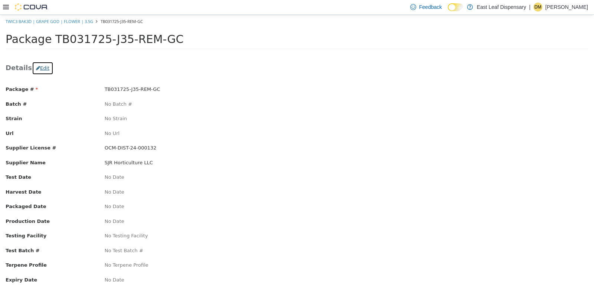
click at [36, 69] on button "Edit" at bounding box center [43, 67] width 22 height 13
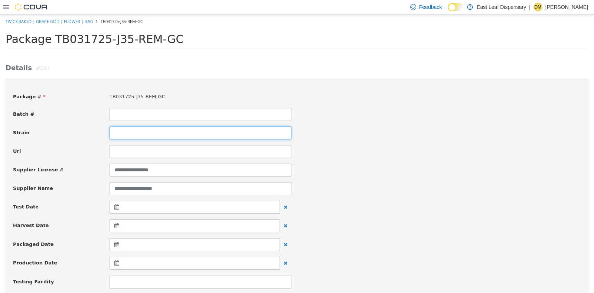
click at [125, 131] on input at bounding box center [200, 132] width 182 height 13
type input "*"
type input "*********"
click at [308, 183] on div "**********" at bounding box center [296, 188] width 579 height 13
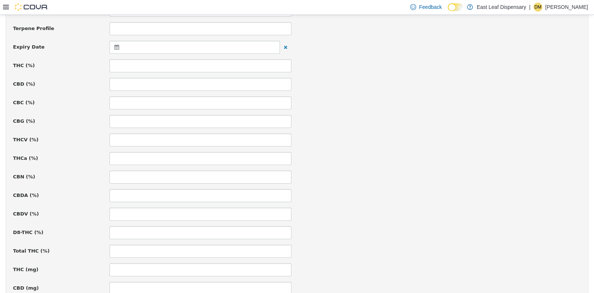
scroll to position [297, 0]
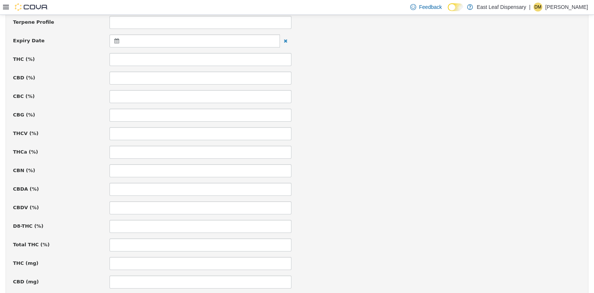
click at [114, 39] on icon at bounding box center [118, 40] width 8 height 5
click at [194, 60] on th at bounding box center [189, 58] width 12 height 13
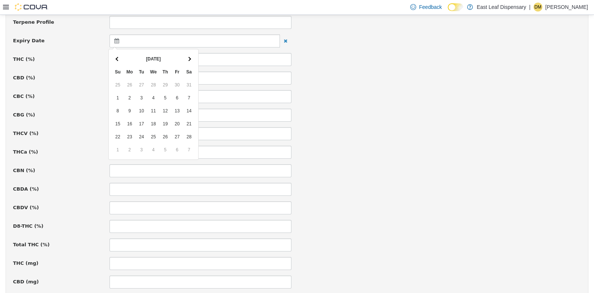
click at [194, 60] on th at bounding box center [189, 58] width 12 height 13
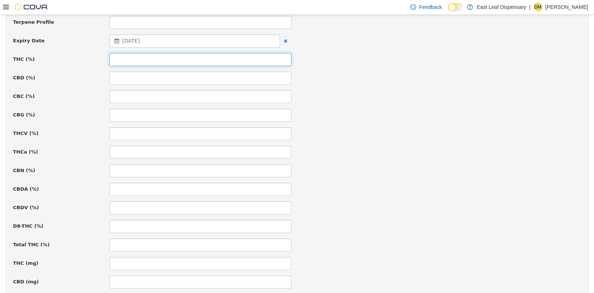
click at [256, 57] on input at bounding box center [200, 59] width 182 height 13
type input "*****"
click at [464, 117] on div "CBG (%)" at bounding box center [296, 114] width 579 height 13
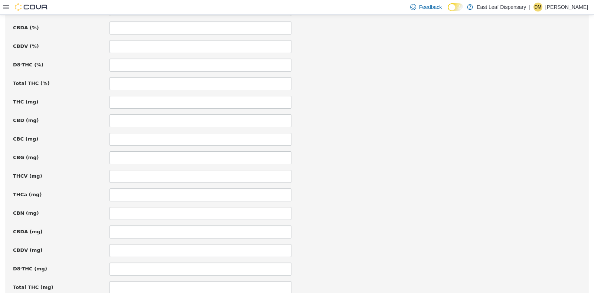
scroll to position [511, 0]
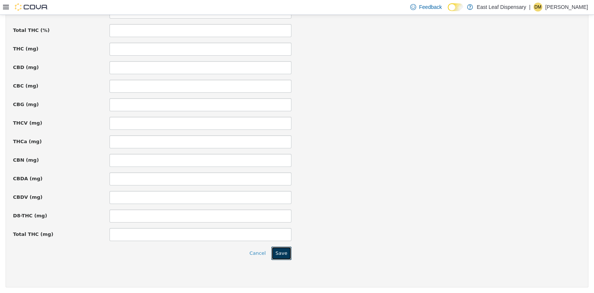
click at [279, 247] on button "Save" at bounding box center [281, 252] width 20 height 13
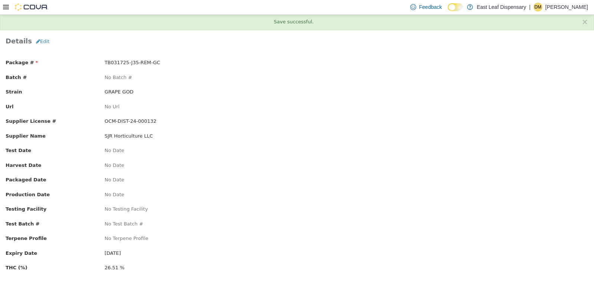
scroll to position [0, 0]
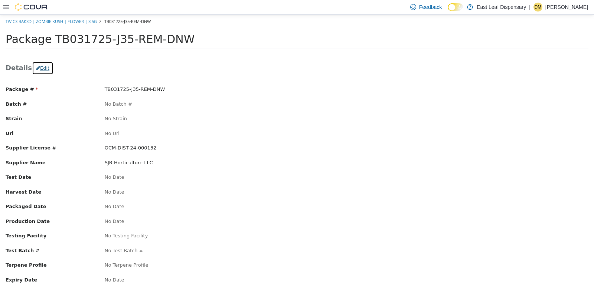
click at [43, 65] on button "Edit" at bounding box center [43, 67] width 22 height 13
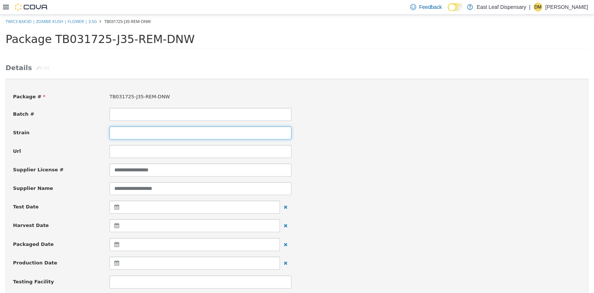
click at [137, 135] on input at bounding box center [200, 132] width 182 height 13
type input "**********"
click at [416, 128] on div "**********" at bounding box center [296, 132] width 579 height 13
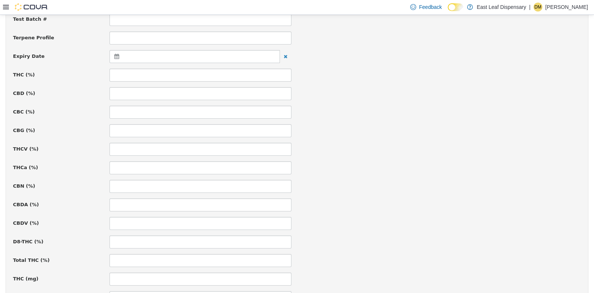
scroll to position [286, 0]
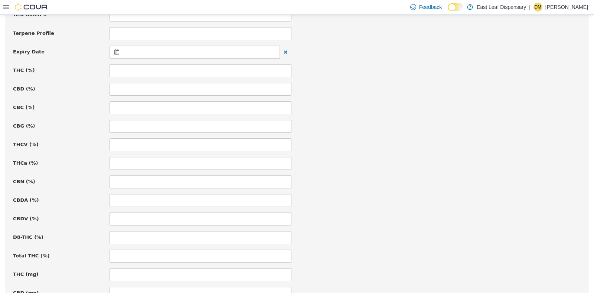
click at [114, 54] on div at bounding box center [194, 51] width 170 height 13
click at [192, 70] on th at bounding box center [189, 69] width 12 height 13
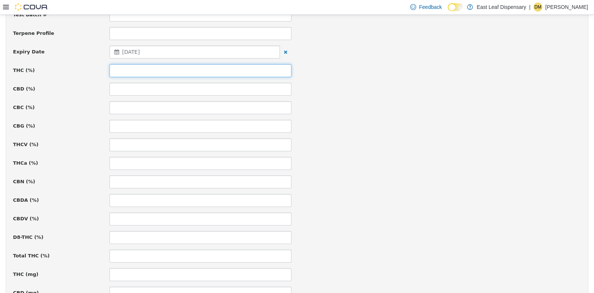
click at [113, 72] on input at bounding box center [200, 70] width 182 height 13
type input "*****"
click at [458, 128] on div "CBG (%)" at bounding box center [296, 125] width 579 height 13
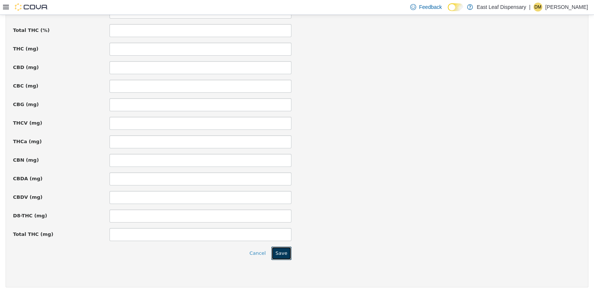
click at [282, 252] on button "Save" at bounding box center [281, 252] width 20 height 13
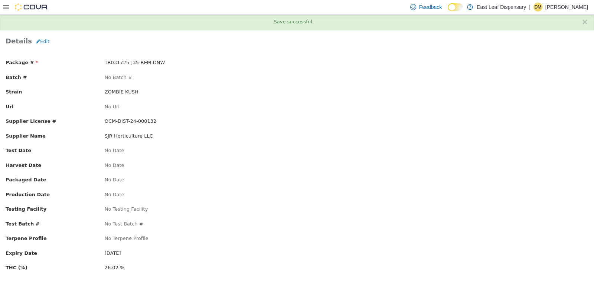
scroll to position [0, 0]
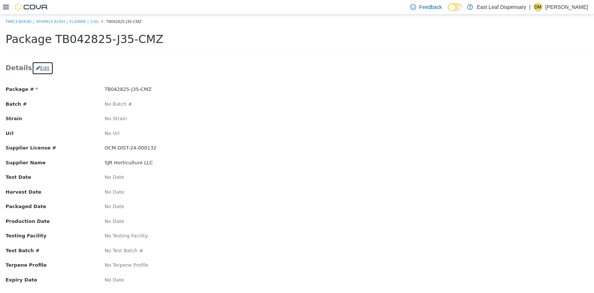
click at [39, 65] on button "Edit" at bounding box center [43, 67] width 22 height 13
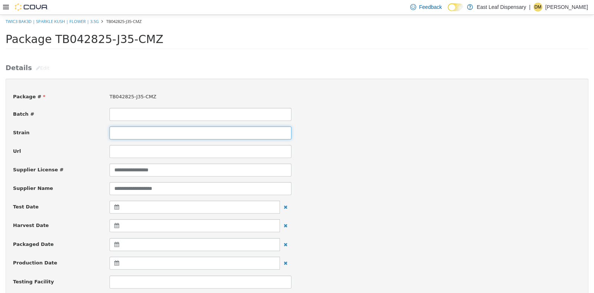
click at [127, 133] on input at bounding box center [200, 132] width 182 height 13
type input "**********"
click at [383, 182] on div "**********" at bounding box center [296, 188] width 579 height 13
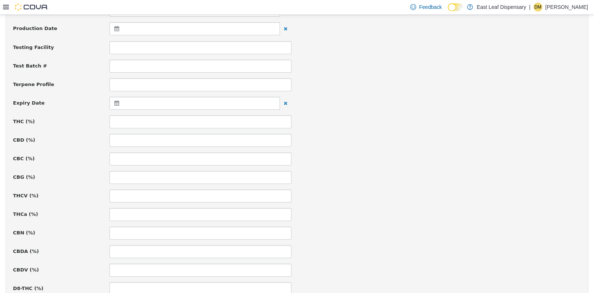
scroll to position [263, 0]
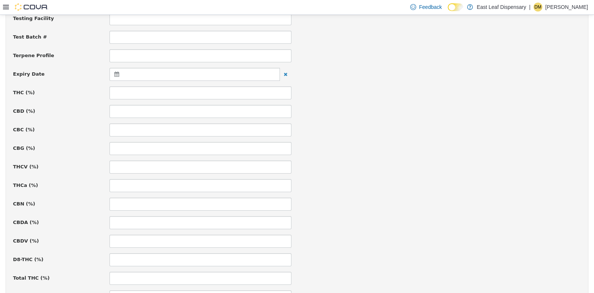
click at [118, 72] on icon at bounding box center [118, 73] width 8 height 5
click at [194, 95] on th at bounding box center [189, 92] width 12 height 13
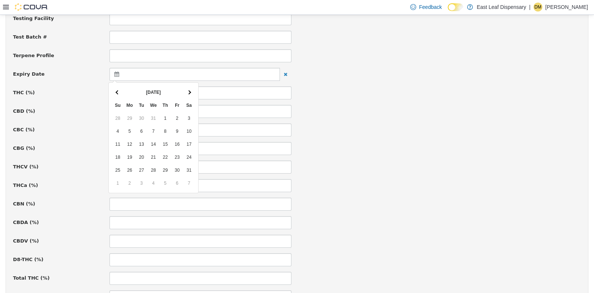
click at [194, 95] on th at bounding box center [189, 92] width 12 height 13
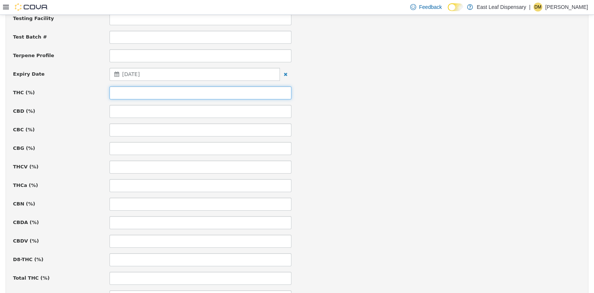
click at [260, 94] on input at bounding box center [200, 92] width 182 height 13
type input "*****"
click at [434, 150] on div "CBG (%)" at bounding box center [296, 148] width 579 height 13
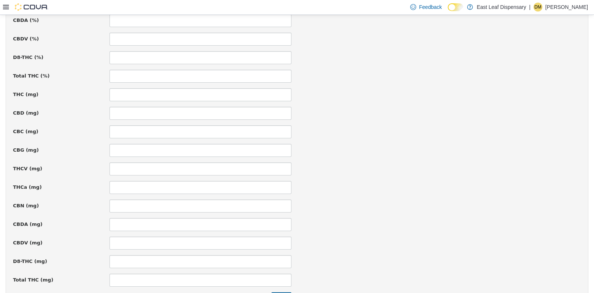
scroll to position [511, 0]
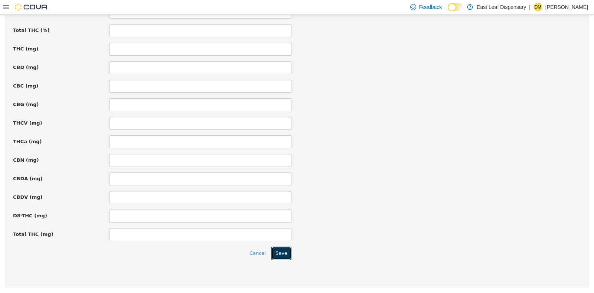
click at [282, 249] on button "Save" at bounding box center [281, 252] width 20 height 13
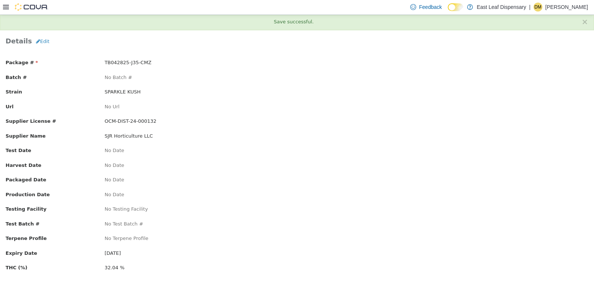
scroll to position [0, 0]
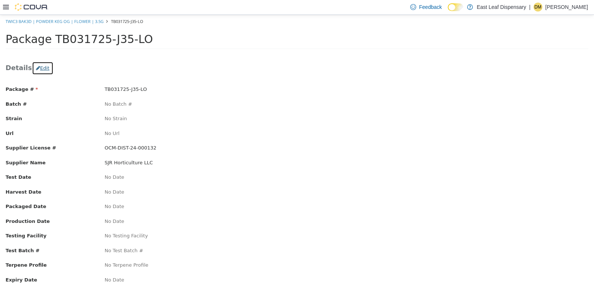
click at [35, 66] on button "Edit" at bounding box center [43, 67] width 22 height 13
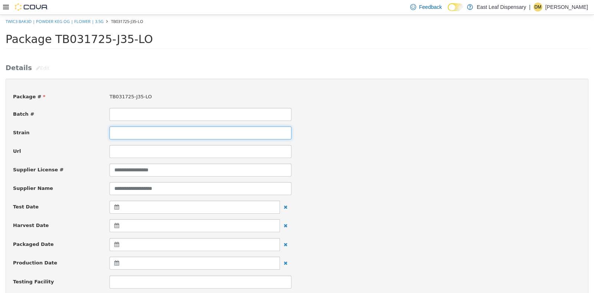
click at [136, 134] on input at bounding box center [200, 132] width 182 height 13
type input "**********"
click at [382, 156] on div "Url" at bounding box center [296, 151] width 579 height 13
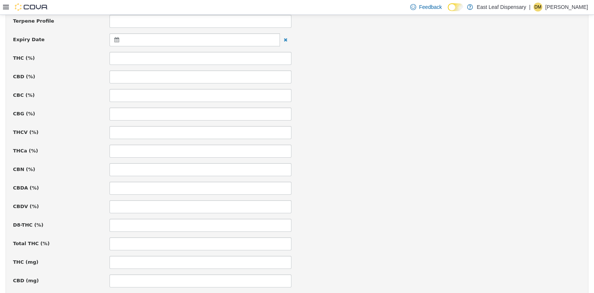
scroll to position [313, 0]
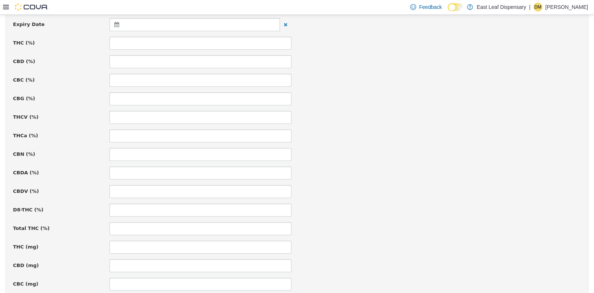
click at [115, 22] on icon at bounding box center [118, 24] width 8 height 5
click at [191, 43] on th at bounding box center [189, 42] width 12 height 13
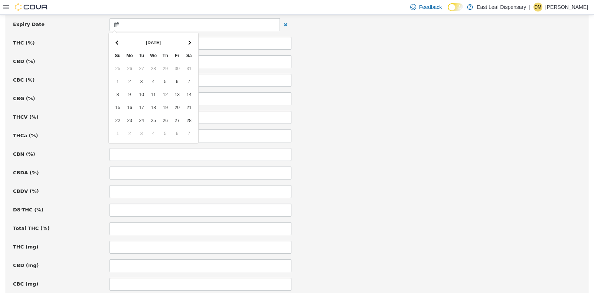
click at [191, 43] on th at bounding box center [189, 42] width 12 height 13
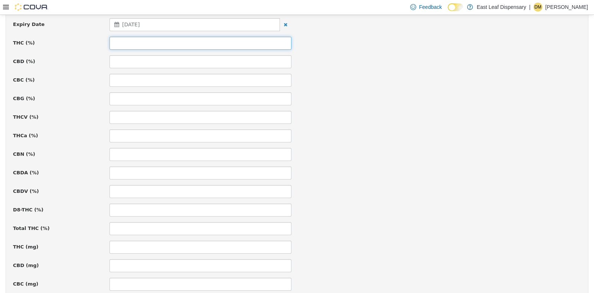
click at [187, 40] on input at bounding box center [200, 42] width 182 height 13
type input "*****"
click at [380, 92] on div at bounding box center [441, 92] width 289 height 0
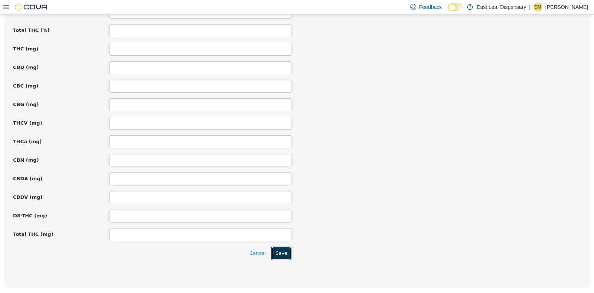
click at [285, 252] on button "Save" at bounding box center [281, 252] width 20 height 13
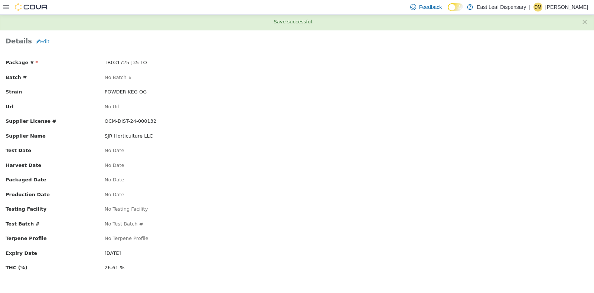
scroll to position [0, 0]
